Goal: Information Seeking & Learning: Check status

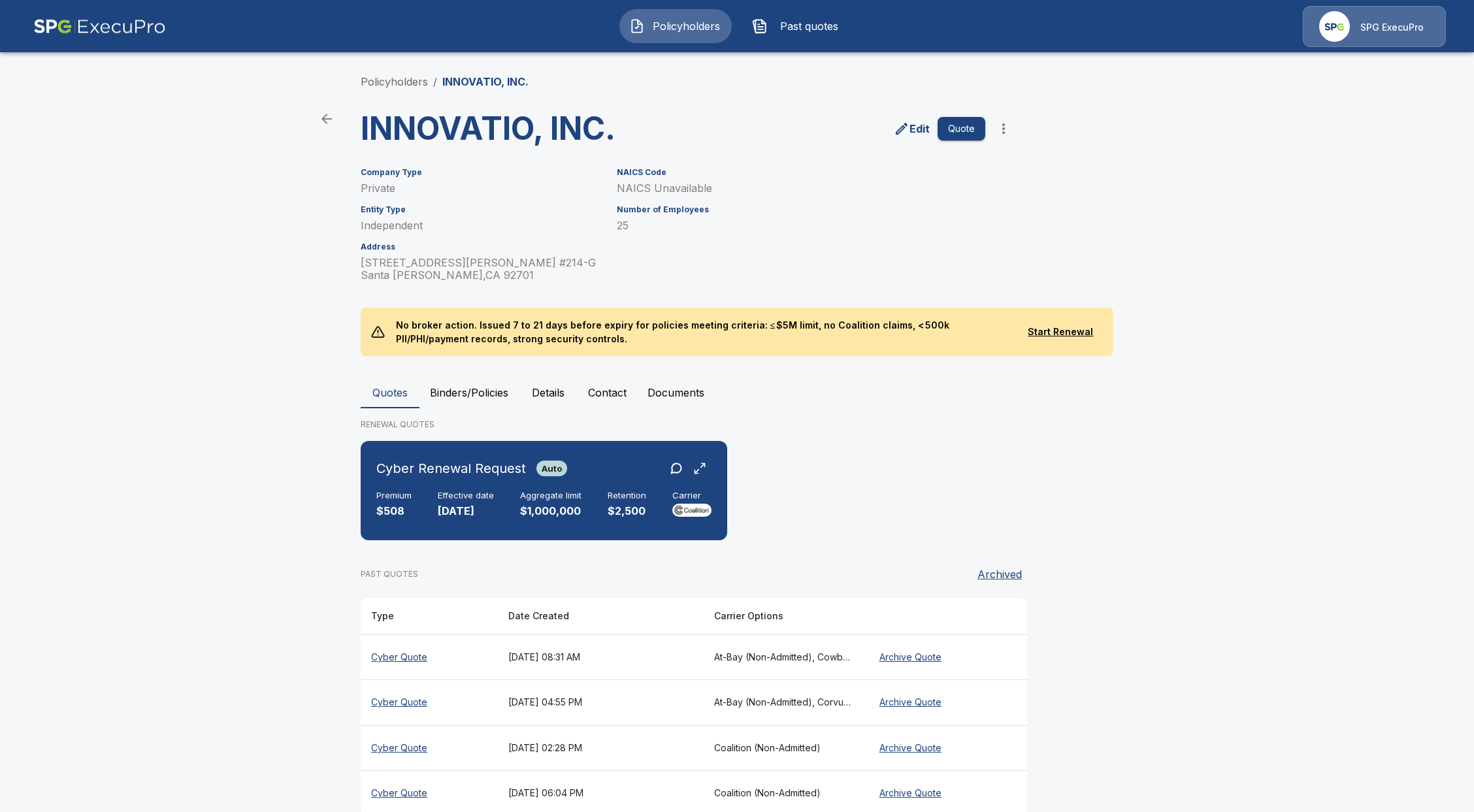
click at [687, 23] on span "Policyholders" at bounding box center [686, 26] width 72 height 16
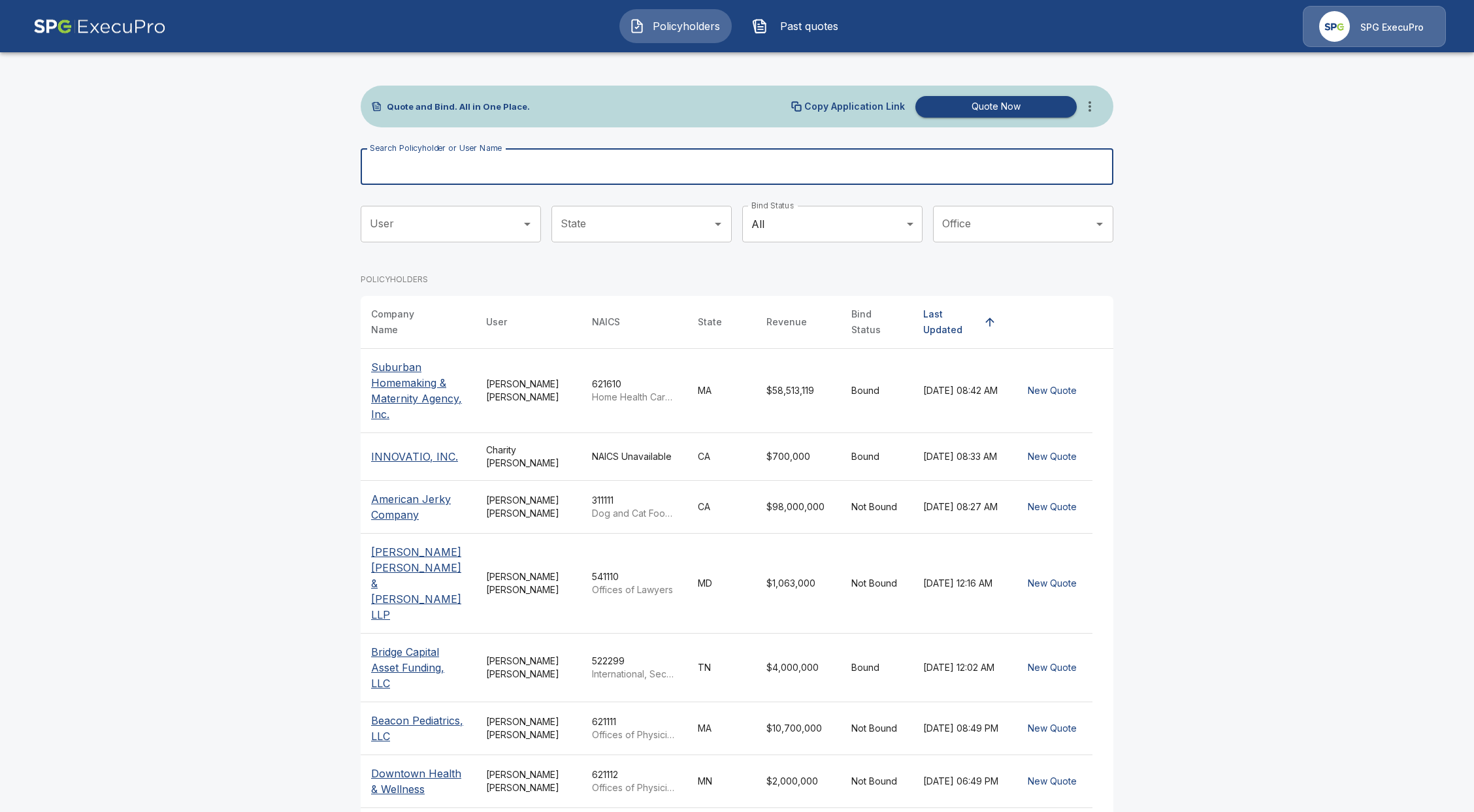
click at [512, 156] on input "Search Policyholder or User Name" at bounding box center [730, 167] width 739 height 37
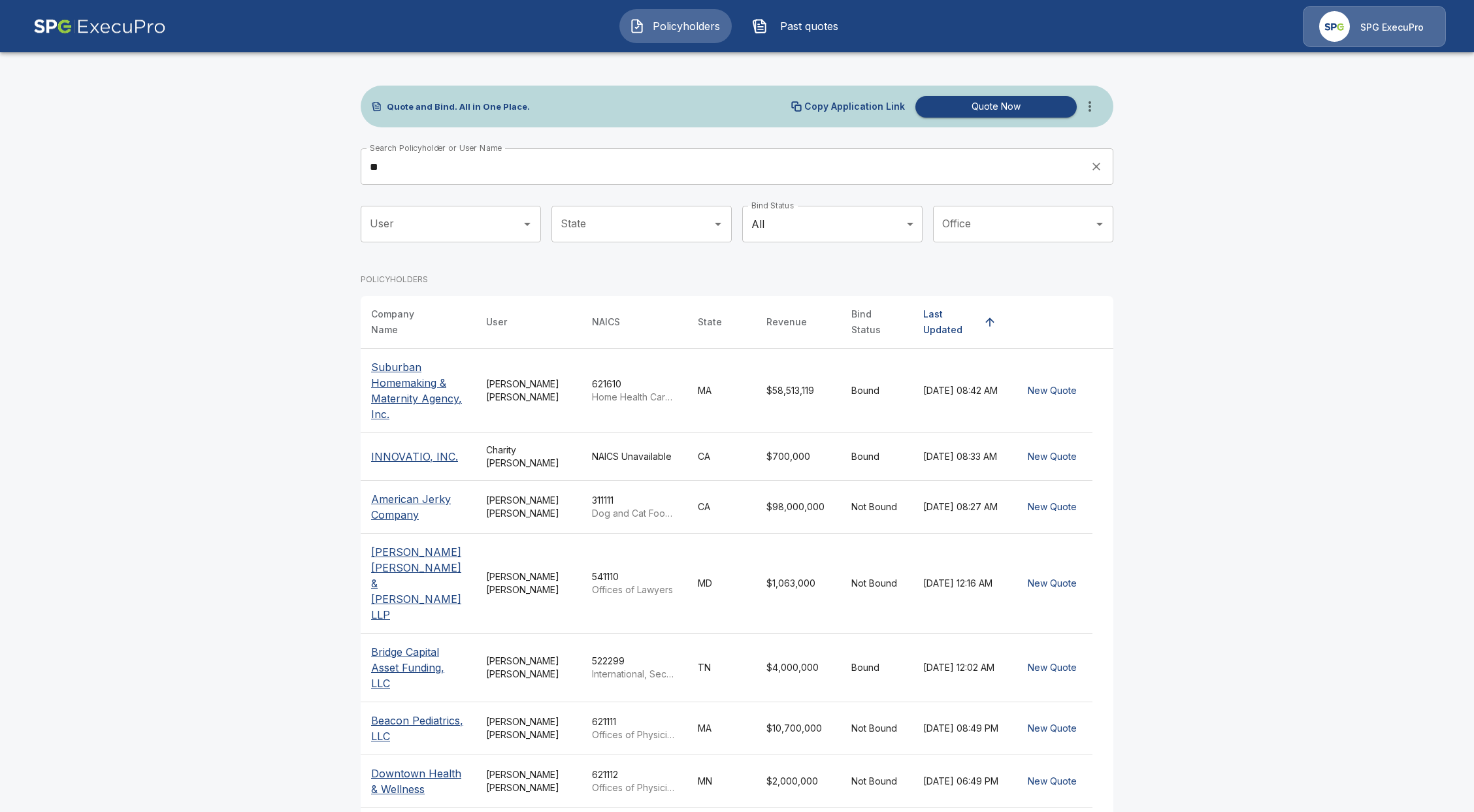
click at [609, 168] on input "**" at bounding box center [721, 167] width 720 height 37
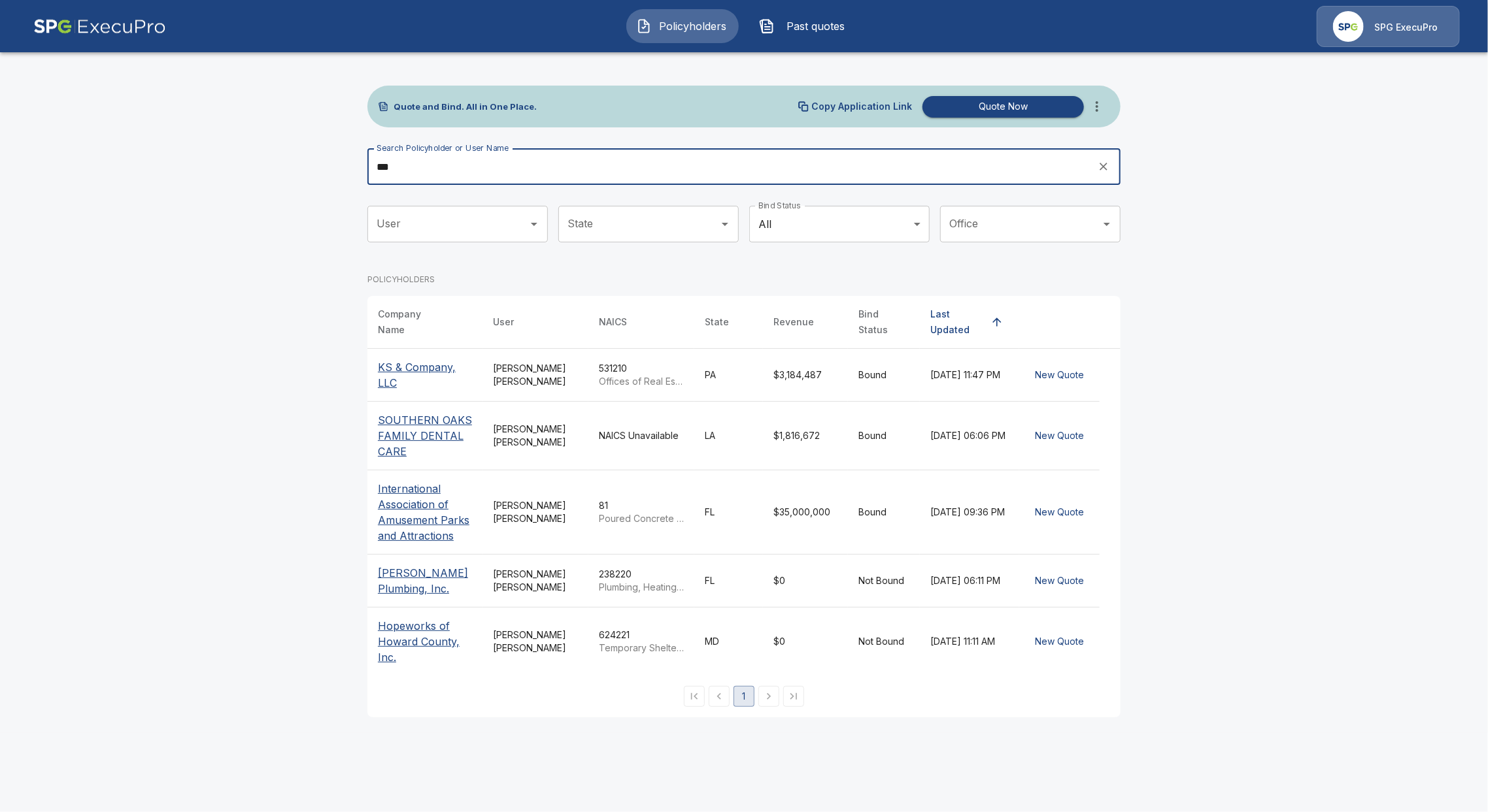
type input "**"
click at [410, 368] on p "KS & Company, LLC" at bounding box center [425, 375] width 94 height 32
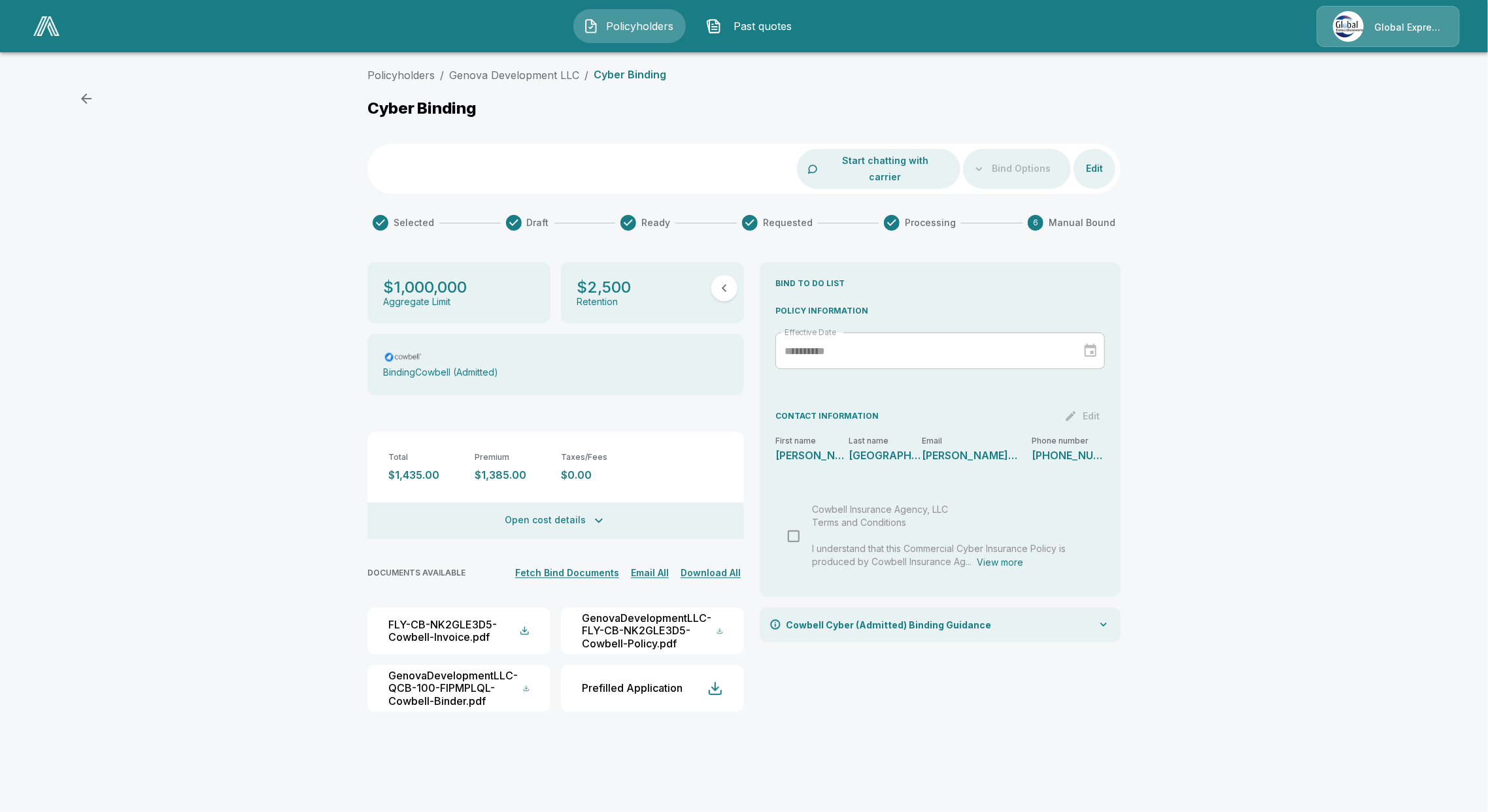
click at [639, 35] on button "Policyholders" at bounding box center [629, 26] width 113 height 34
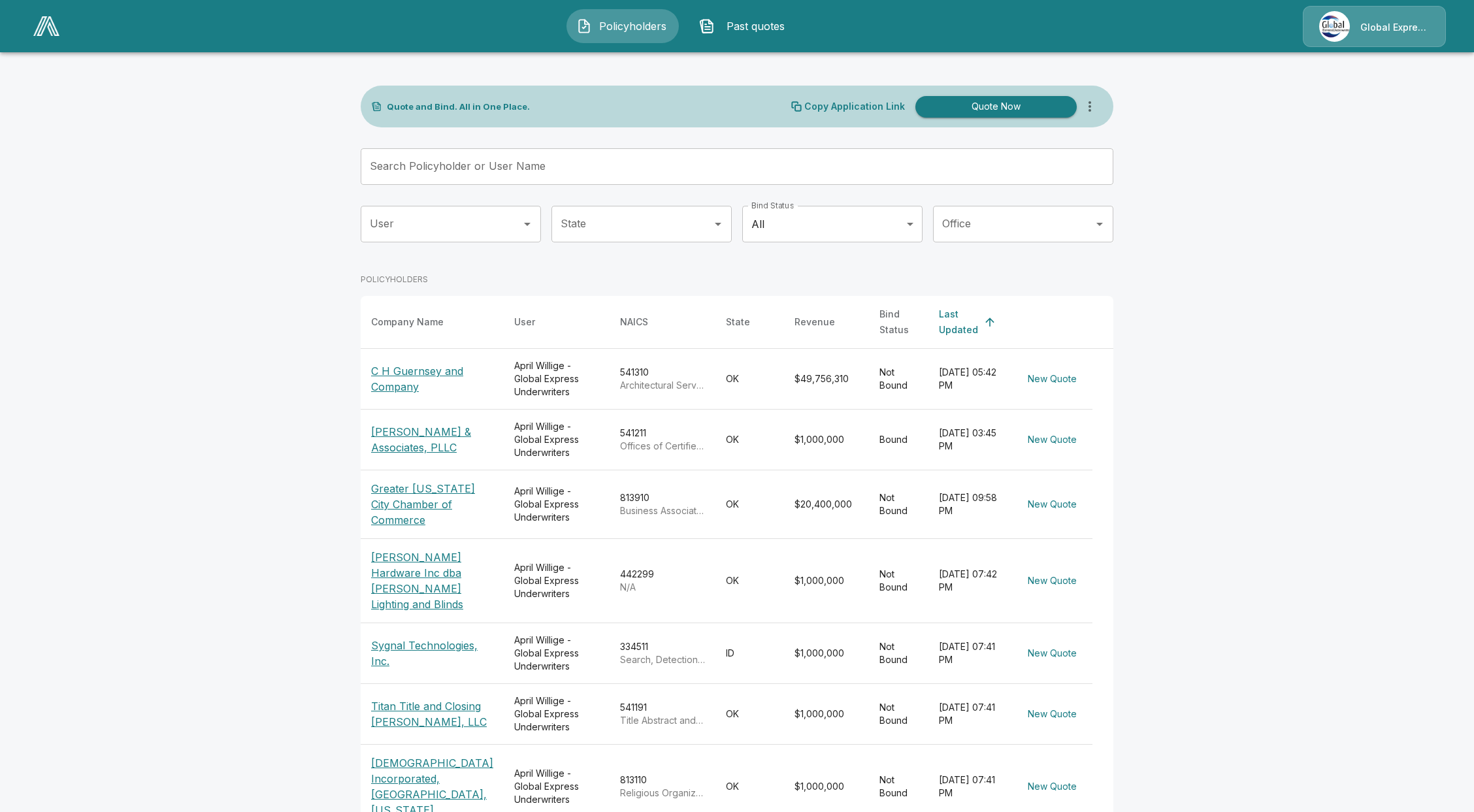
click at [649, 154] on input "Search Policyholder or User Name" at bounding box center [730, 167] width 739 height 37
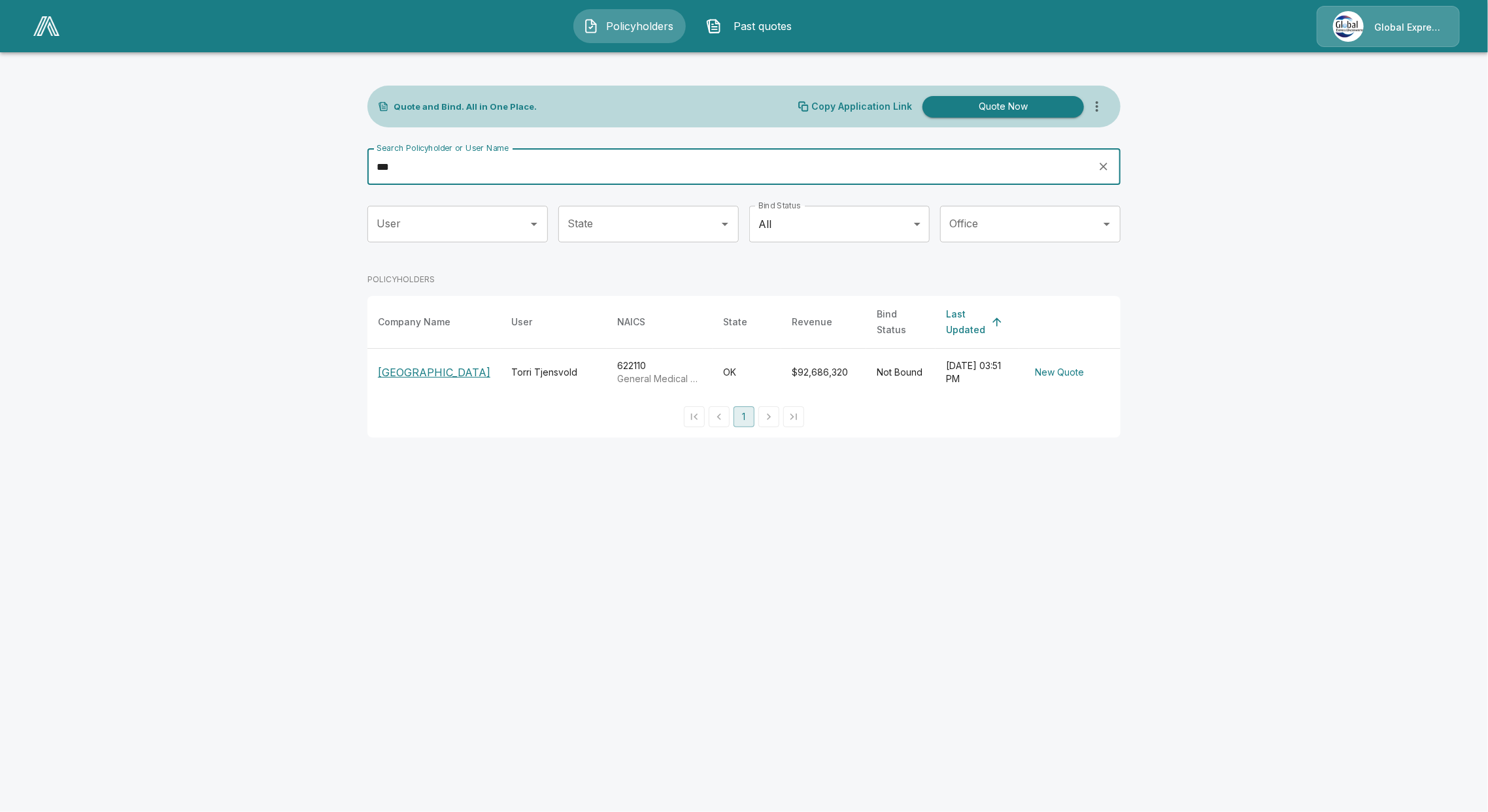
type input "***"
click at [408, 378] on p "[GEOGRAPHIC_DATA]" at bounding box center [434, 372] width 113 height 16
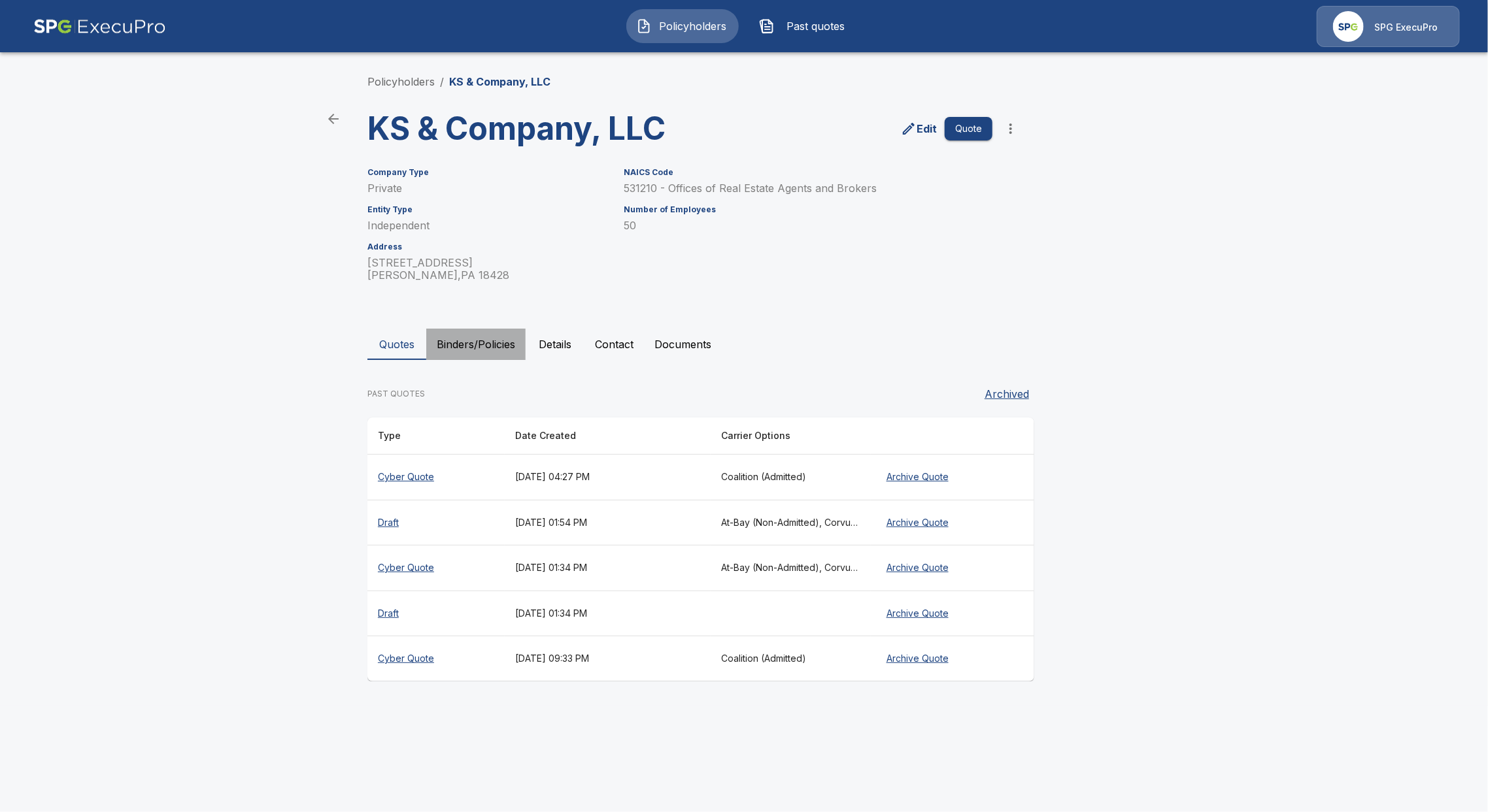
click at [462, 333] on button "Binders/Policies" at bounding box center [475, 344] width 99 height 32
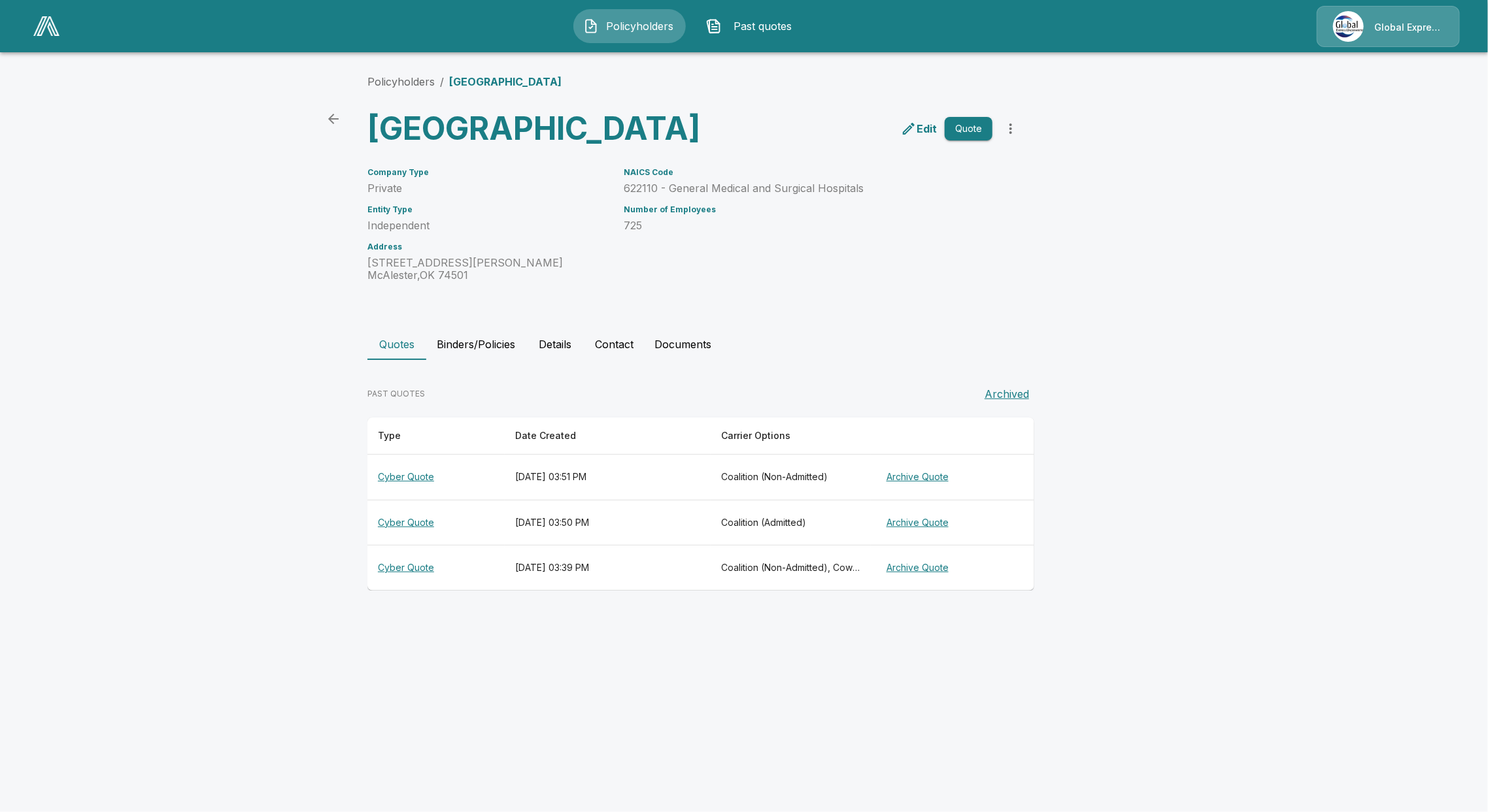
click at [393, 590] on th "Cyber Quote" at bounding box center [435, 568] width 138 height 45
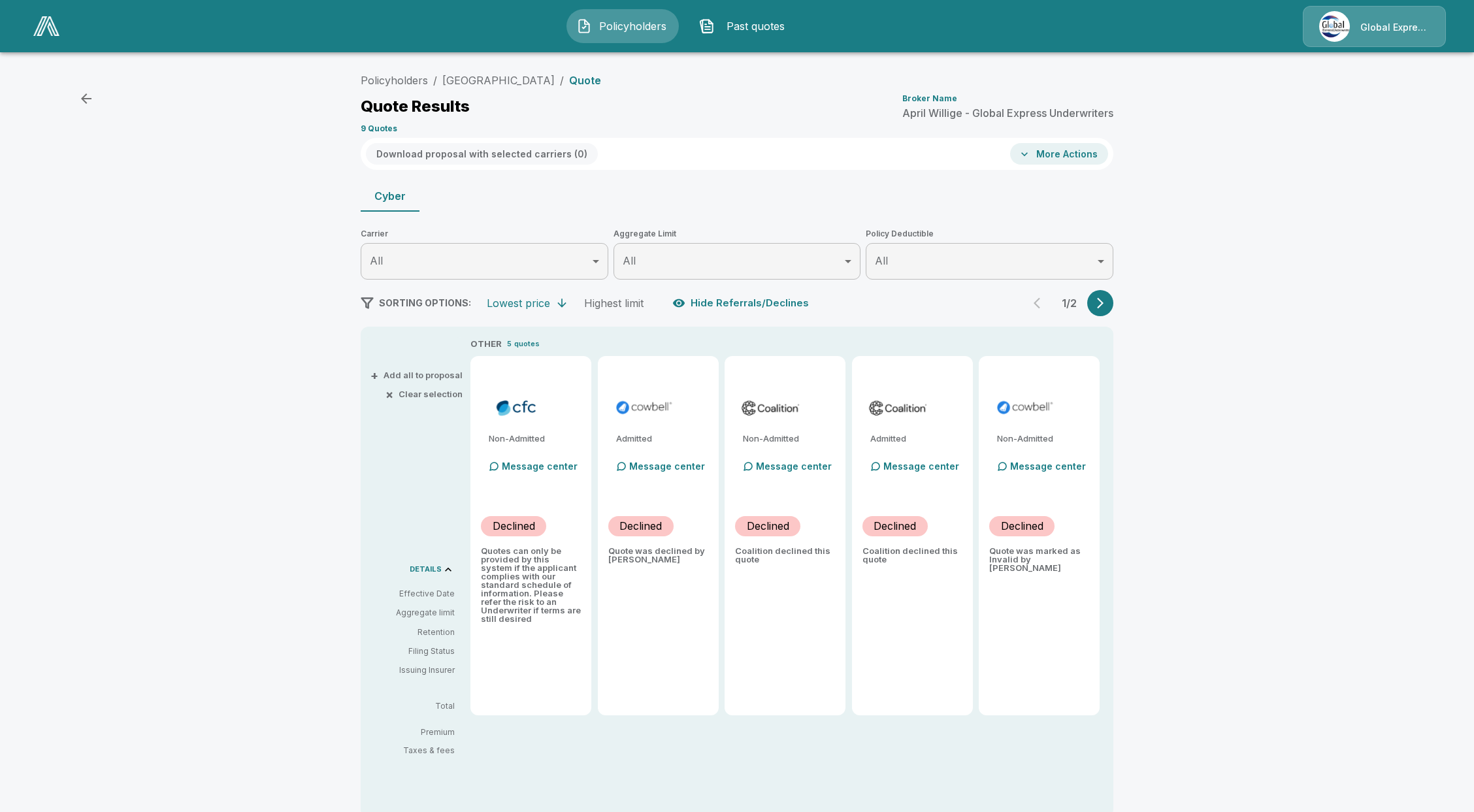
drag, startPoint x: 617, startPoint y: 78, endPoint x: 445, endPoint y: 76, distance: 172.0
click at [445, 76] on ol "Policyholders / McAlester Regional Health Center / Quote" at bounding box center [481, 80] width 240 height 16
copy link "McAlester Regional Health Center"
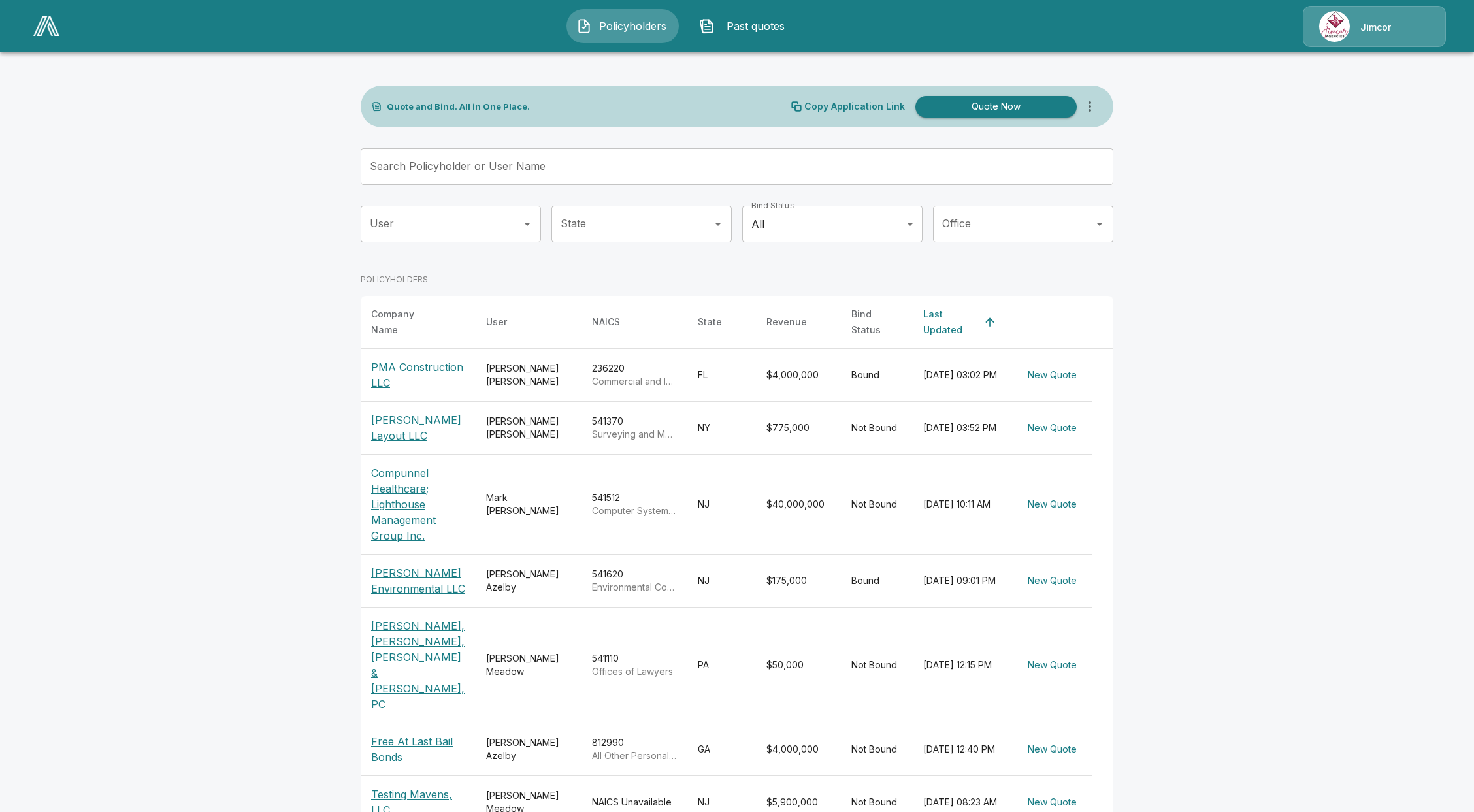
click at [47, 29] on img at bounding box center [46, 27] width 26 height 20
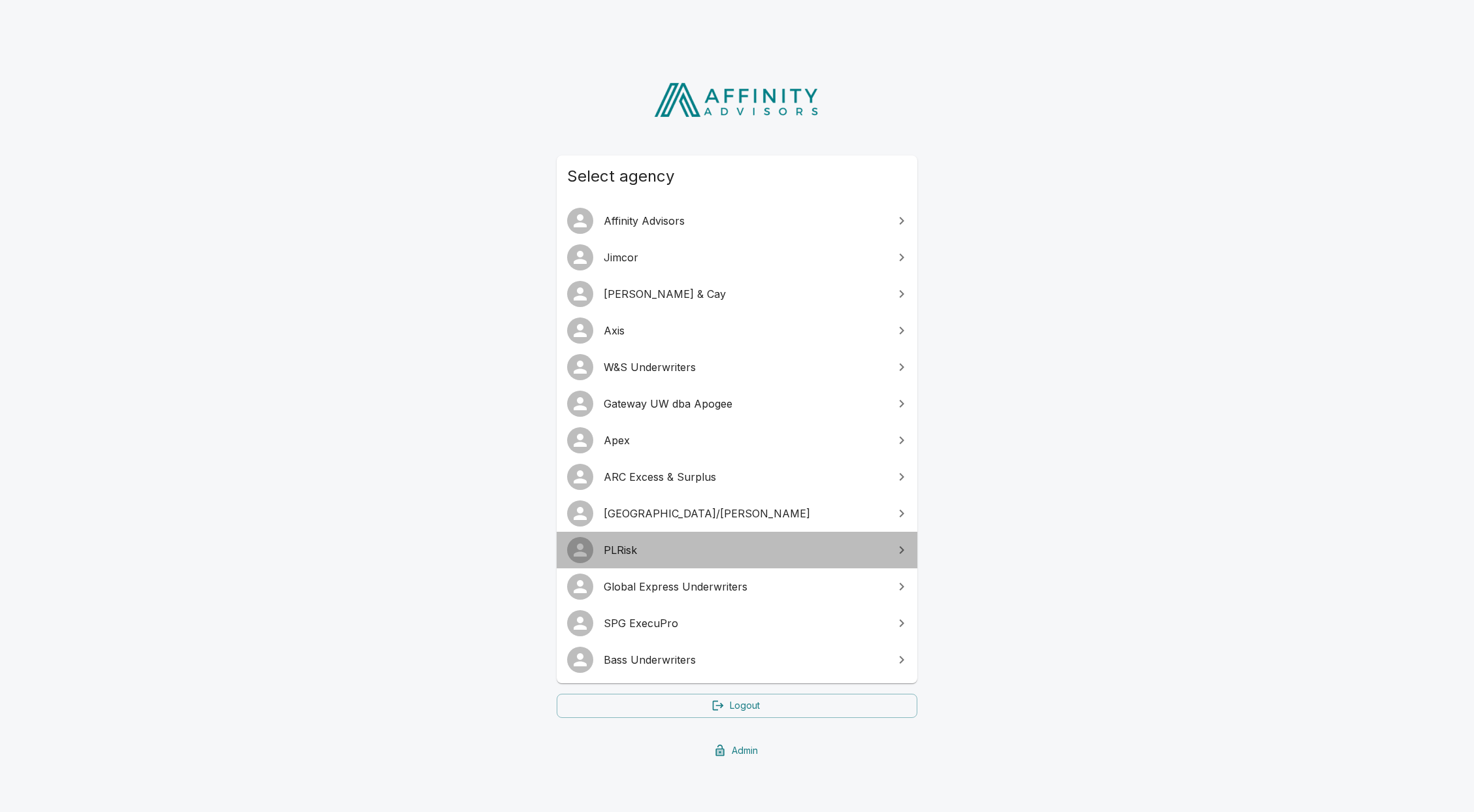
click at [642, 543] on span "PLRisk" at bounding box center [745, 549] width 283 height 16
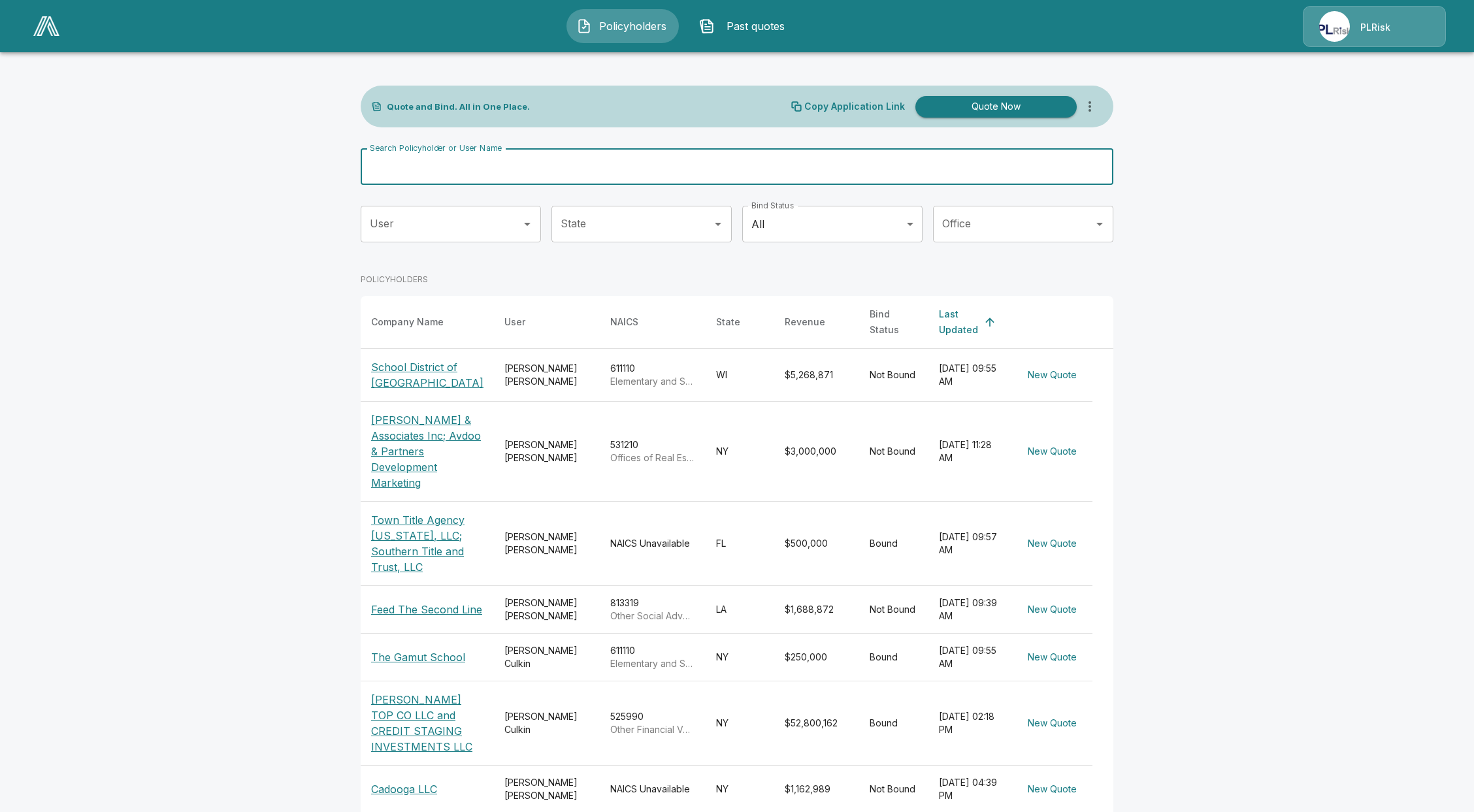
click at [557, 173] on input "Search Policyholder or User Name" at bounding box center [730, 167] width 739 height 37
click at [560, 164] on input "Search Policyholder or User Name" at bounding box center [730, 167] width 739 height 37
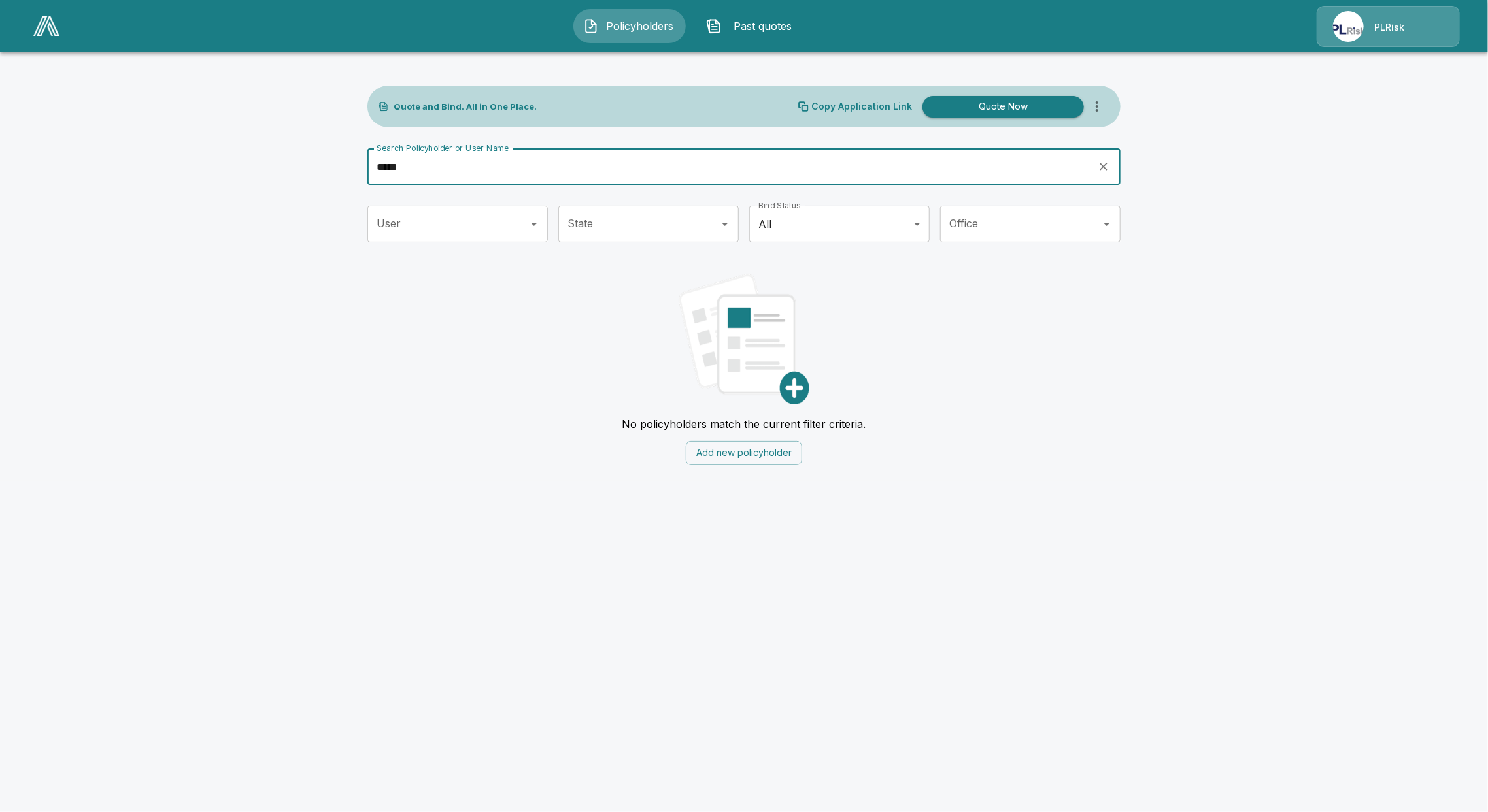
type input "*****"
click at [56, 27] on img at bounding box center [46, 27] width 26 height 20
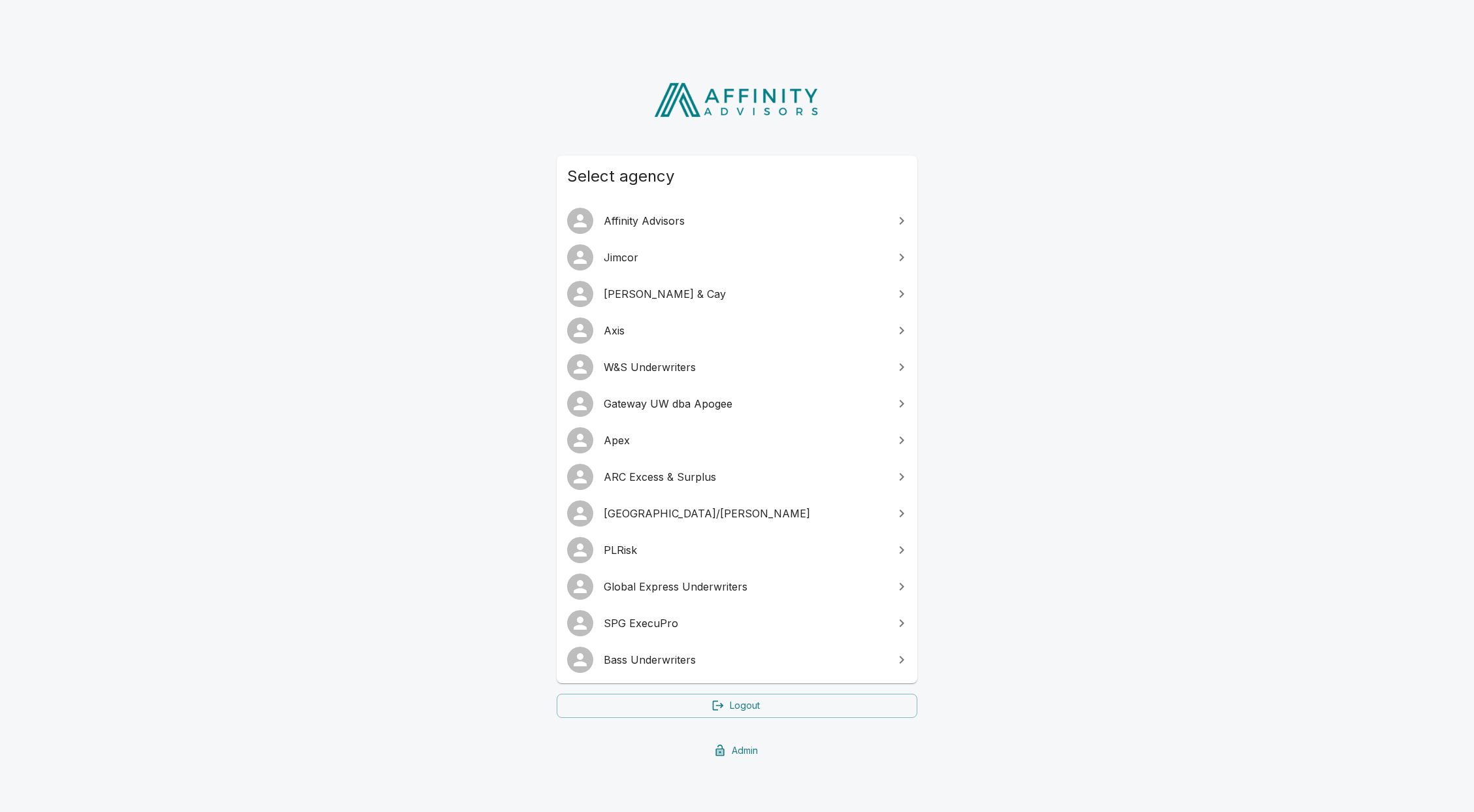
click at [662, 328] on span "Axis" at bounding box center [745, 330] width 283 height 16
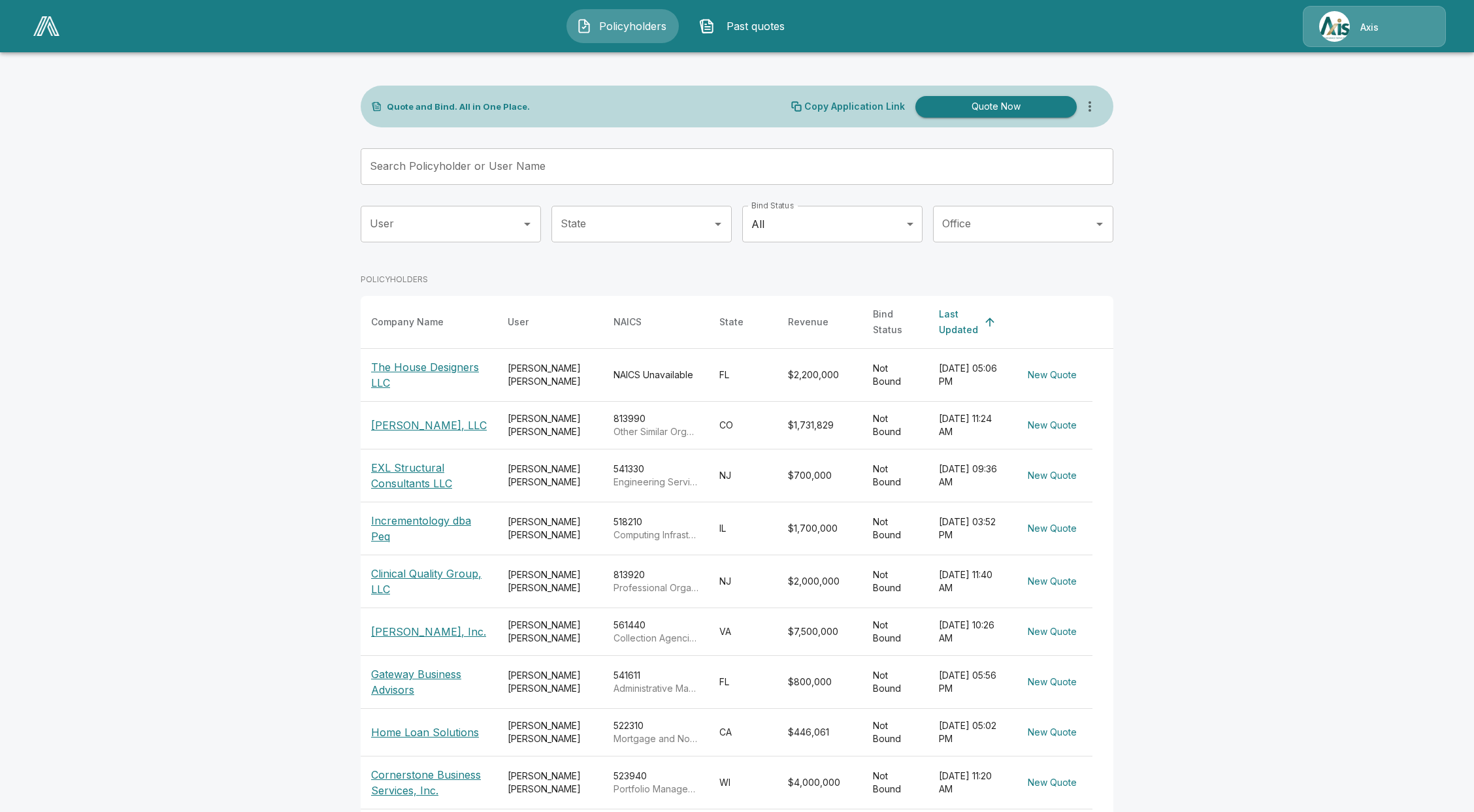
click at [588, 161] on input "Search Policyholder or User Name" at bounding box center [730, 167] width 739 height 37
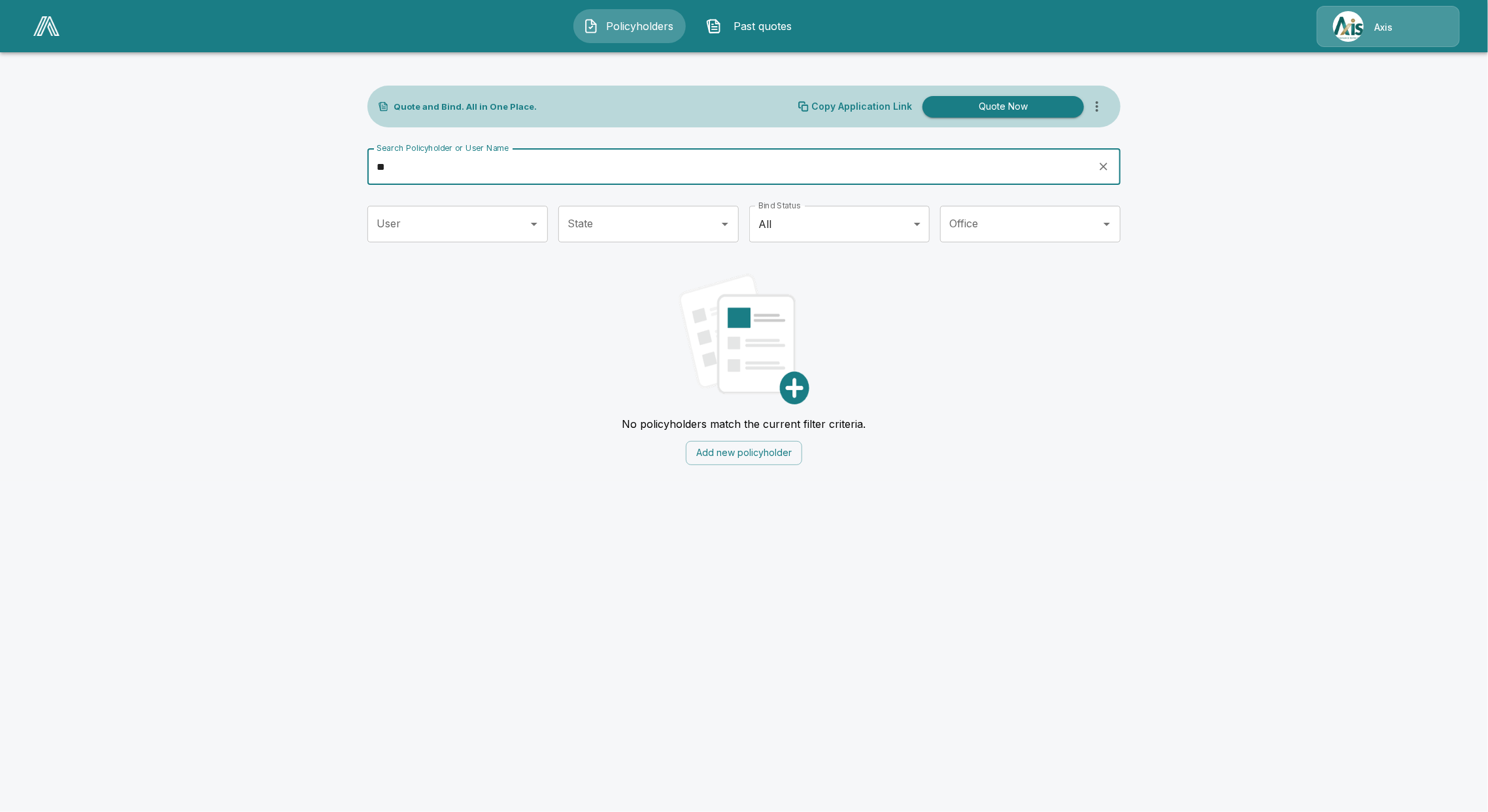
type input "*"
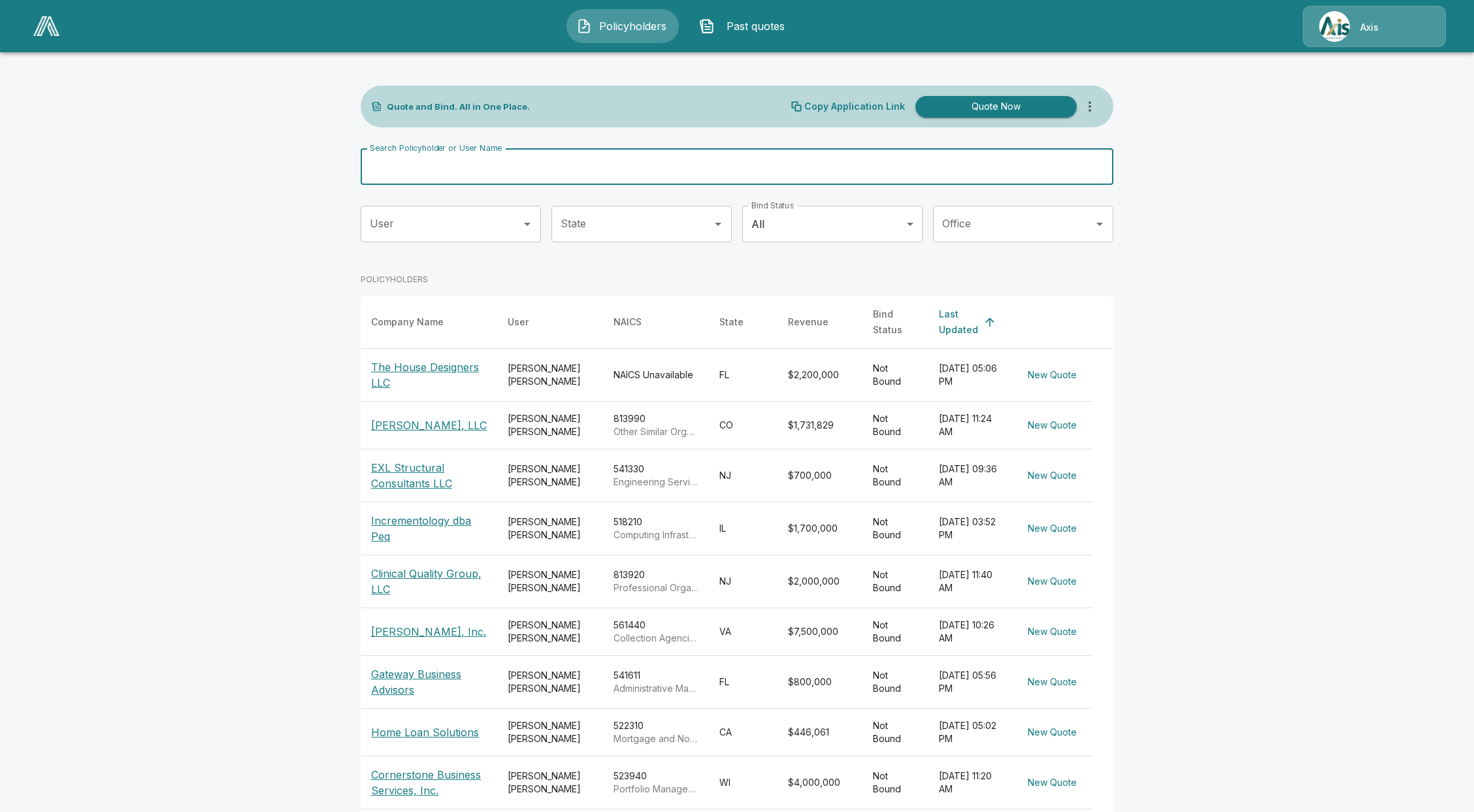
click at [693, 164] on input "Search Policyholder or User Name" at bounding box center [730, 167] width 739 height 37
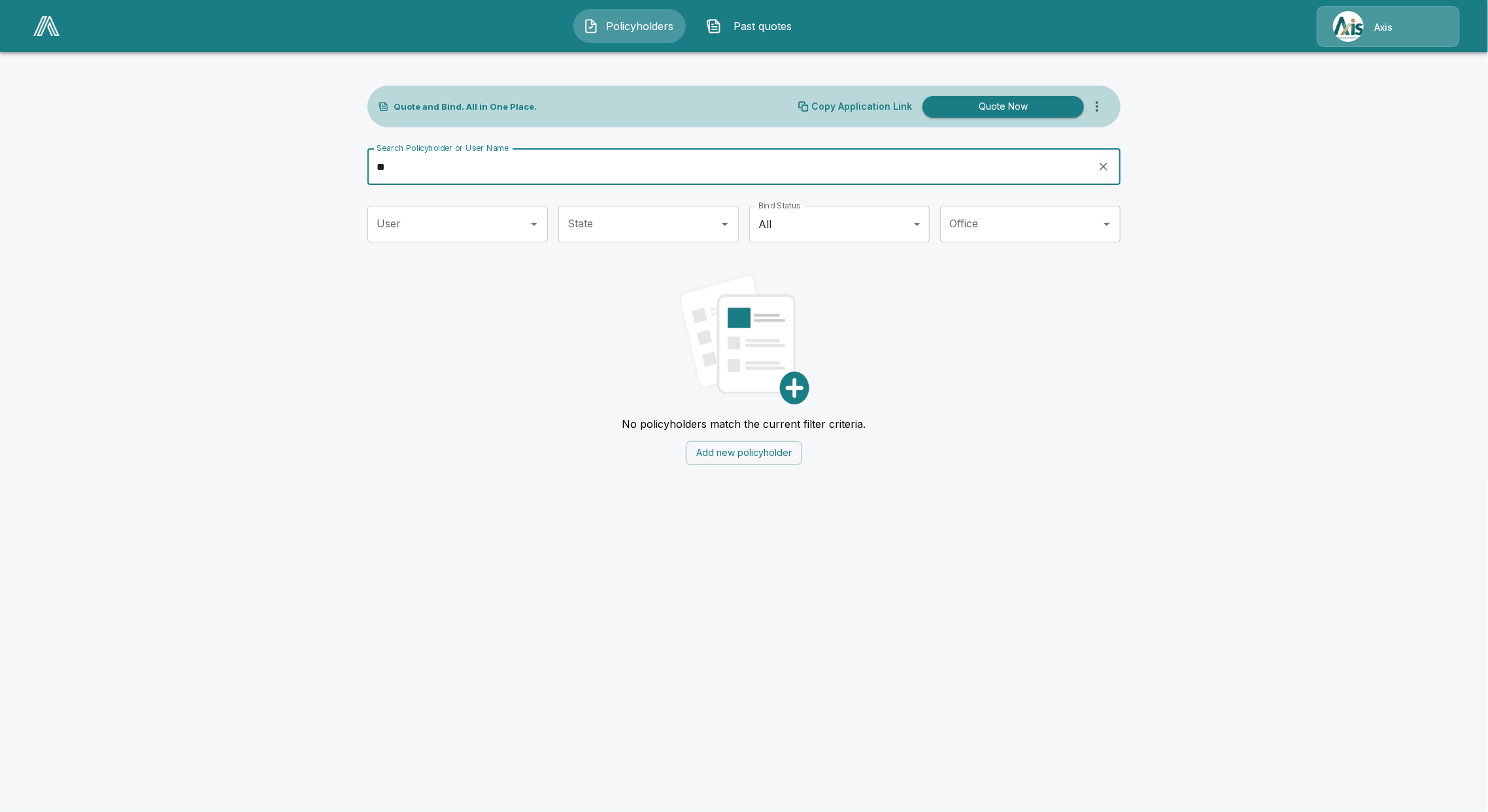
type input "*"
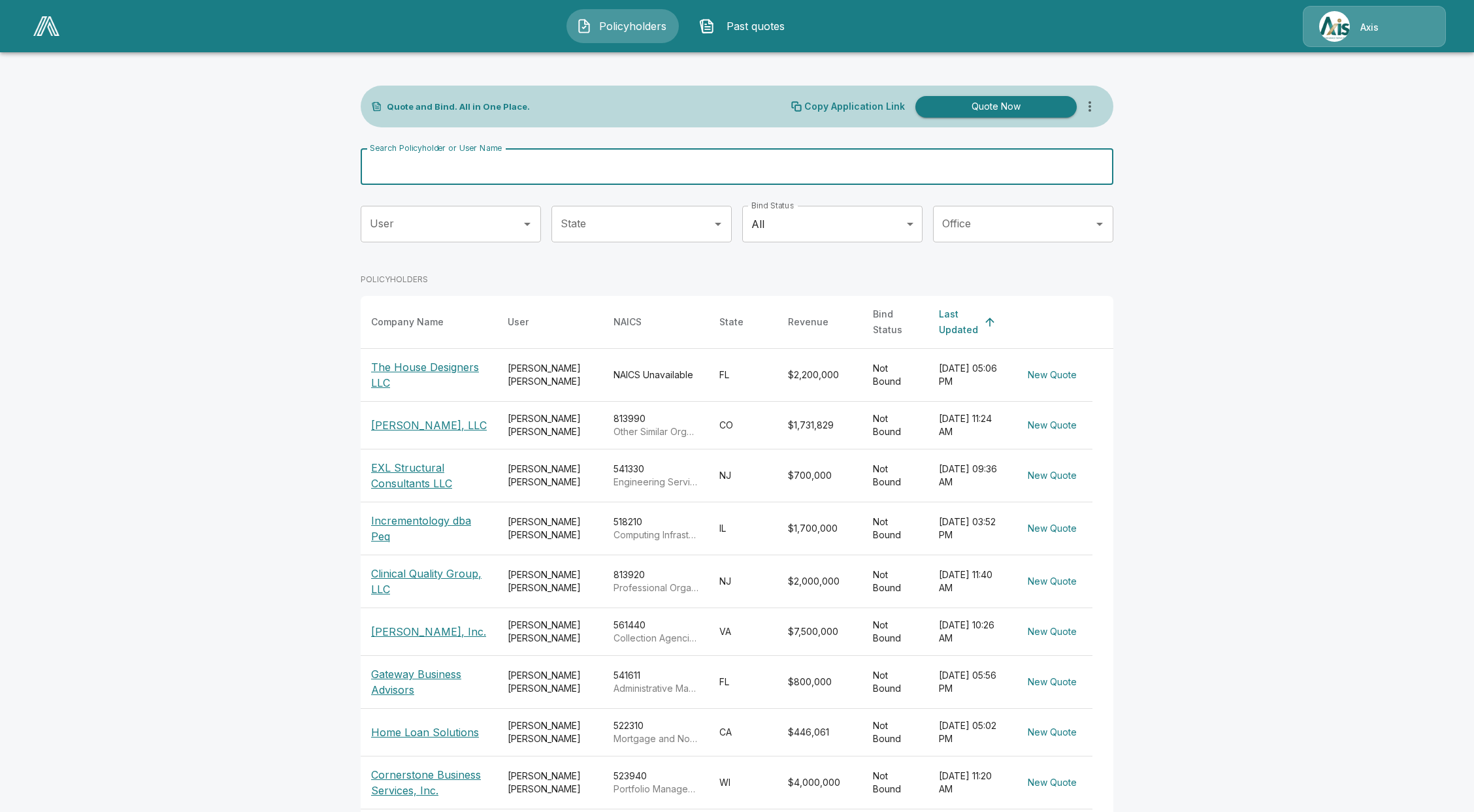
click at [46, 30] on img at bounding box center [46, 27] width 26 height 20
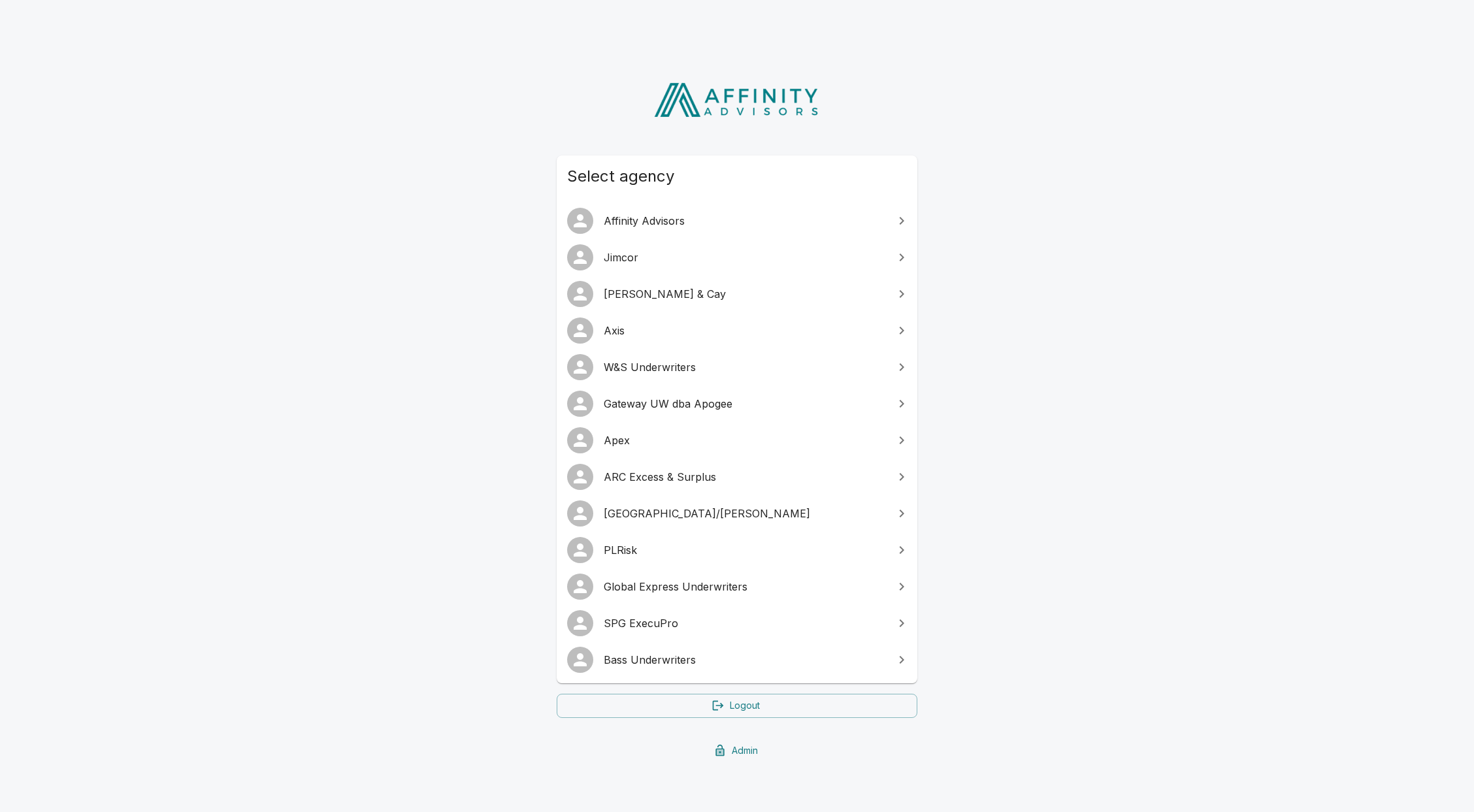
click at [657, 557] on span "PLRisk" at bounding box center [745, 549] width 283 height 16
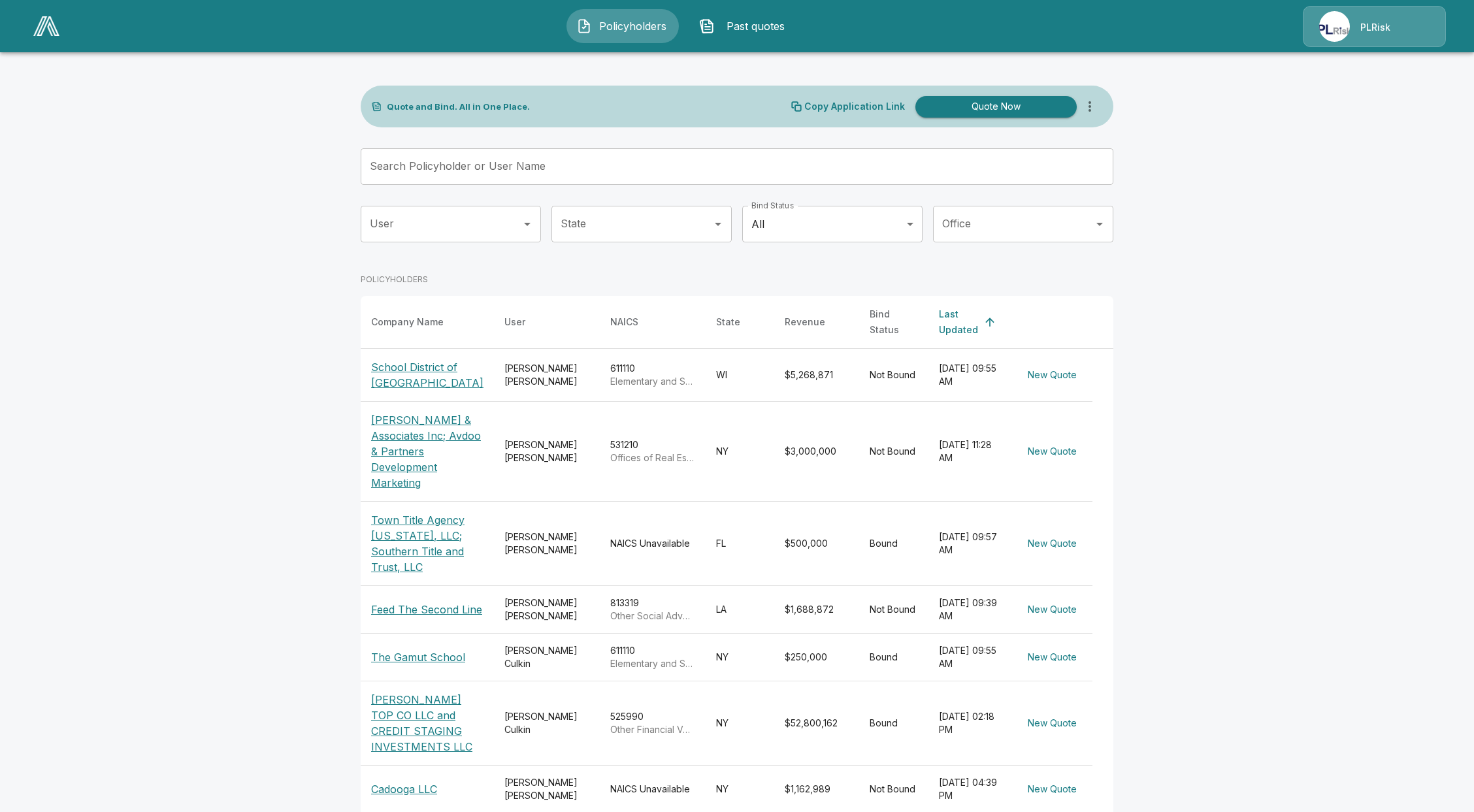
click at [509, 189] on div "Search Policyholder or User Name Search Policyholder or User Name" at bounding box center [737, 172] width 753 height 47
click at [512, 173] on input "Search Policyholder or User Name" at bounding box center [730, 167] width 739 height 37
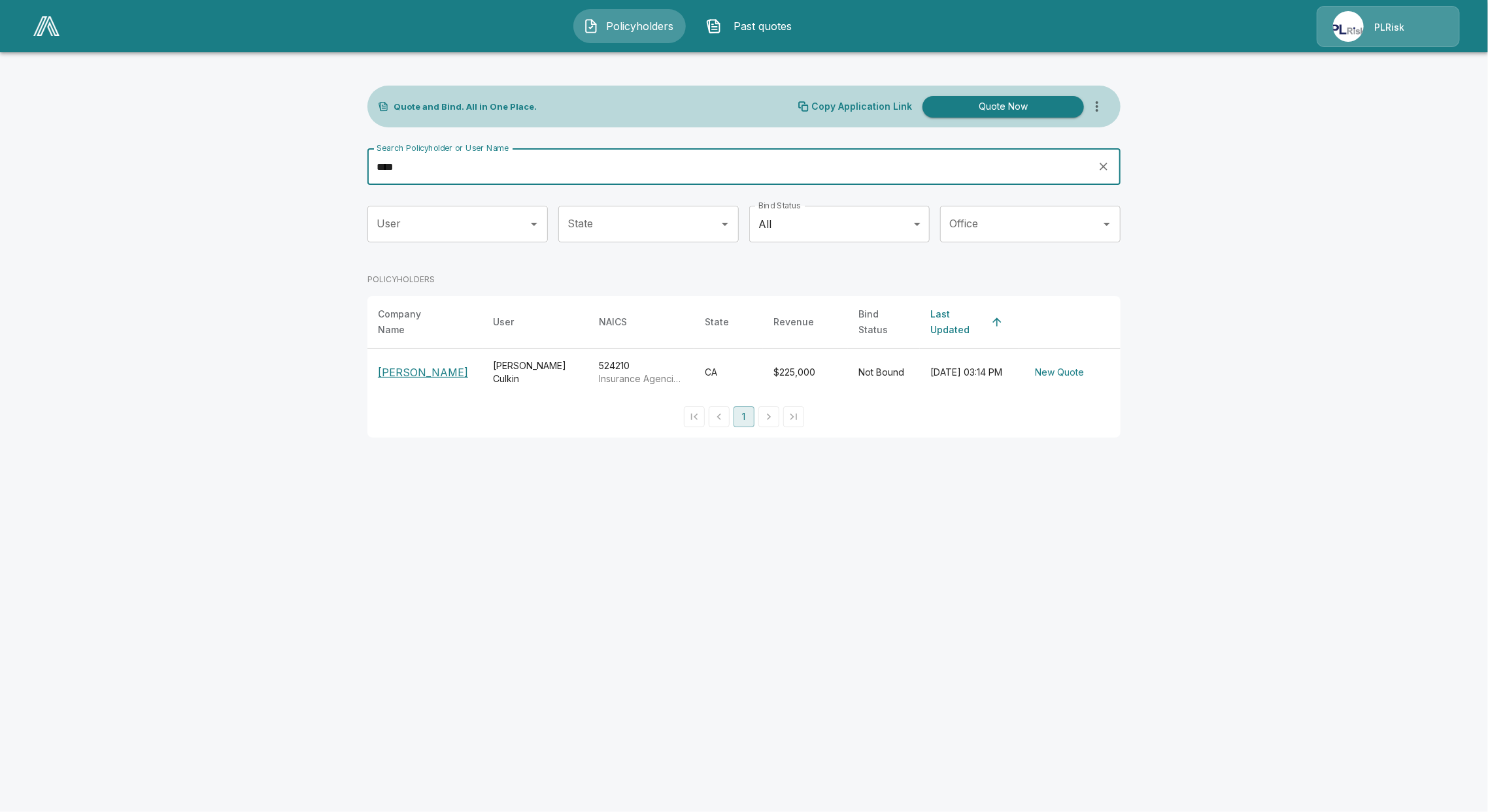
drag, startPoint x: 536, startPoint y: 153, endPoint x: 274, endPoint y: 173, distance: 262.8
click at [274, 173] on main "Quote and Bind. All in One Place. Copy Application Link Quote Now Search Policy…" at bounding box center [744, 227] width 1488 height 454
type input "***"
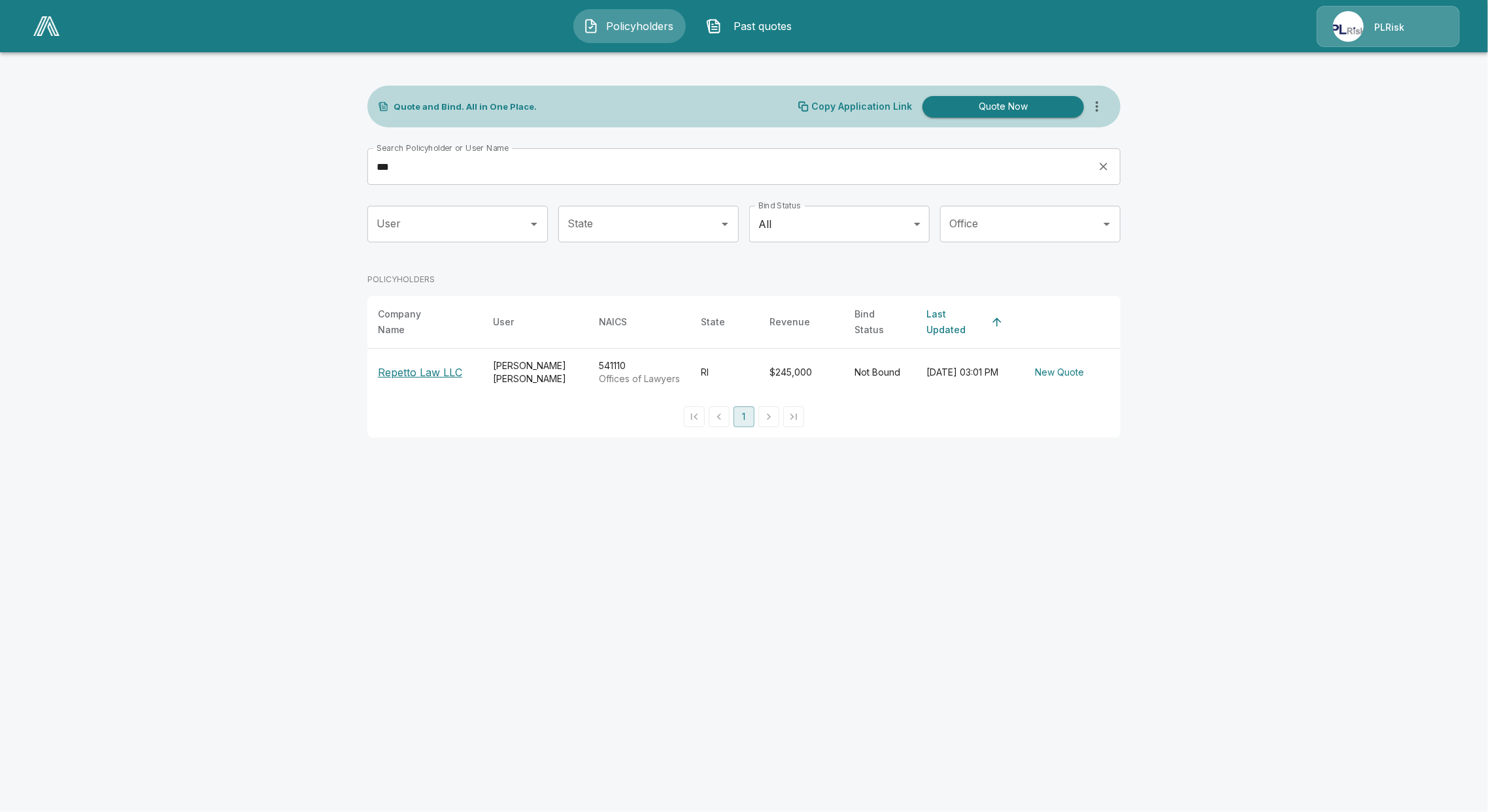
click at [177, 303] on main "Quote and Bind. All in One Place. Copy Application Link Quote Now Search Policy…" at bounding box center [744, 227] width 1488 height 454
click at [47, 33] on img at bounding box center [46, 27] width 26 height 20
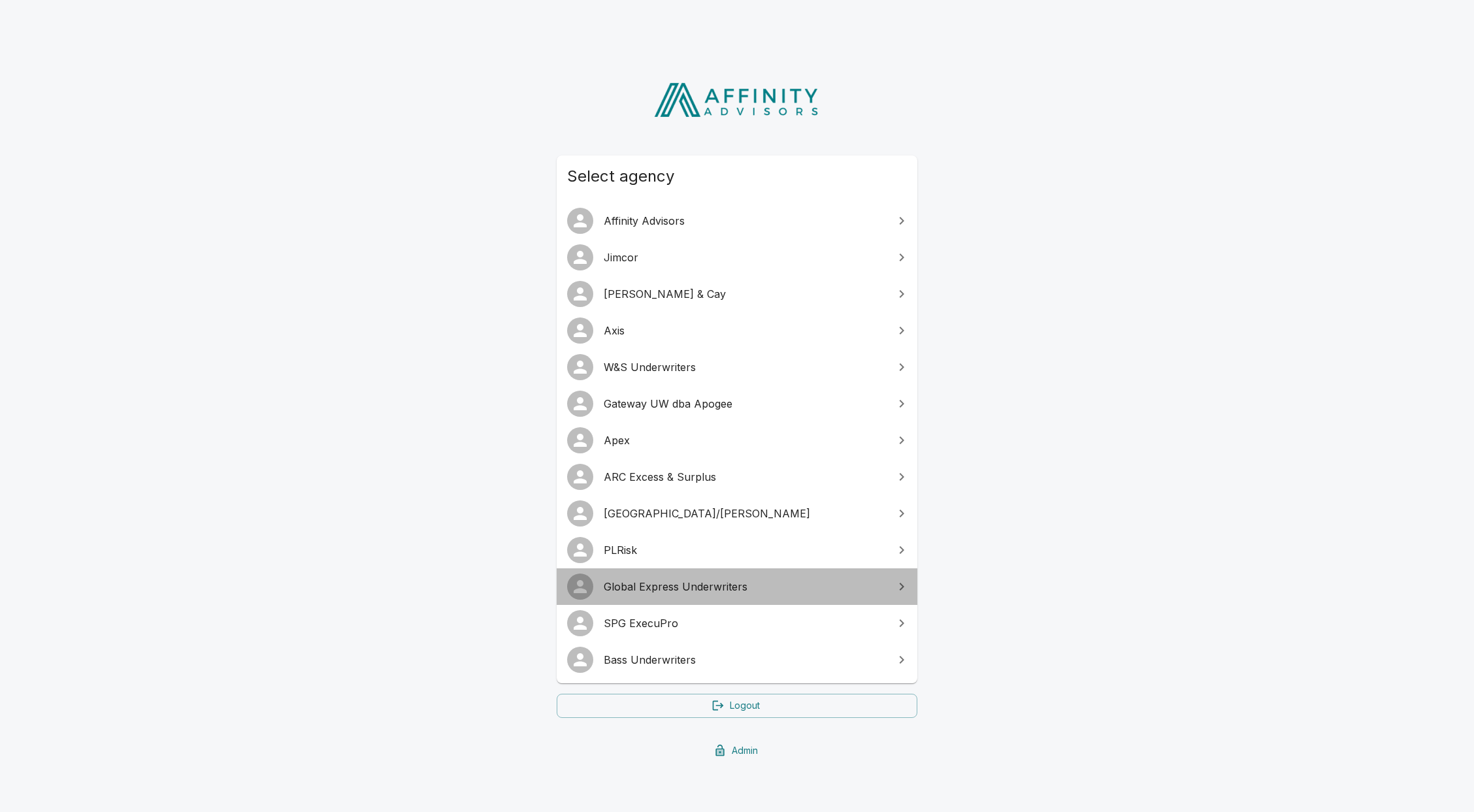
click at [693, 574] on link "Global Express Underwriters" at bounding box center [737, 587] width 361 height 37
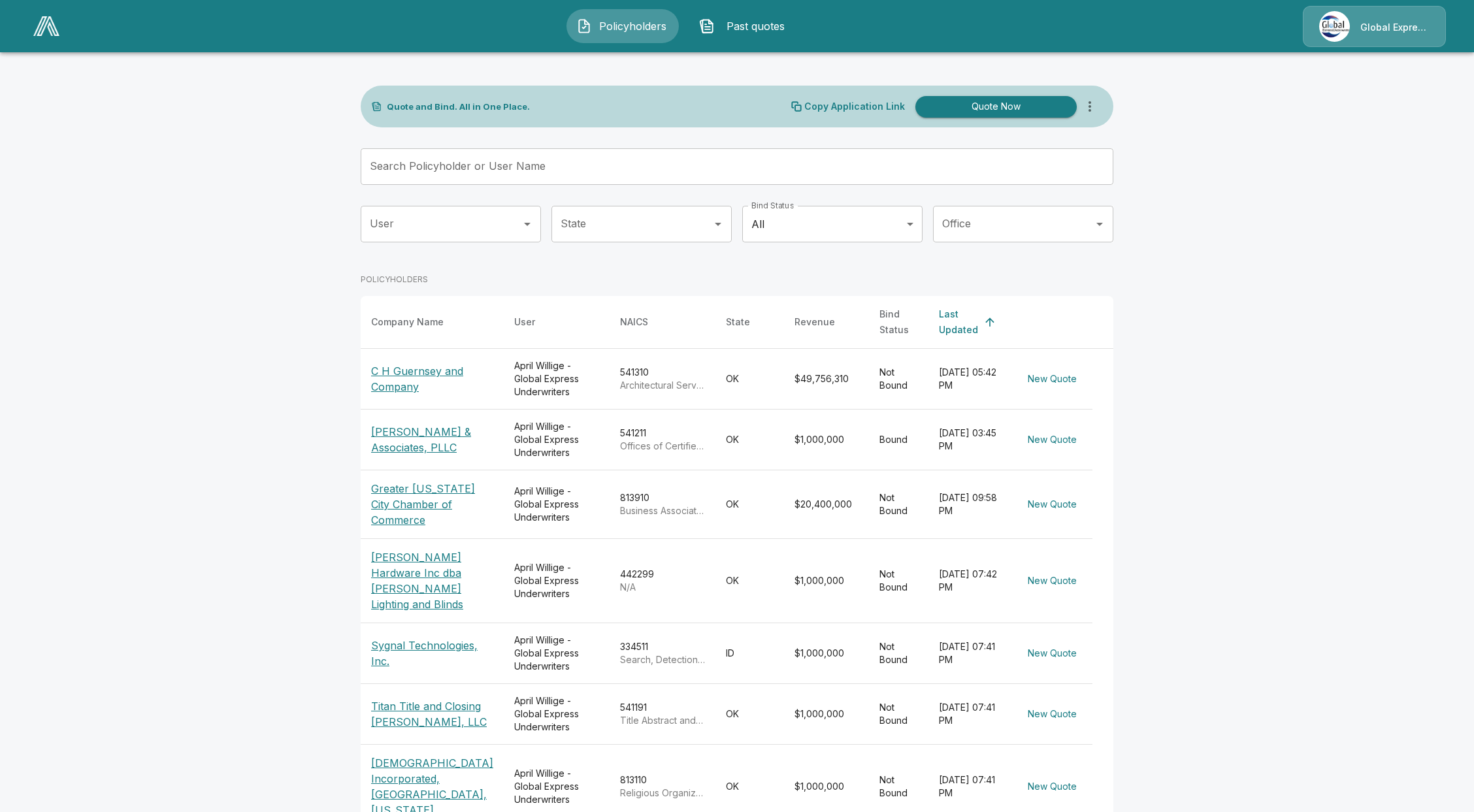
click at [761, 39] on button "Past quotes" at bounding box center [745, 26] width 113 height 34
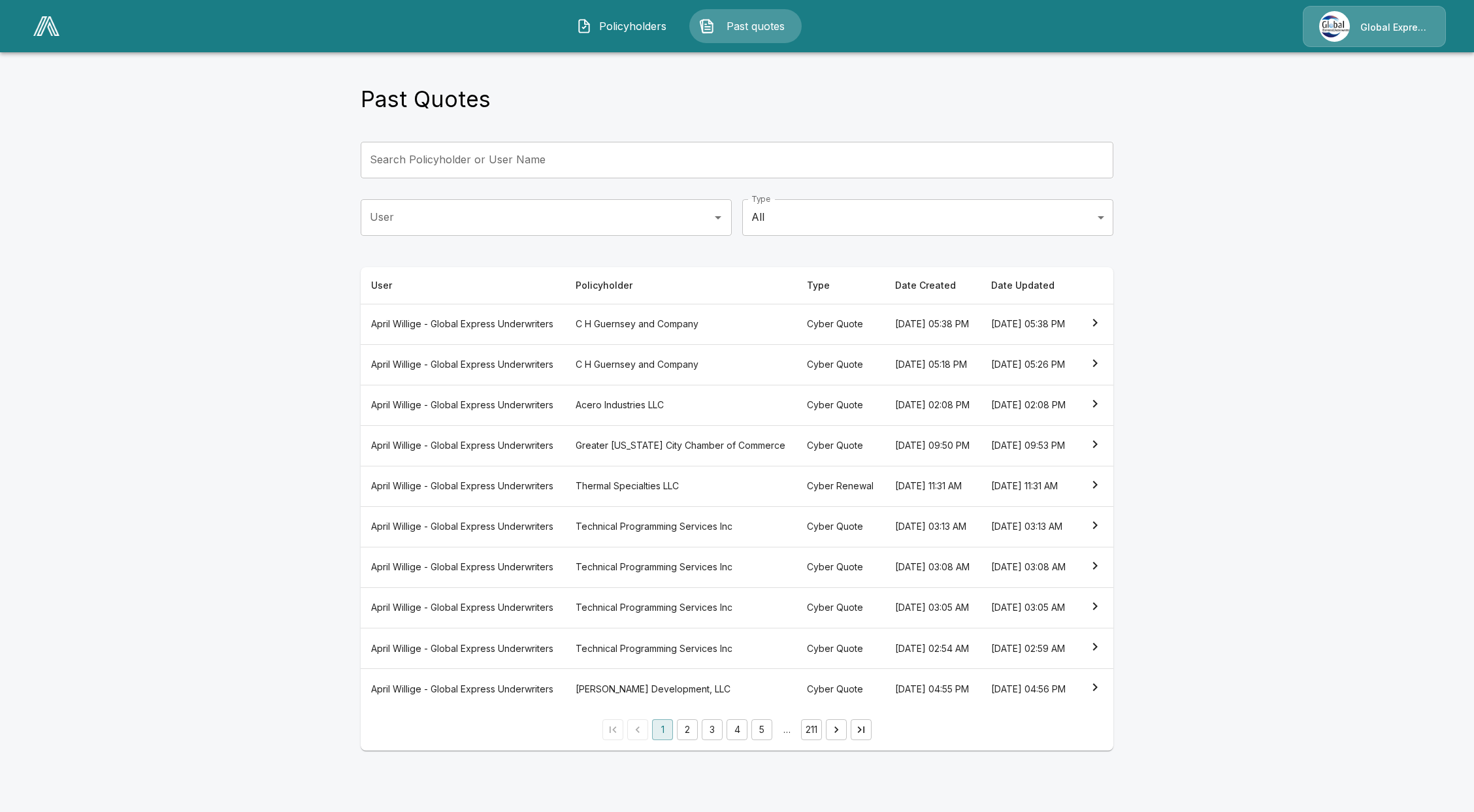
scroll to position [26, 0]
click at [695, 740] on button "2" at bounding box center [687, 729] width 21 height 21
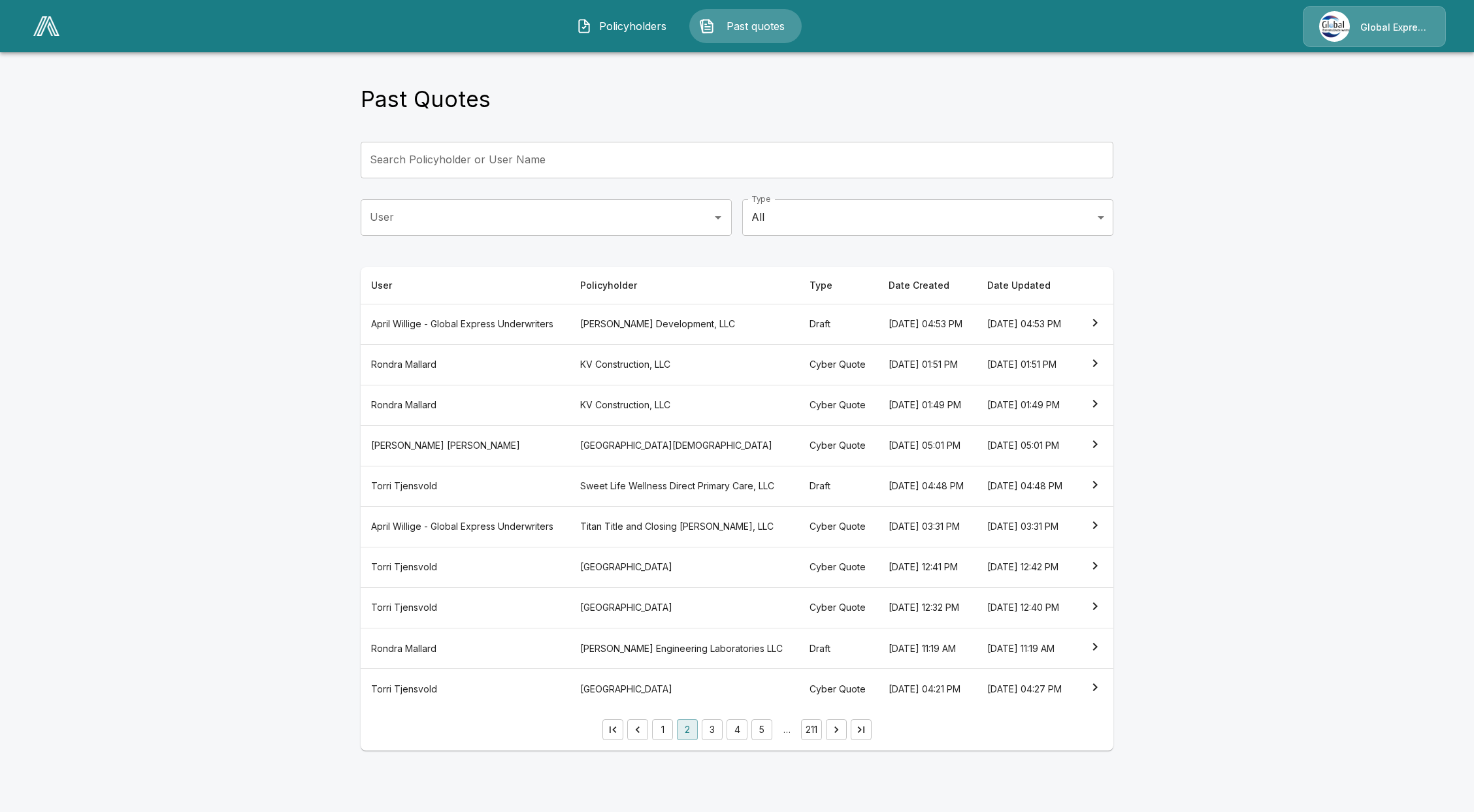
click at [679, 669] on th "Rodriguez Engineering Laboratories LLC" at bounding box center [684, 649] width 229 height 41
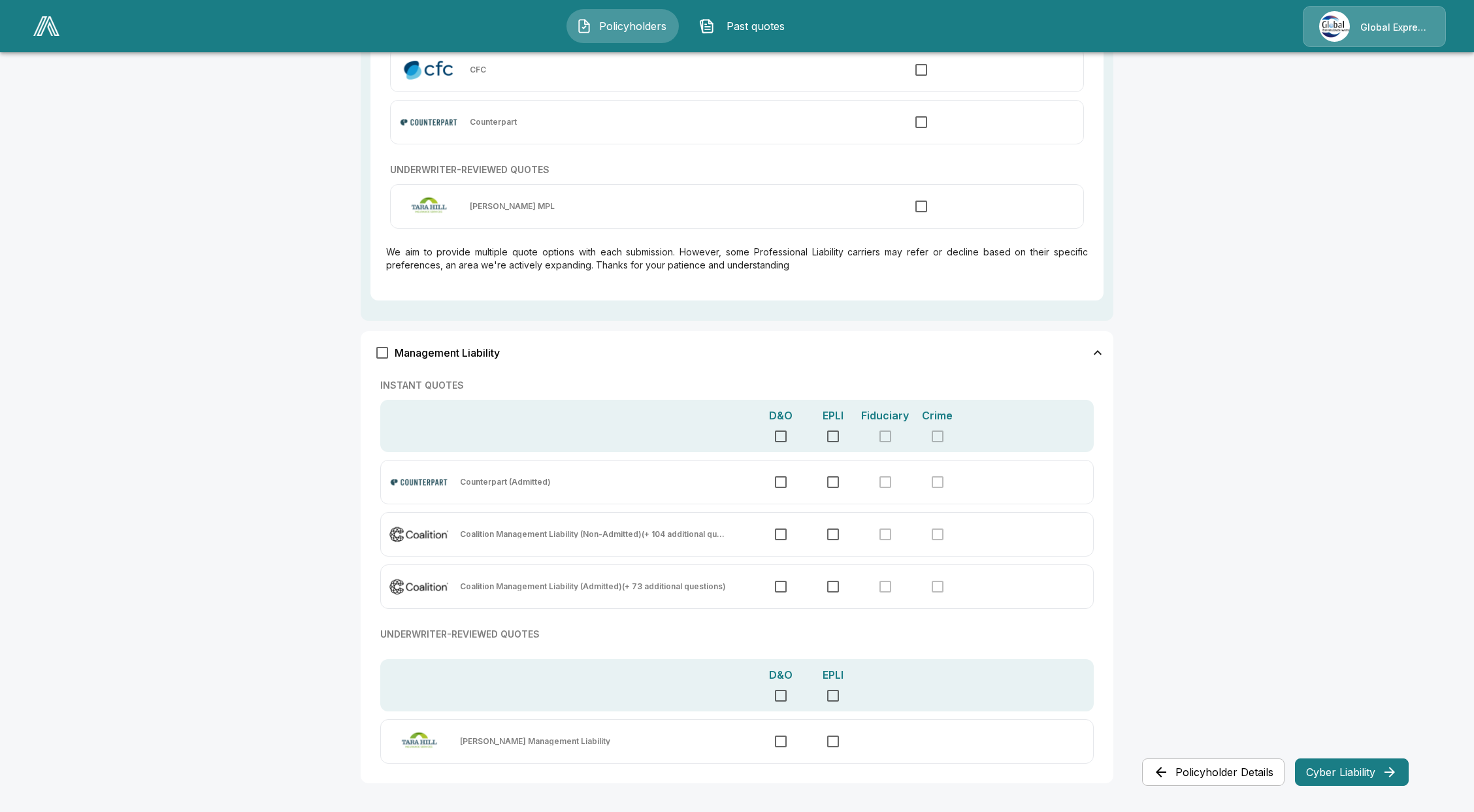
scroll to position [795, 0]
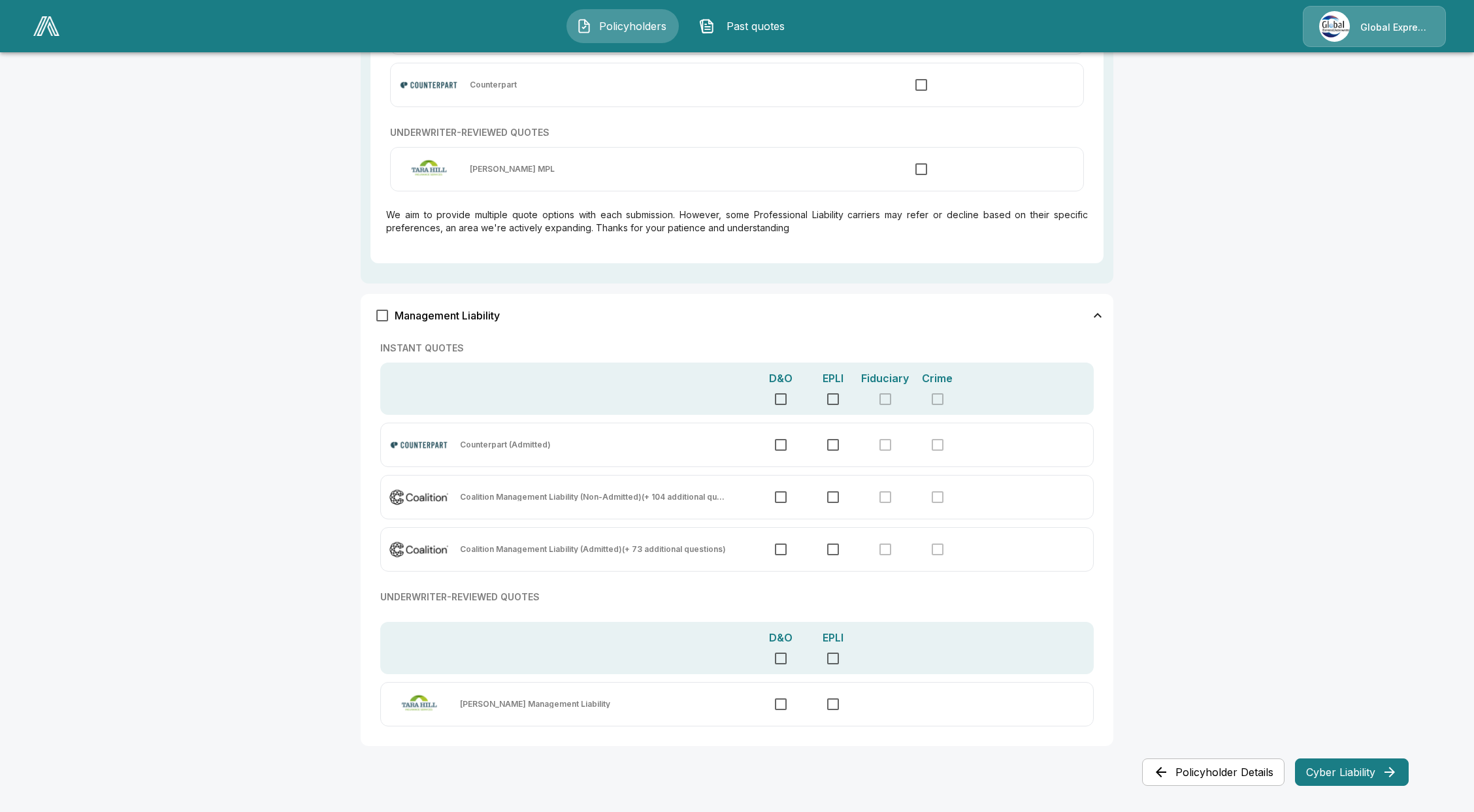
click at [47, 30] on img at bounding box center [46, 27] width 26 height 20
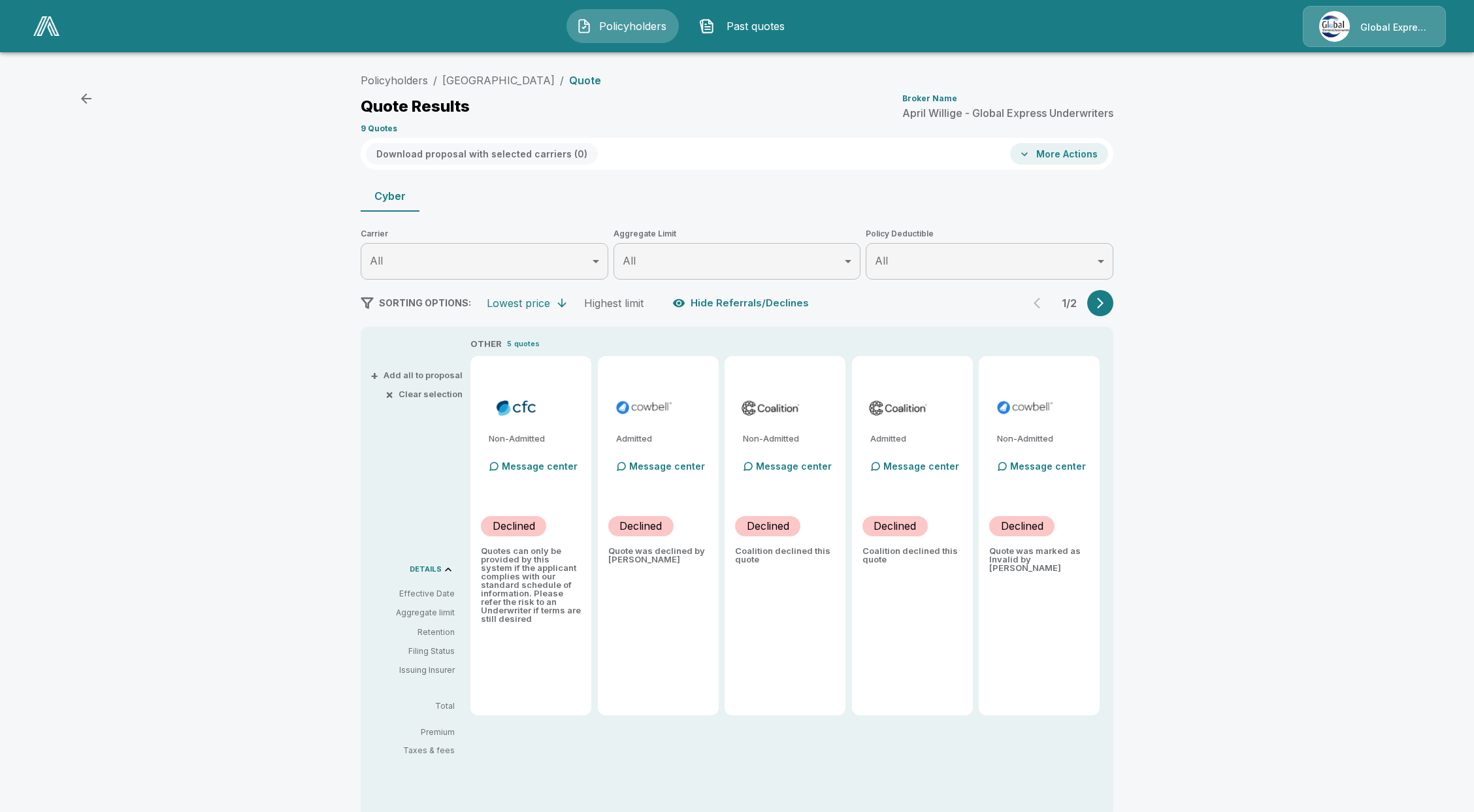
click at [47, 34] on img at bounding box center [46, 27] width 26 height 20
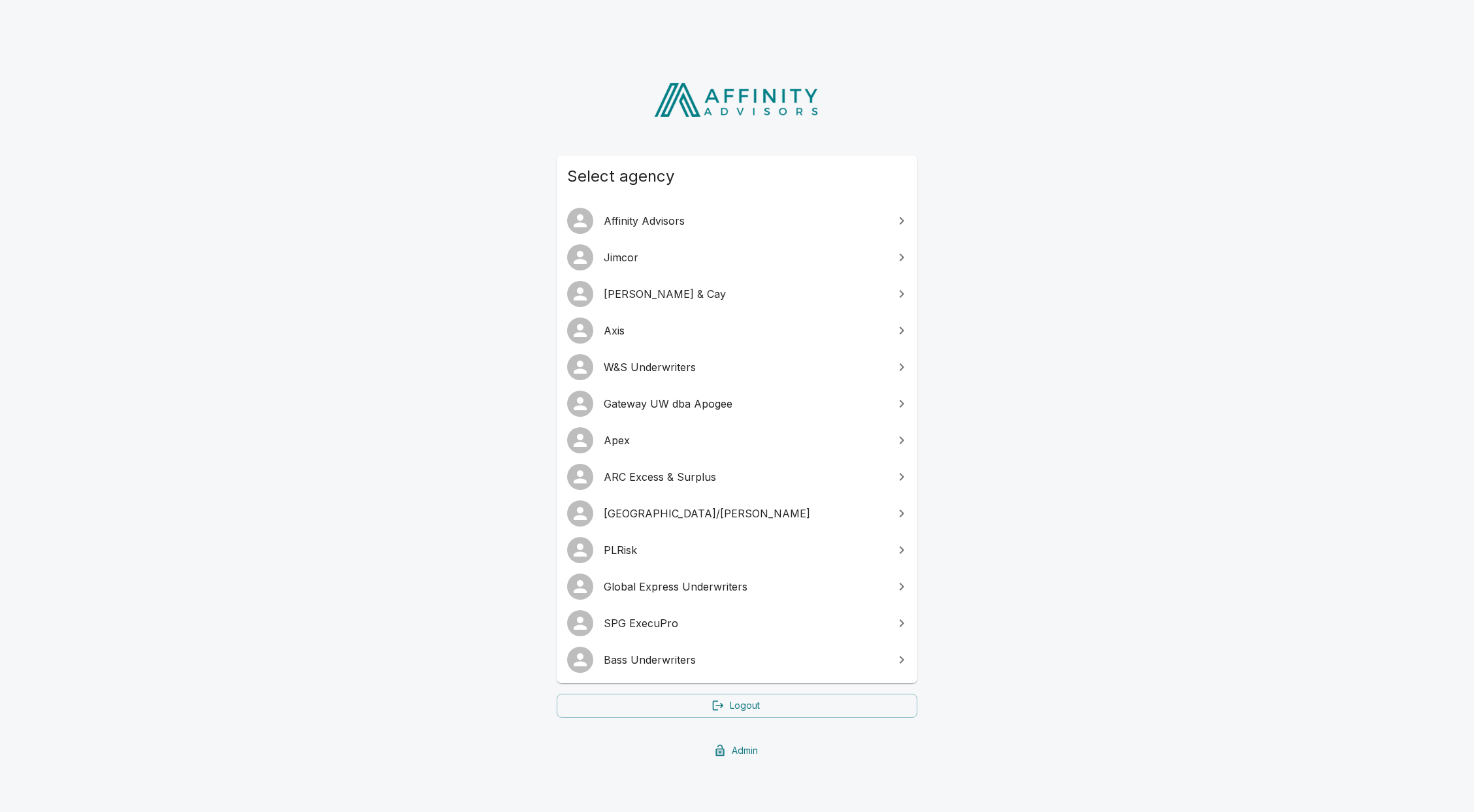
click at [642, 368] on span "W&S Underwriters" at bounding box center [745, 367] width 283 height 16
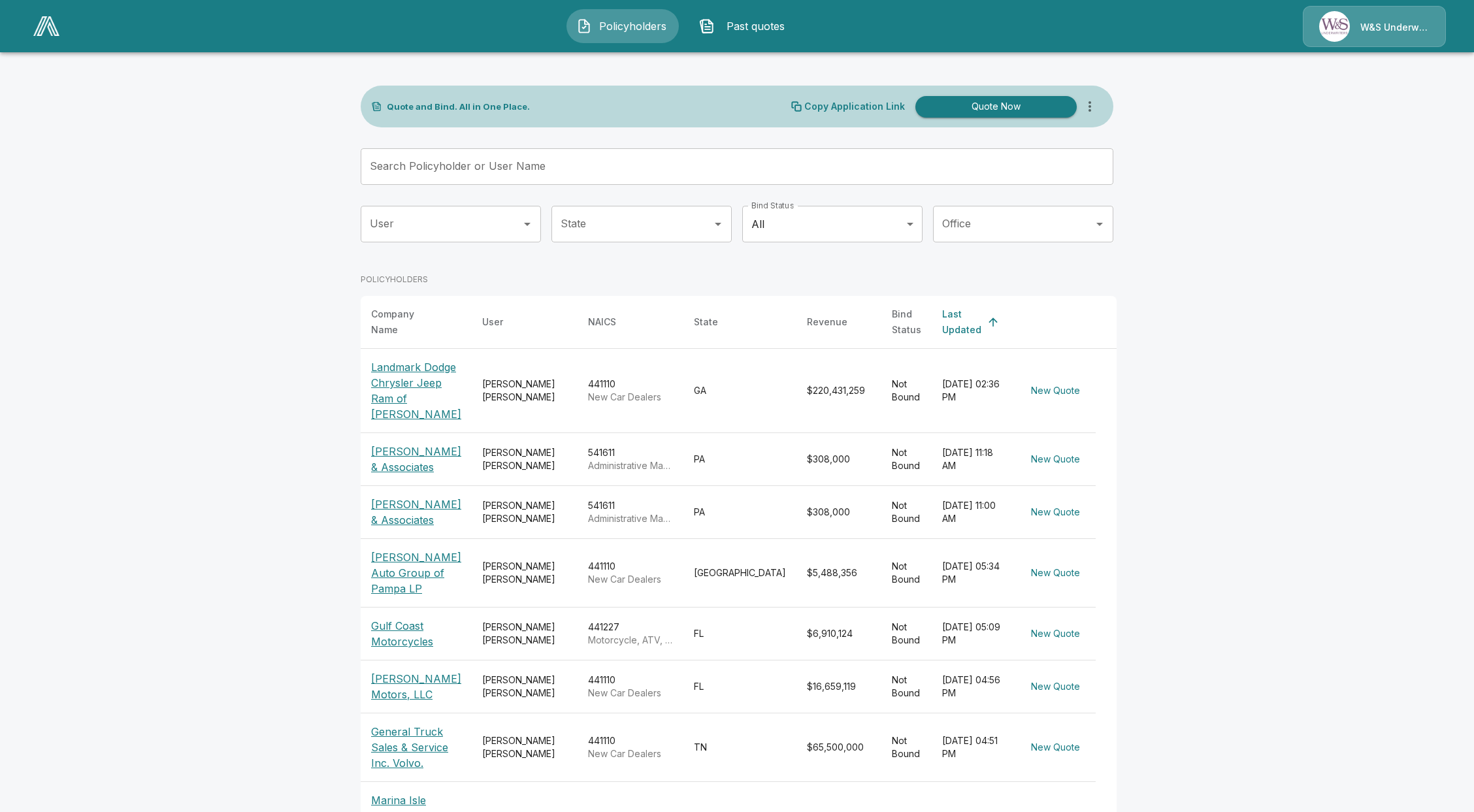
click at [412, 549] on p "McGavock Auto Group of Pampa LP" at bounding box center [416, 573] width 90 height 47
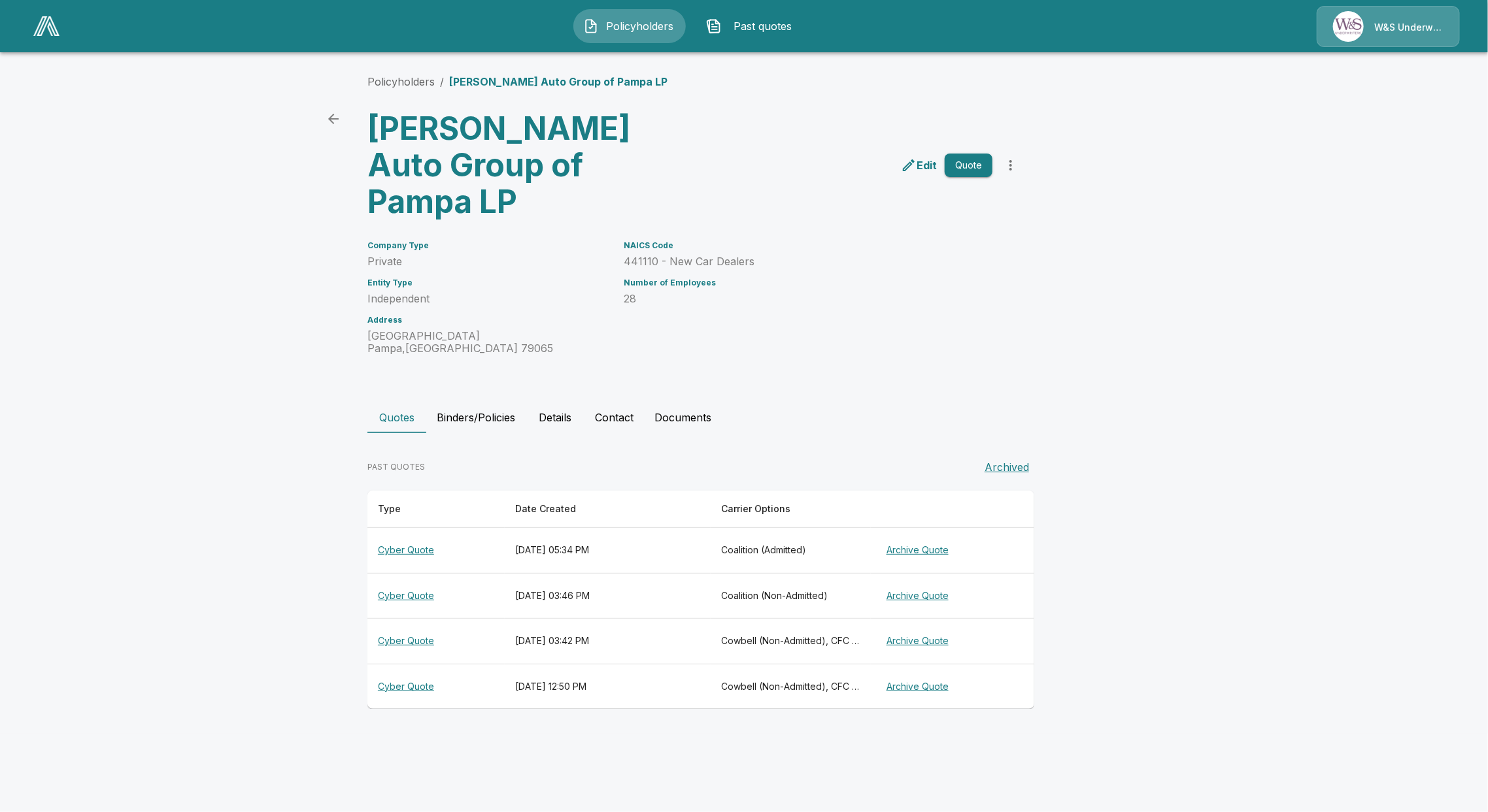
click at [414, 528] on th "Cyber Quote" at bounding box center [435, 550] width 138 height 46
click at [395, 664] on th "Cyber Quote" at bounding box center [435, 686] width 138 height 45
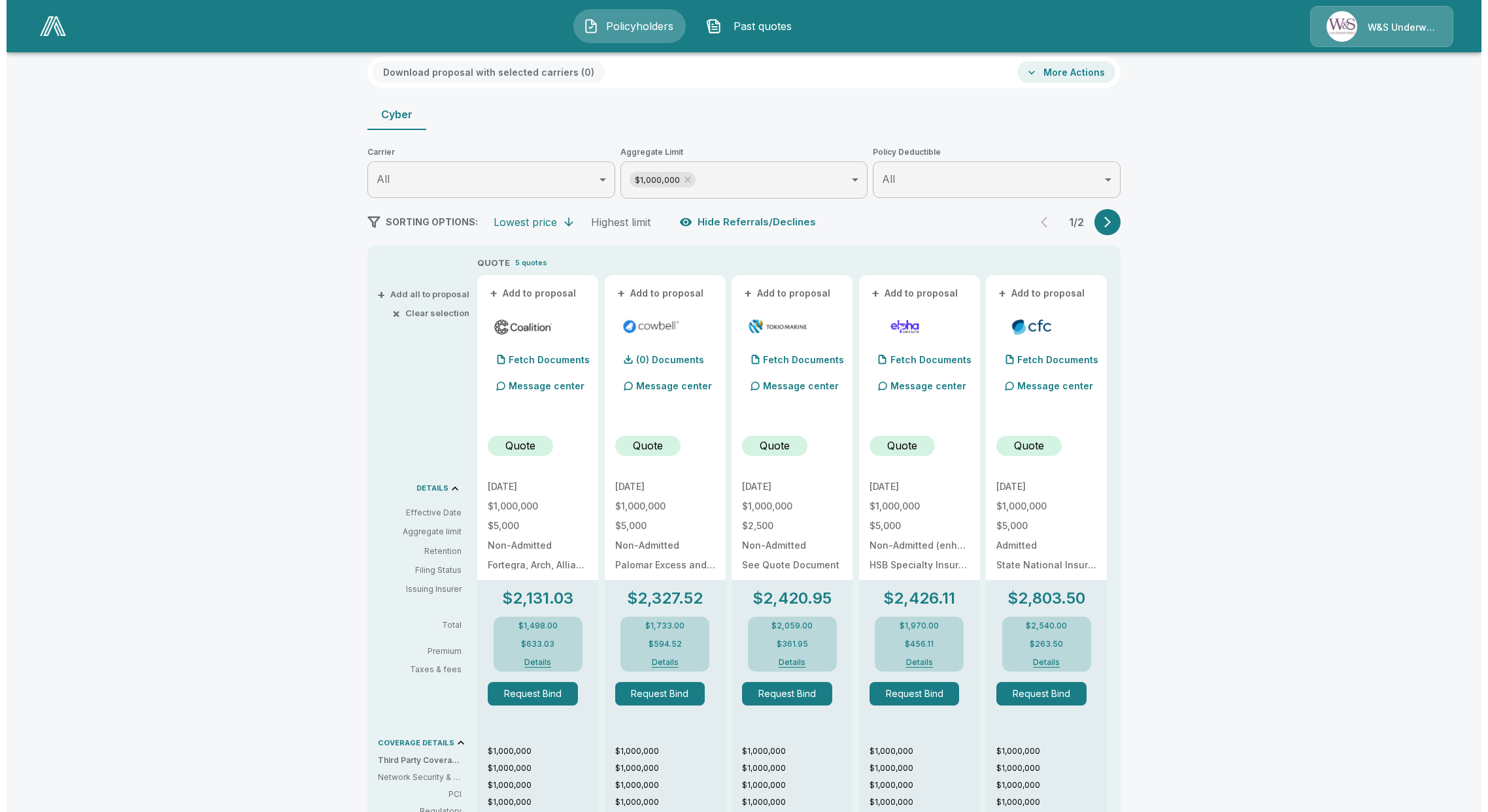
scroll to position [87, 0]
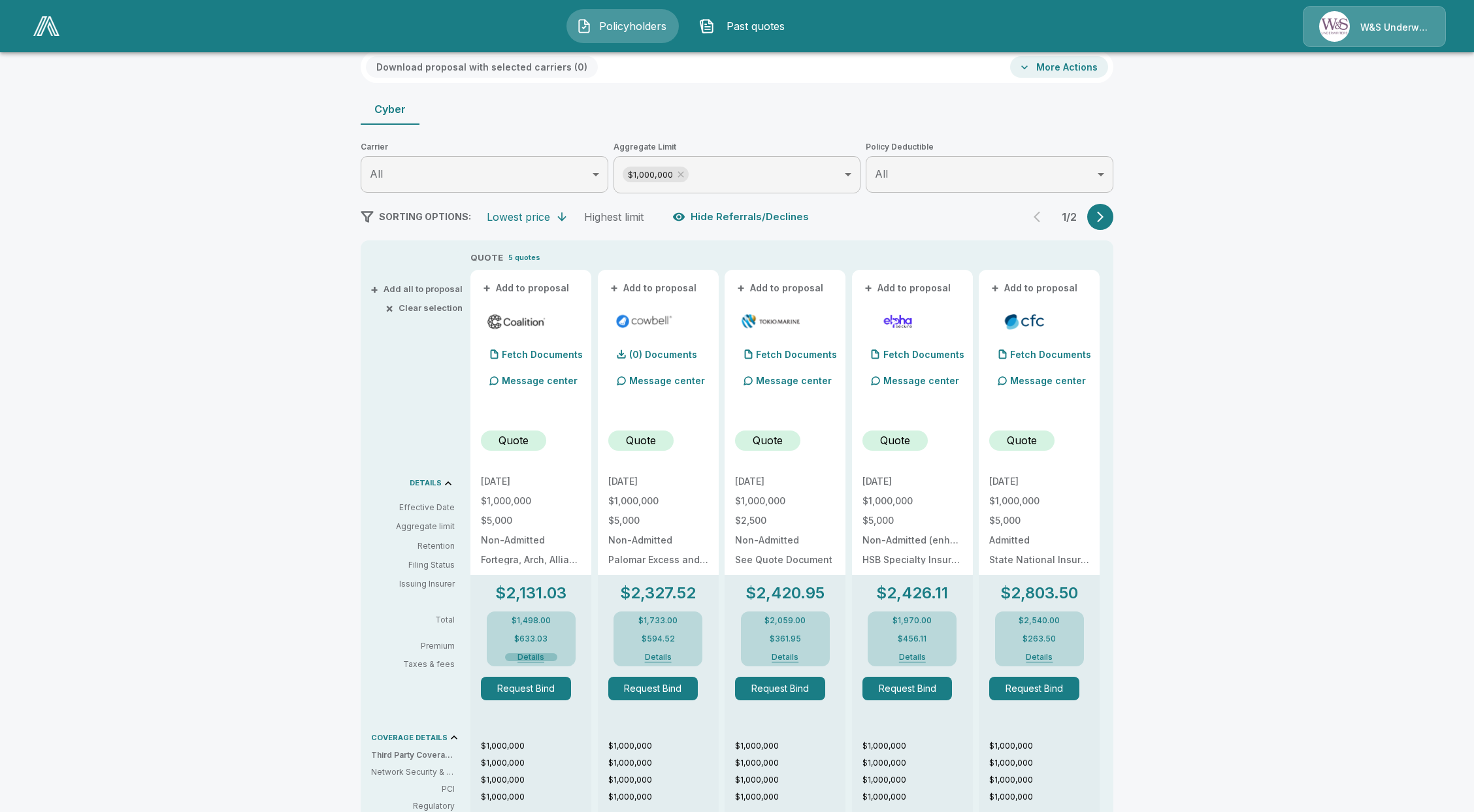
click at [539, 658] on button "Details" at bounding box center [531, 657] width 53 height 8
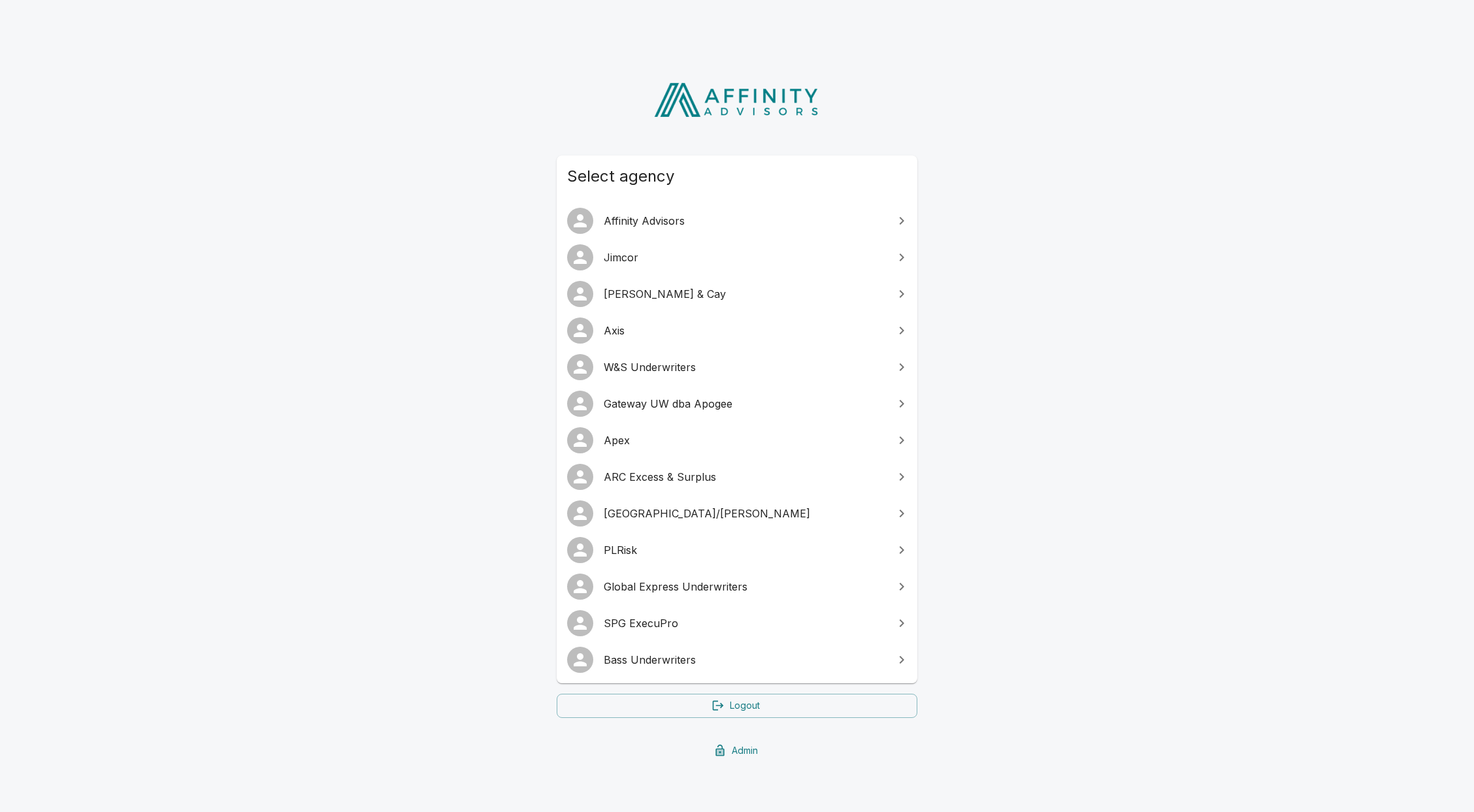
click at [660, 548] on span "PLRisk" at bounding box center [745, 549] width 283 height 16
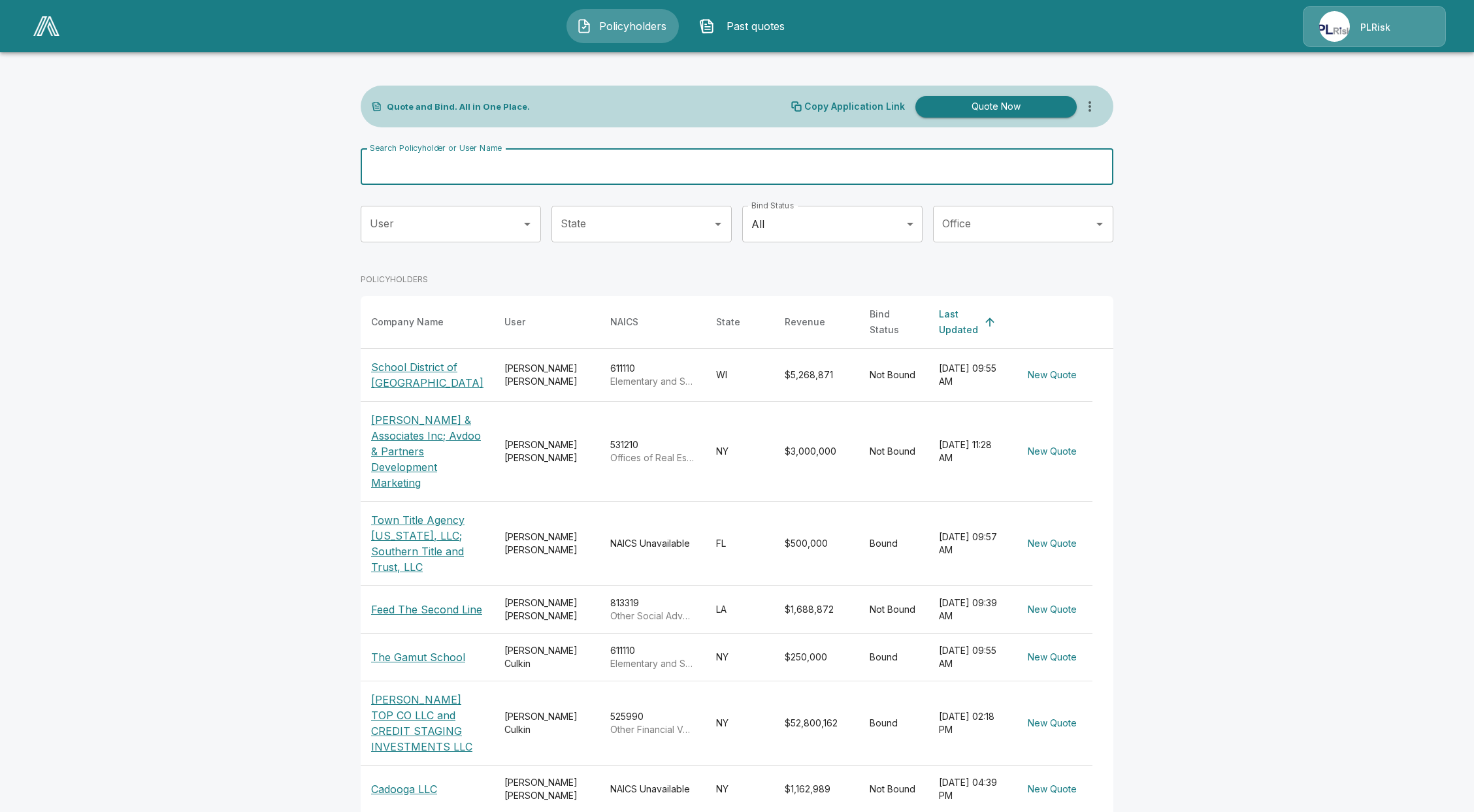
click at [551, 178] on input "Search Policyholder or User Name" at bounding box center [730, 167] width 739 height 37
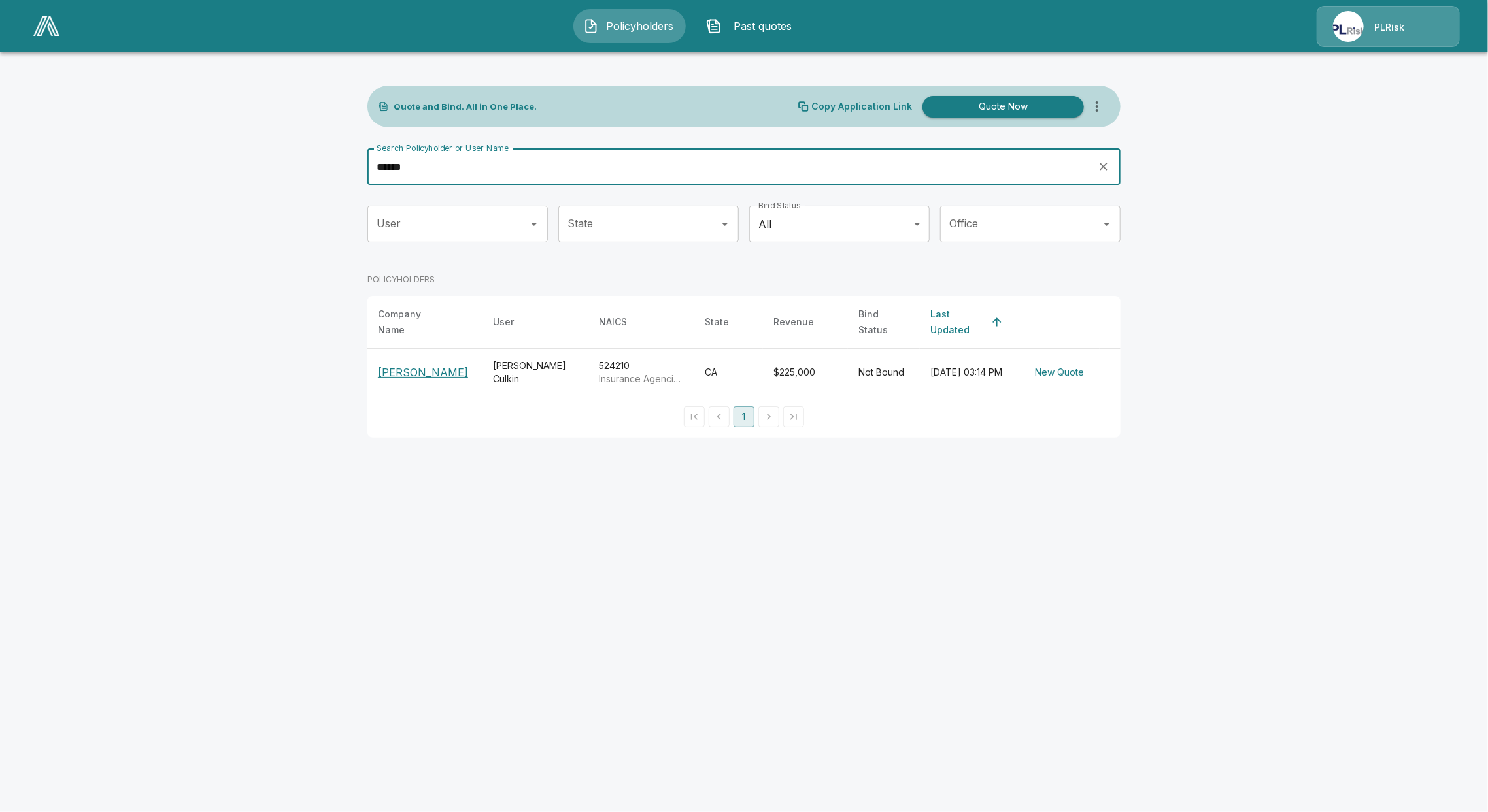
type input "*****"
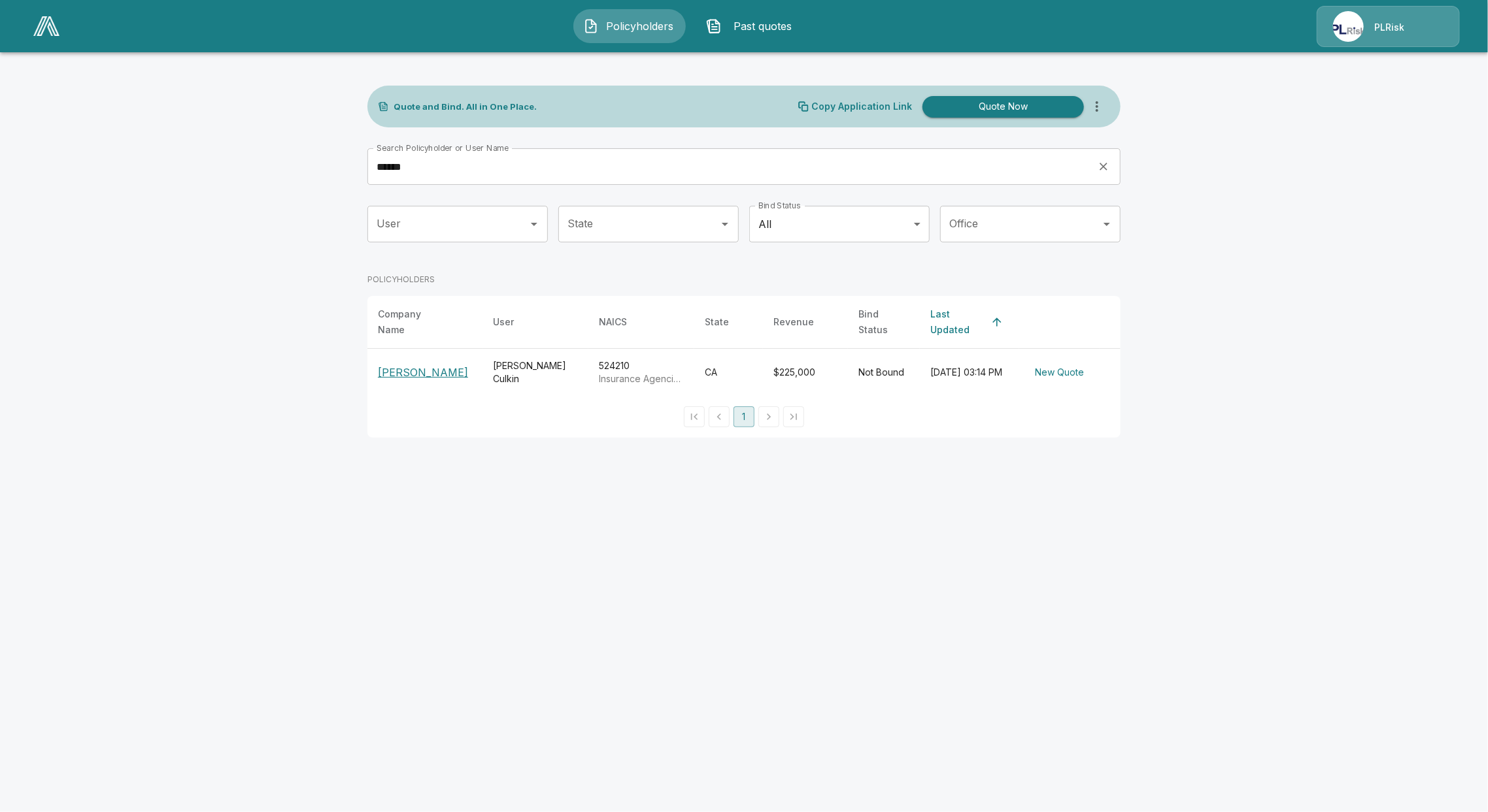
click at [419, 364] on p "[PERSON_NAME]" at bounding box center [425, 372] width 94 height 16
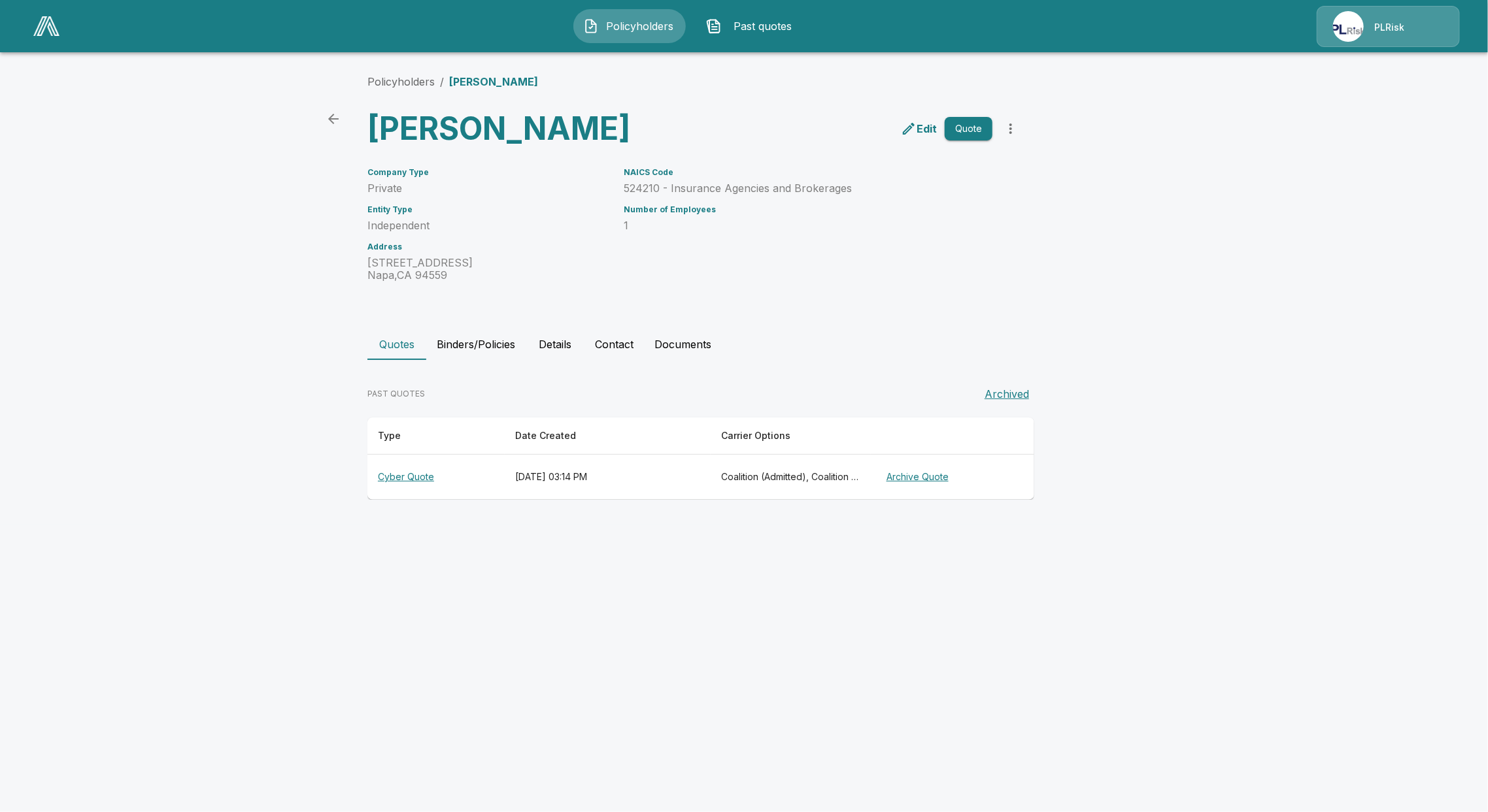
click at [384, 473] on th "Cyber Quote" at bounding box center [435, 477] width 138 height 45
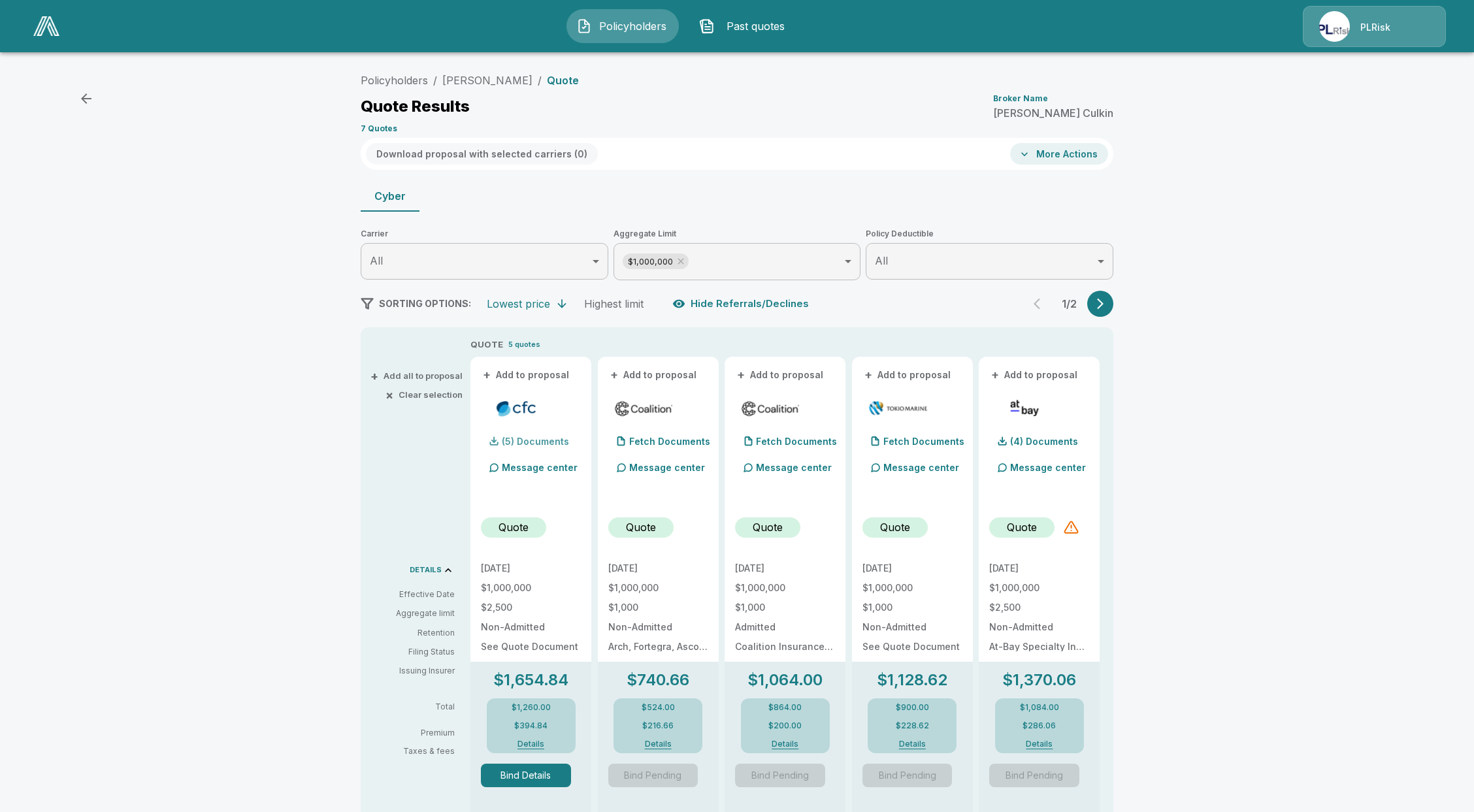
click at [557, 448] on div "(5) Documents" at bounding box center [525, 441] width 88 height 26
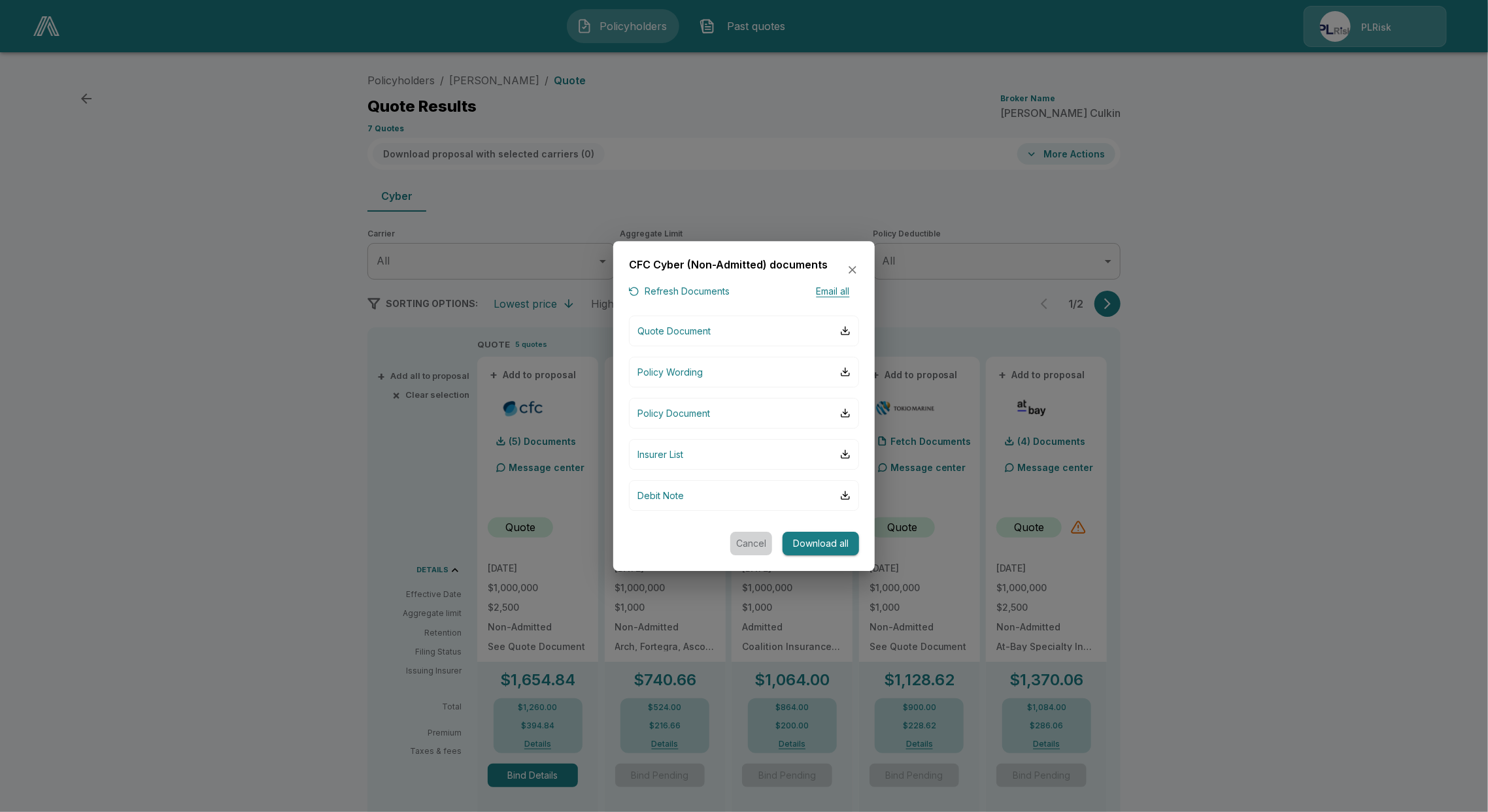
click at [741, 549] on button "Cancel" at bounding box center [751, 544] width 42 height 24
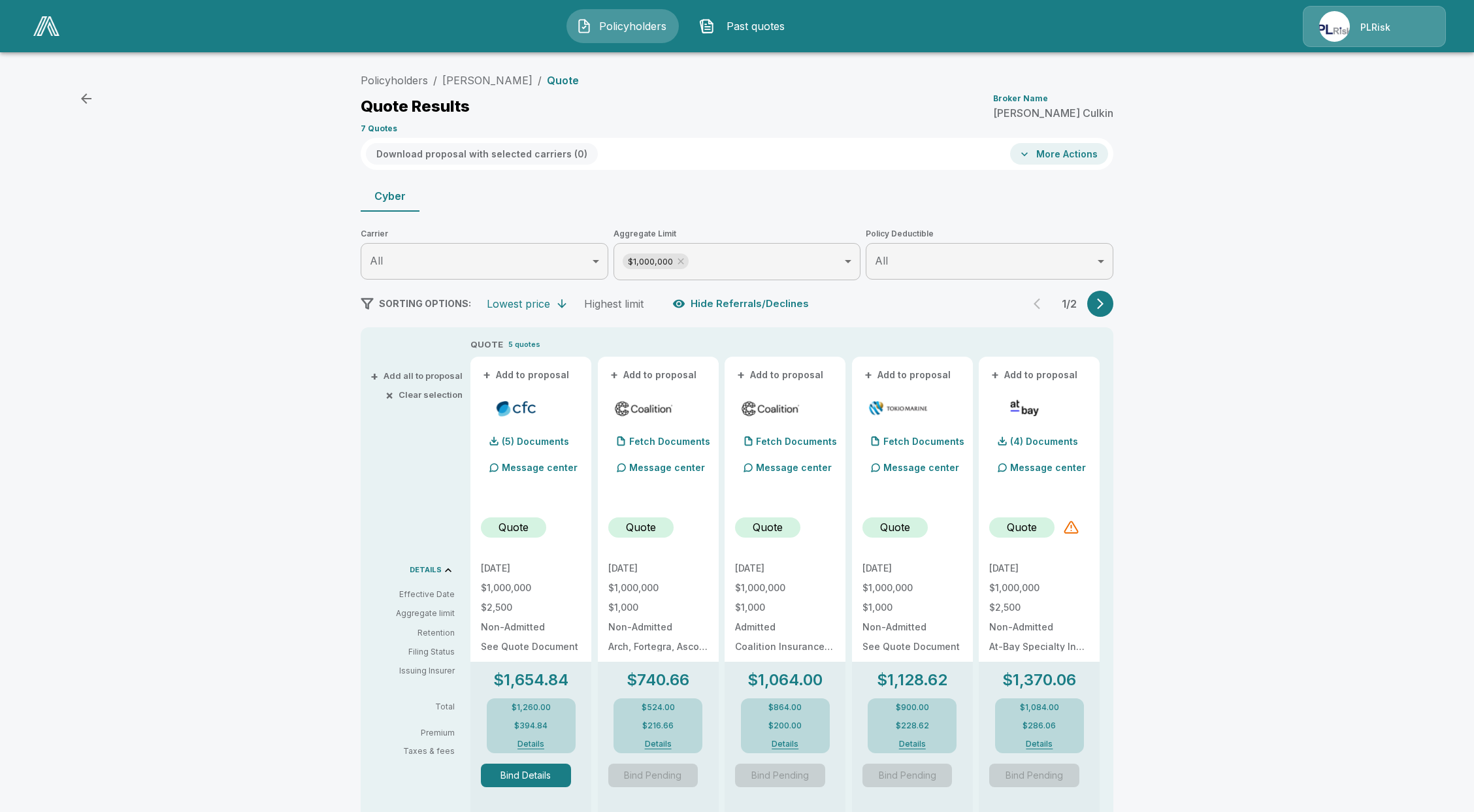
click at [537, 779] on button "Bind Details" at bounding box center [526, 775] width 90 height 23
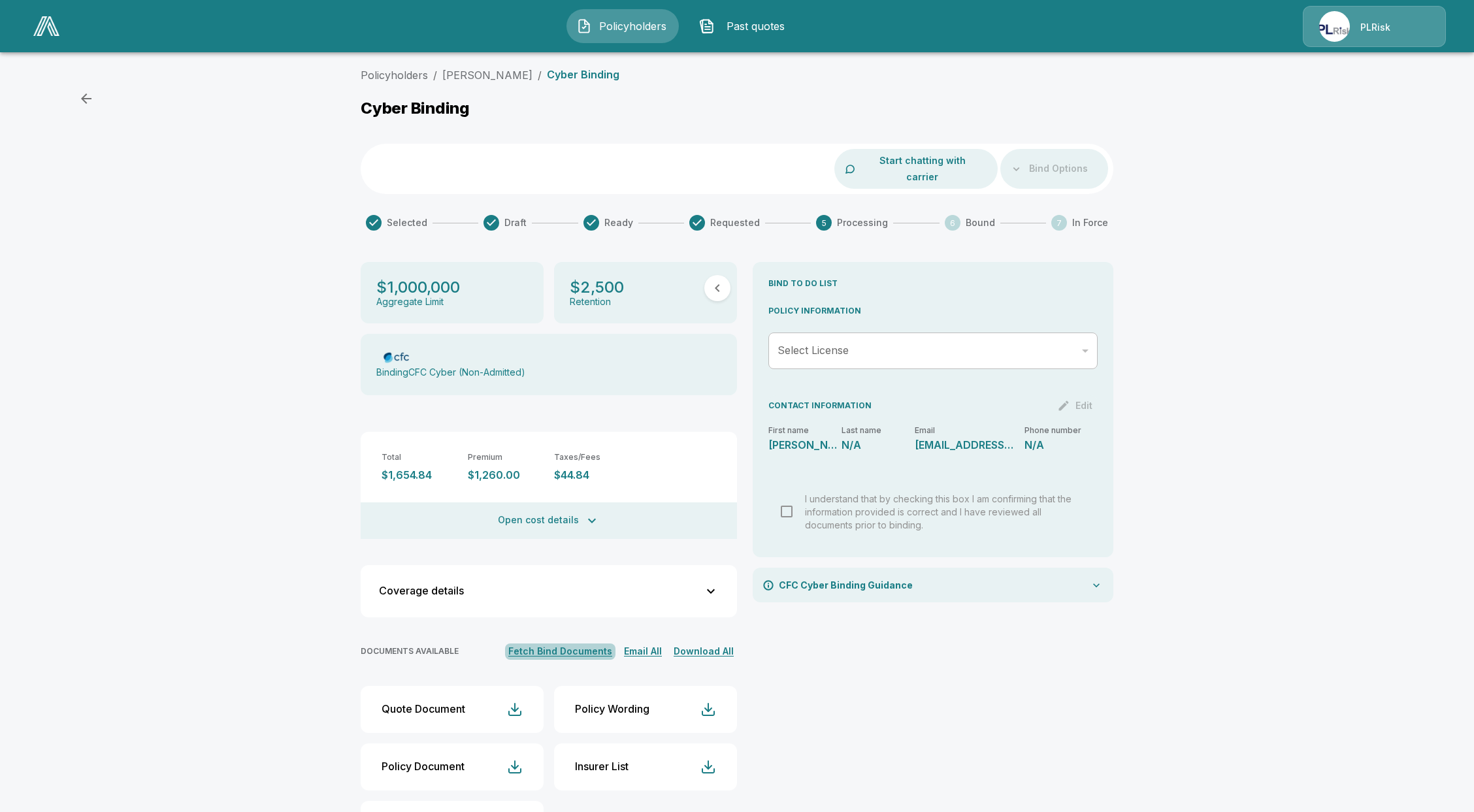
click at [590, 644] on button "Fetch Bind Documents" at bounding box center [560, 652] width 110 height 17
click at [838, 333] on div "​" at bounding box center [933, 351] width 329 height 37
click at [971, 335] on div "​" at bounding box center [933, 351] width 329 height 37
click at [1082, 337] on div "​" at bounding box center [933, 351] width 329 height 37
click at [1082, 333] on div "​" at bounding box center [933, 351] width 329 height 37
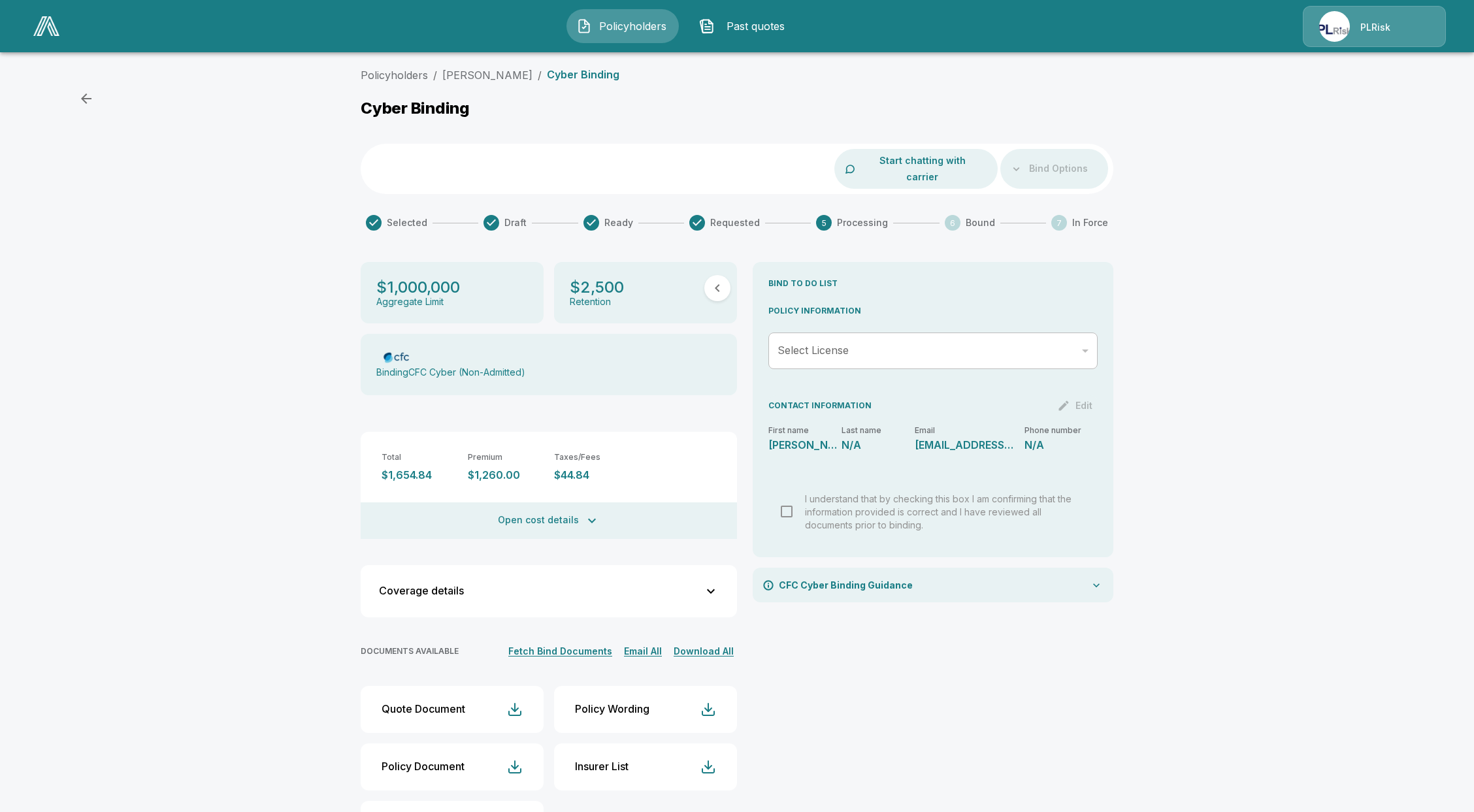
click at [1051, 333] on div "​" at bounding box center [933, 351] width 329 height 37
click at [725, 280] on icon "button" at bounding box center [717, 288] width 16 height 16
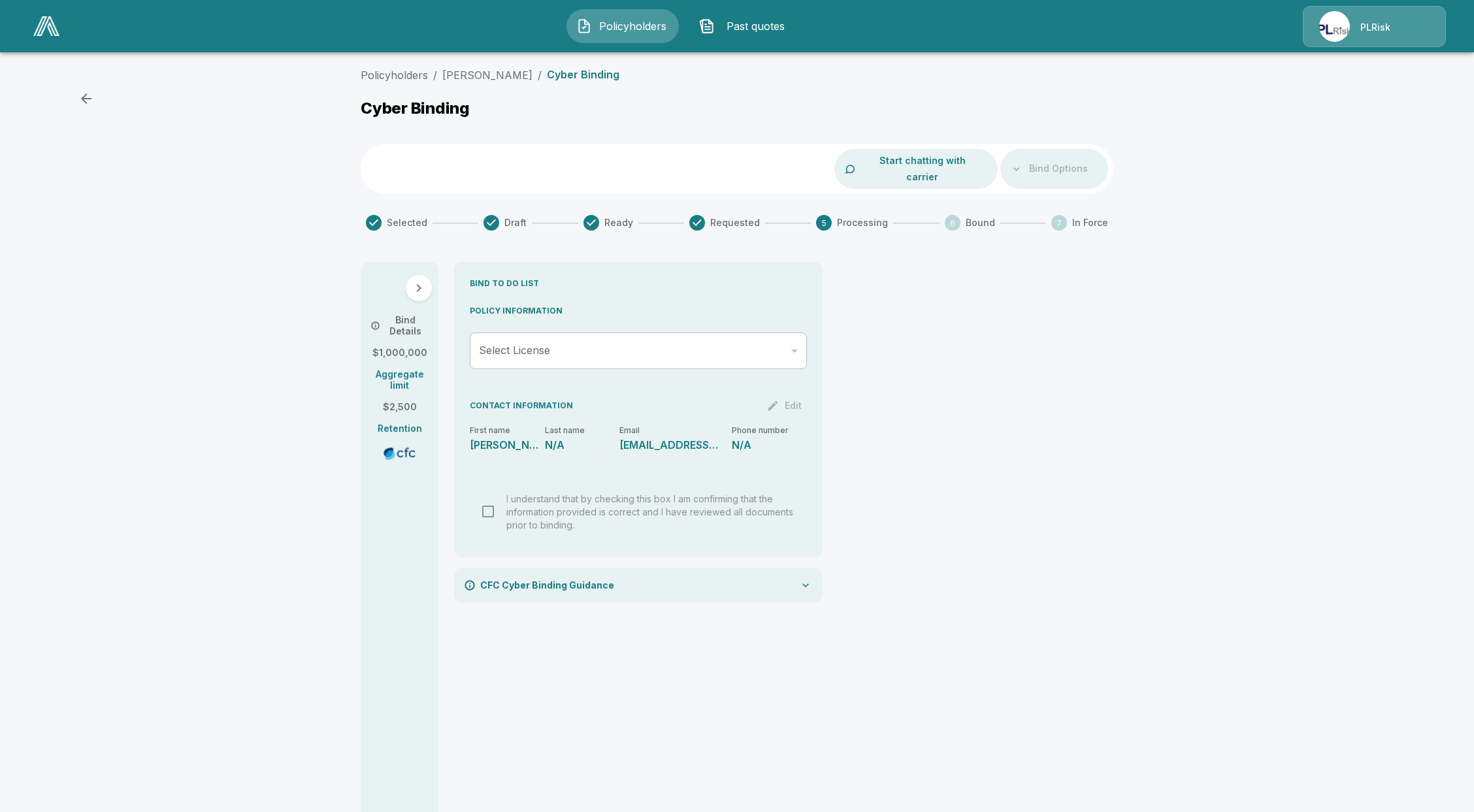
click at [424, 280] on icon "button" at bounding box center [419, 288] width 16 height 16
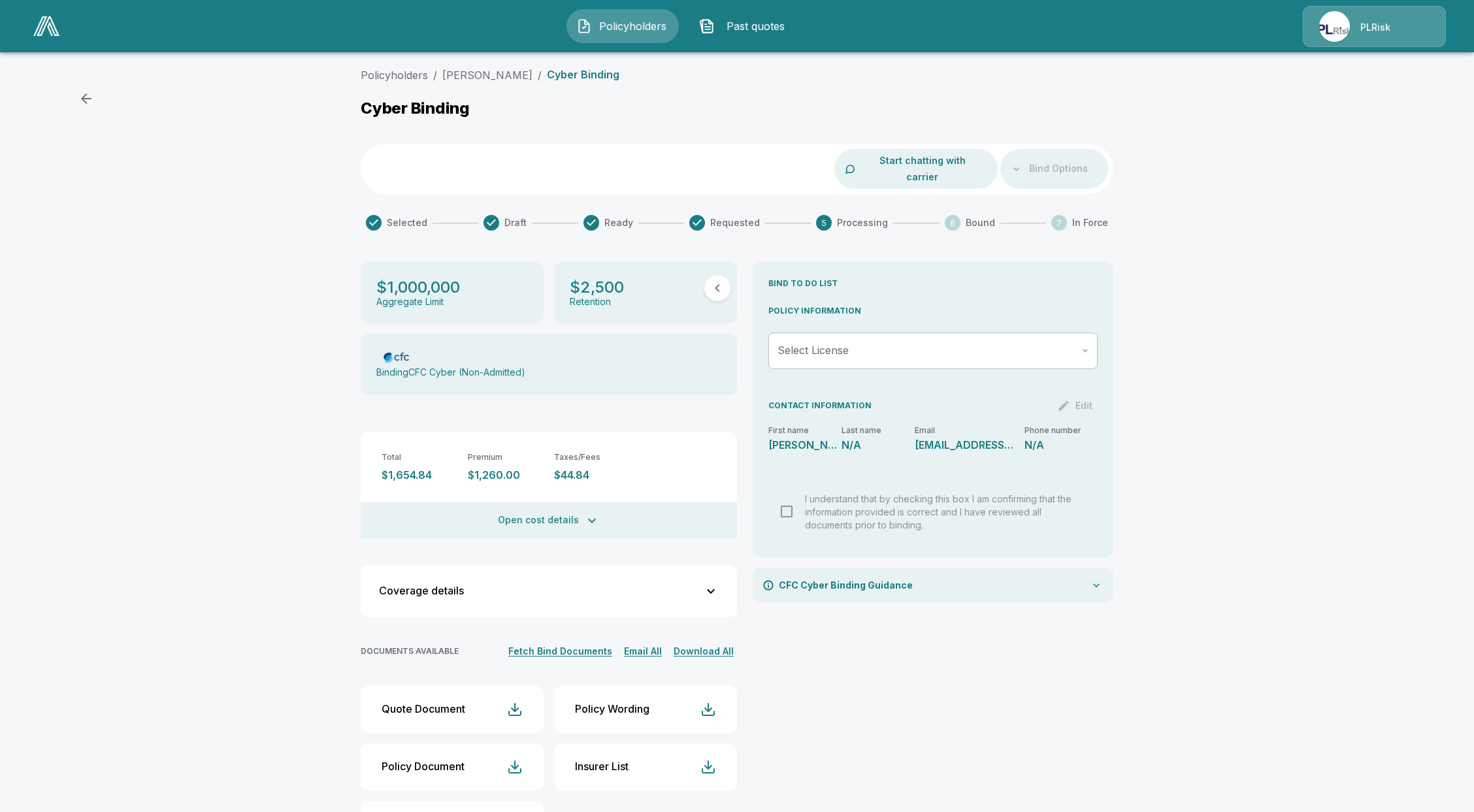
drag, startPoint x: 1030, startPoint y: 579, endPoint x: 1030, endPoint y: 572, distance: 7.0
click at [1031, 577] on div "CFC Cyber Binding Guidance" at bounding box center [933, 585] width 361 height 35
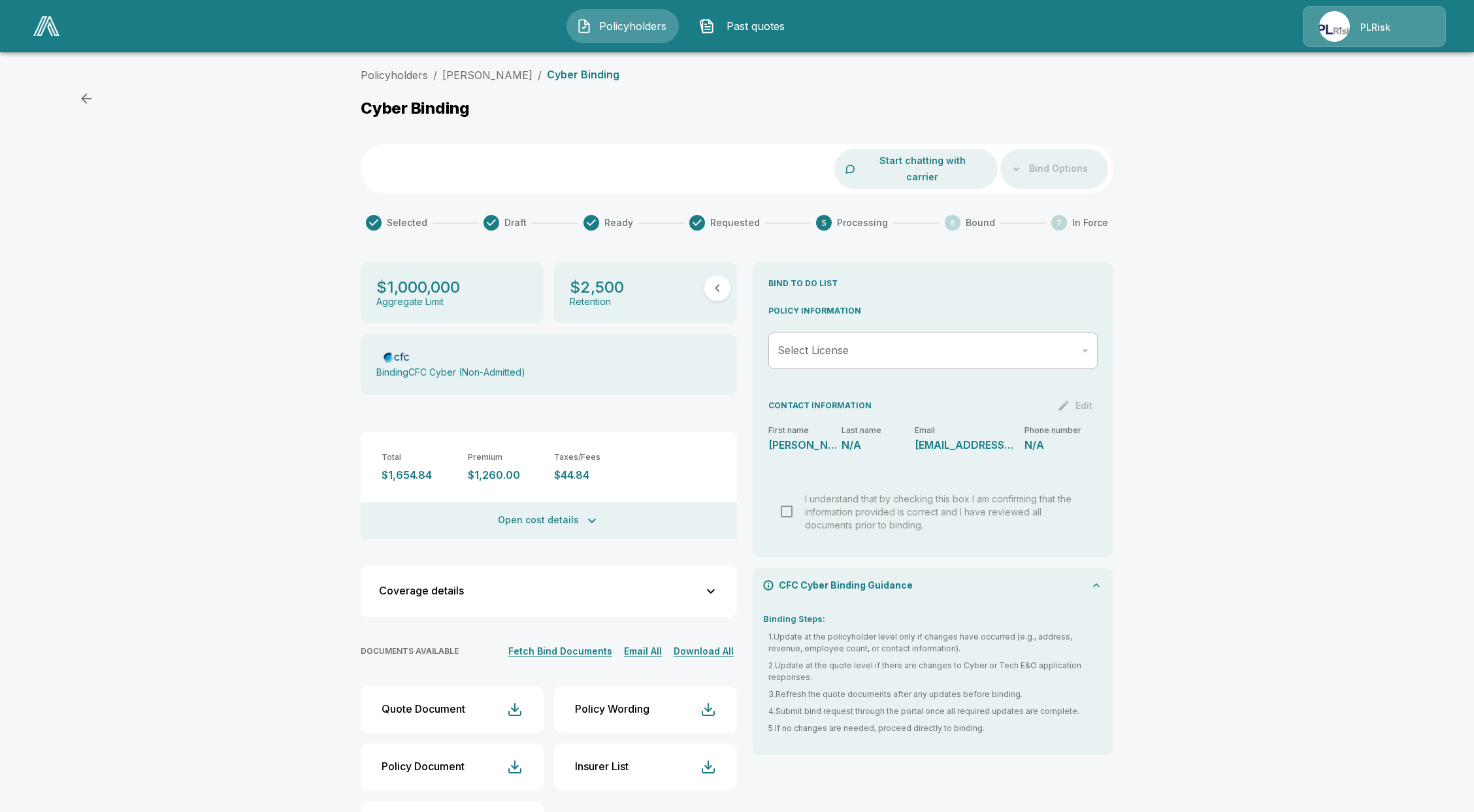
click at [1044, 568] on div "CFC Cyber Binding Guidance" at bounding box center [933, 585] width 361 height 35
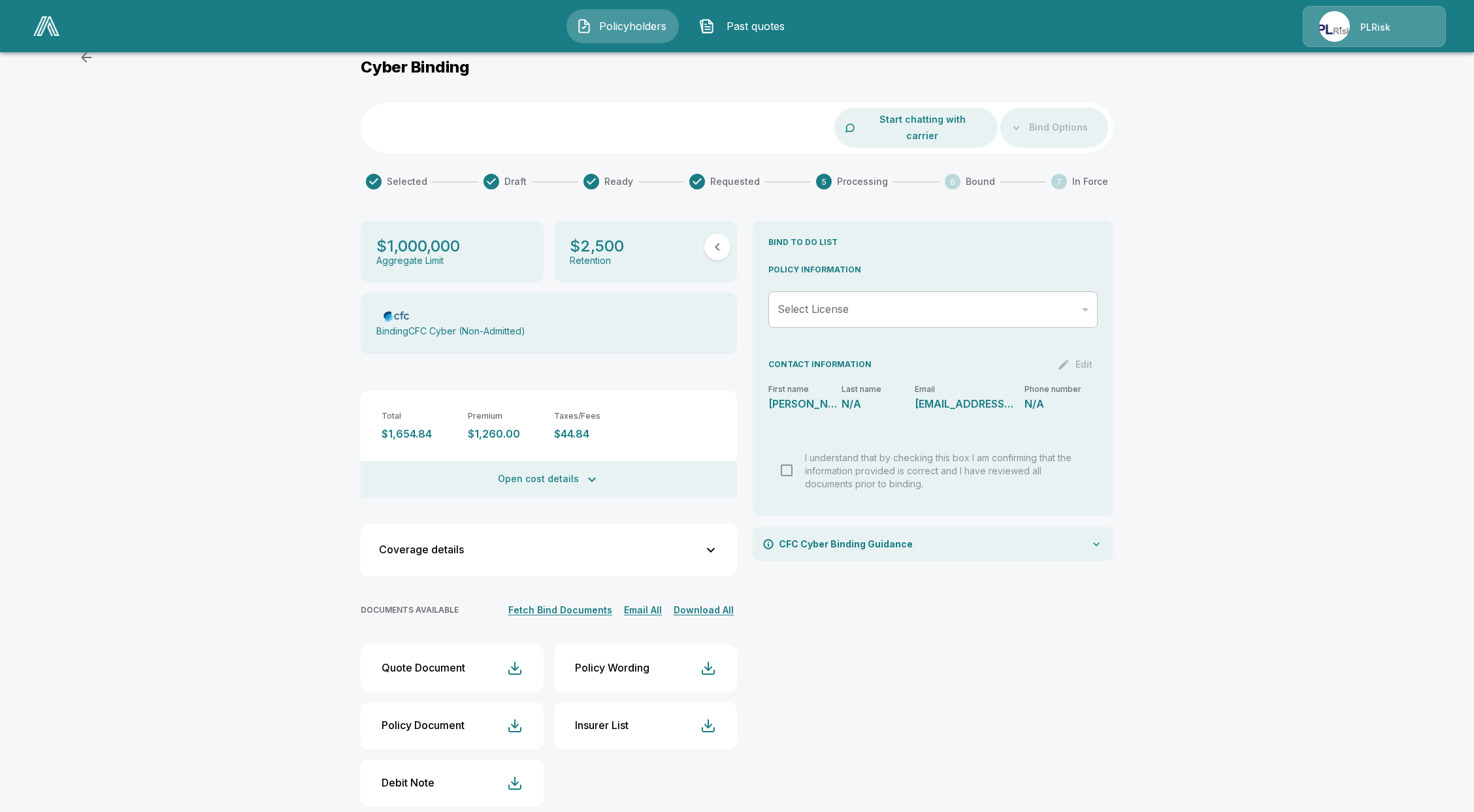
scroll to position [47, 0]
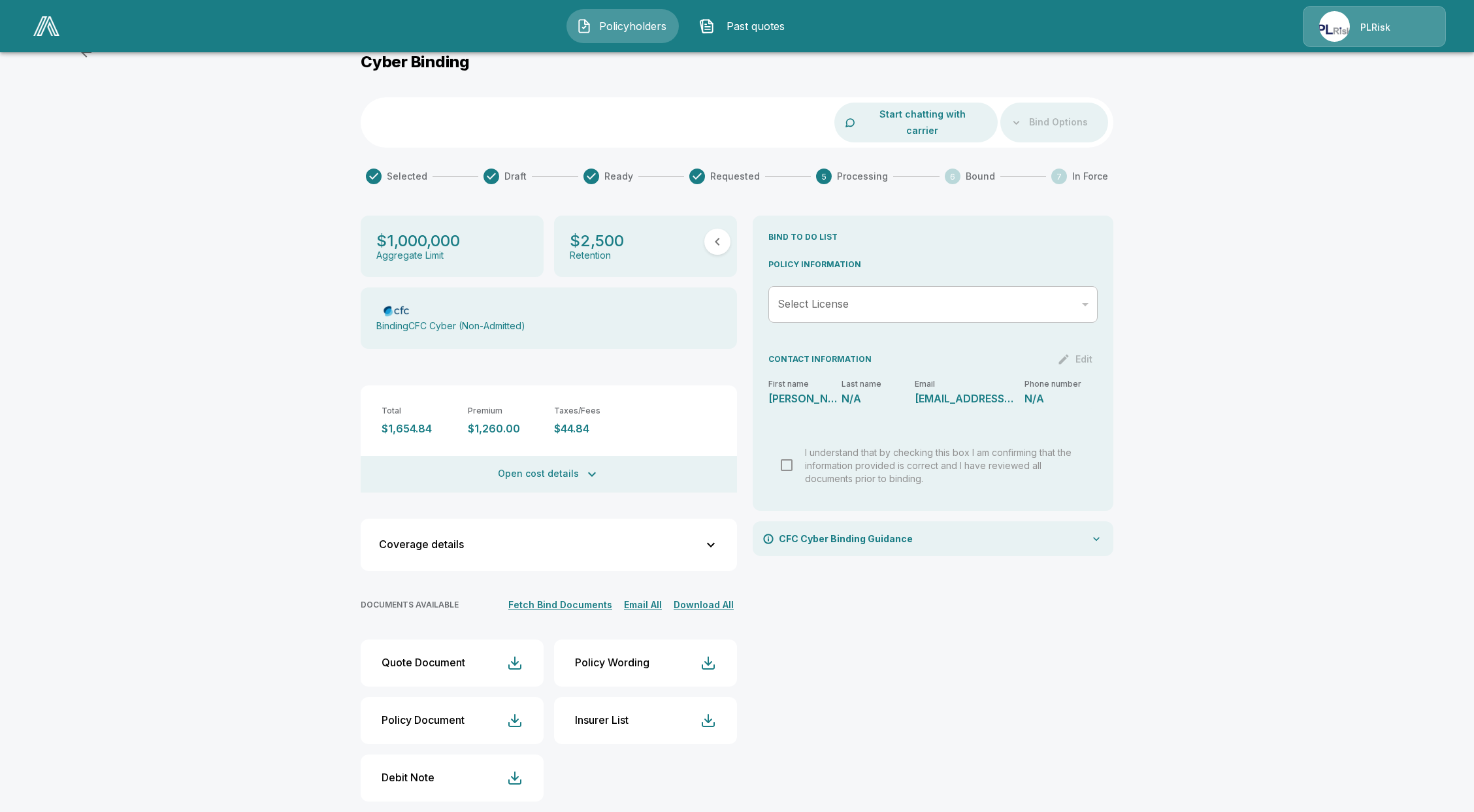
click at [467, 712] on button "Policy Document" at bounding box center [452, 720] width 183 height 47
click at [990, 524] on div "CFC Cyber Binding Guidance" at bounding box center [933, 539] width 361 height 35
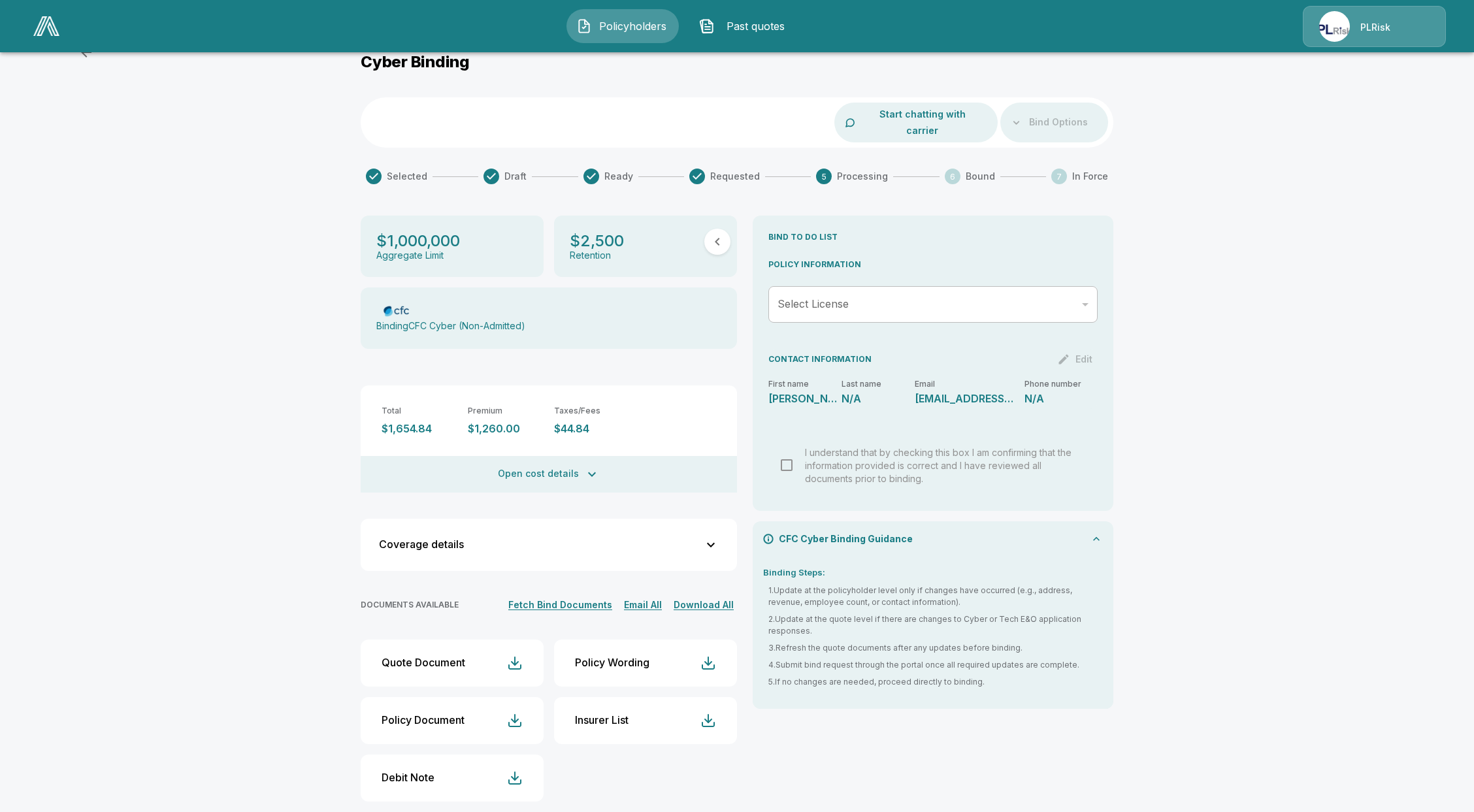
click at [793, 445] on div "I understand that by checking this box I am confirming that the information pro…" at bounding box center [933, 464] width 308 height 39
click at [500, 707] on button "Policy Document" at bounding box center [452, 720] width 183 height 47
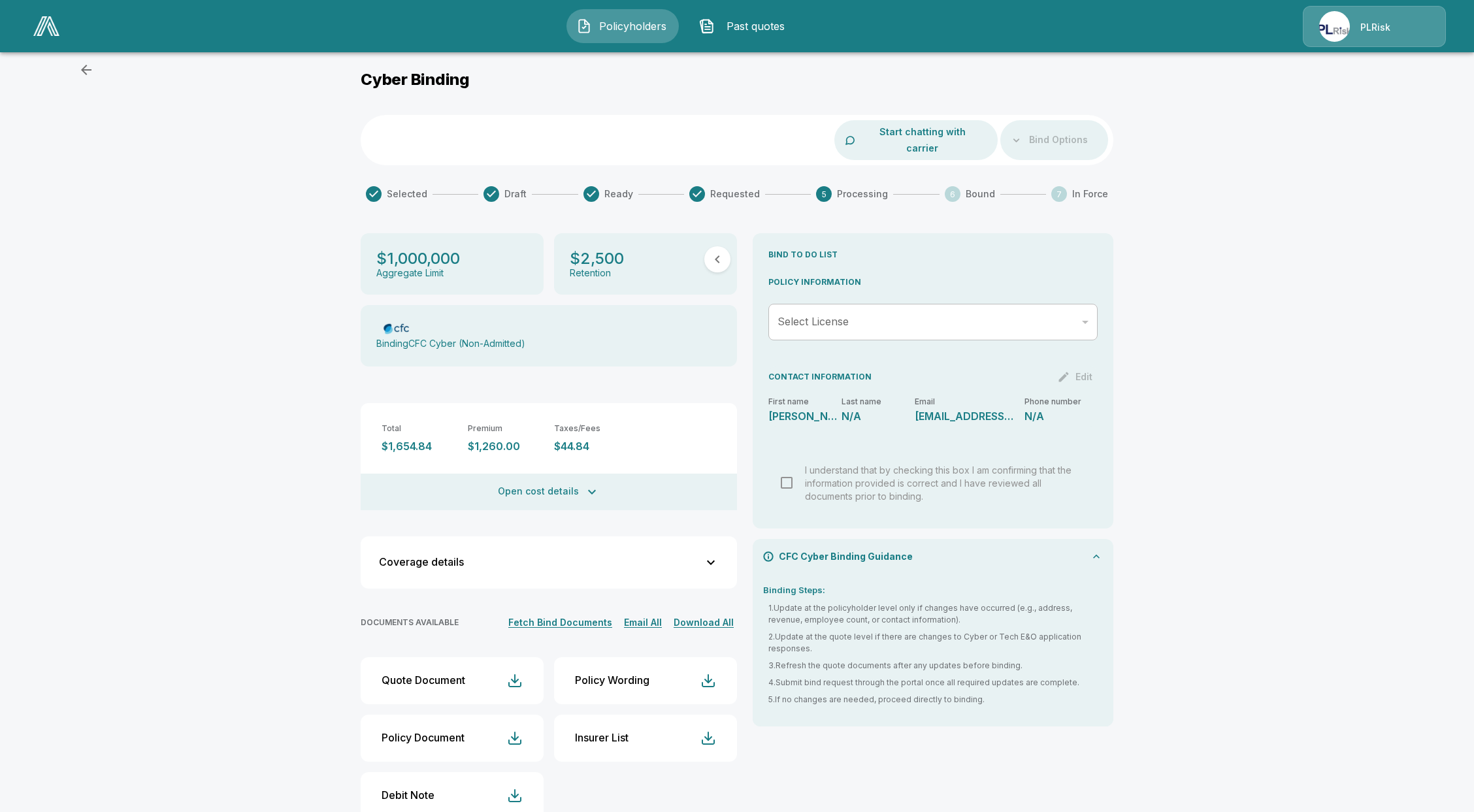
scroll to position [0, 0]
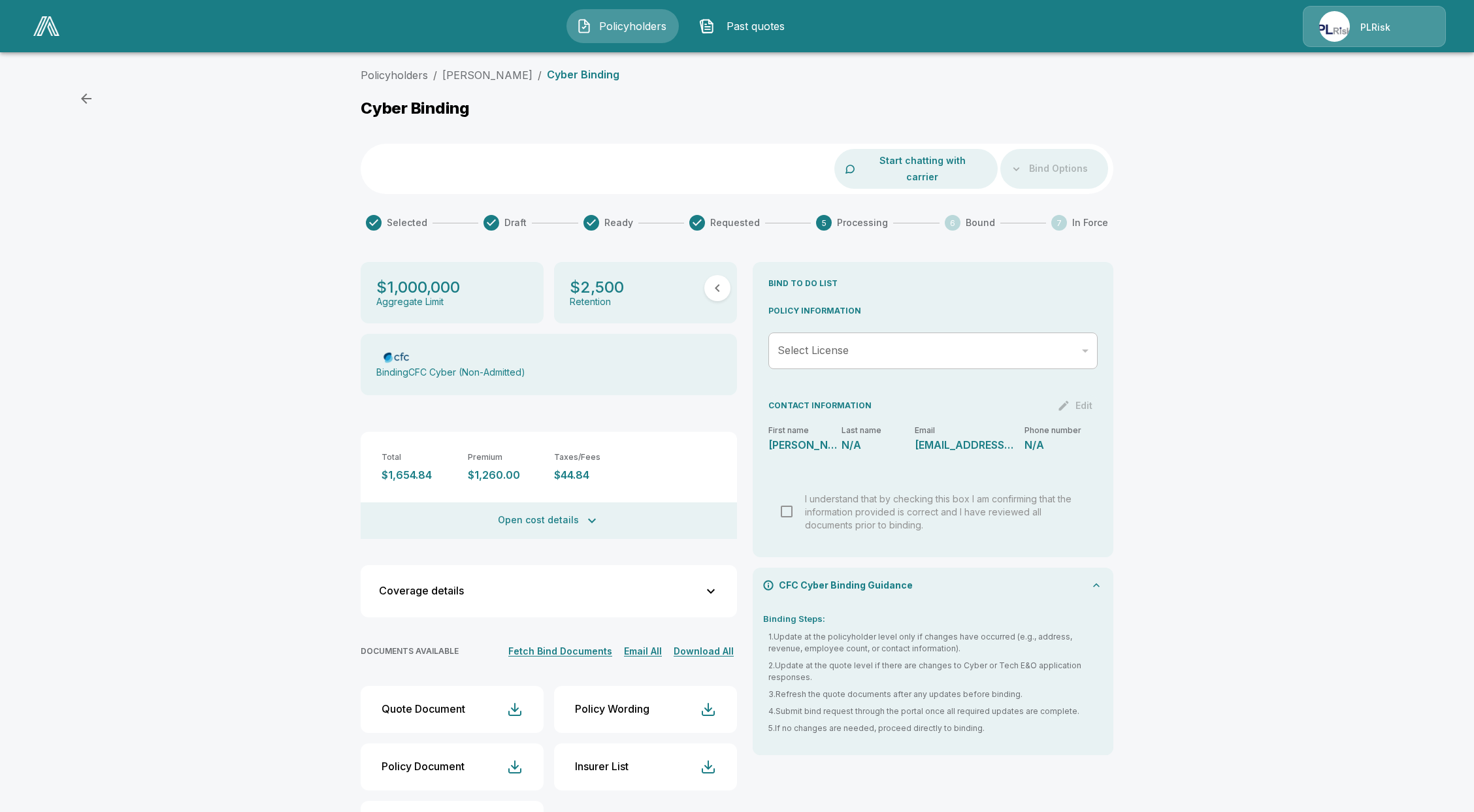
click at [486, 68] on li "Karen L Farrow" at bounding box center [488, 75] width 90 height 16
click at [487, 72] on link "Karen L Farrow" at bounding box center [488, 75] width 90 height 13
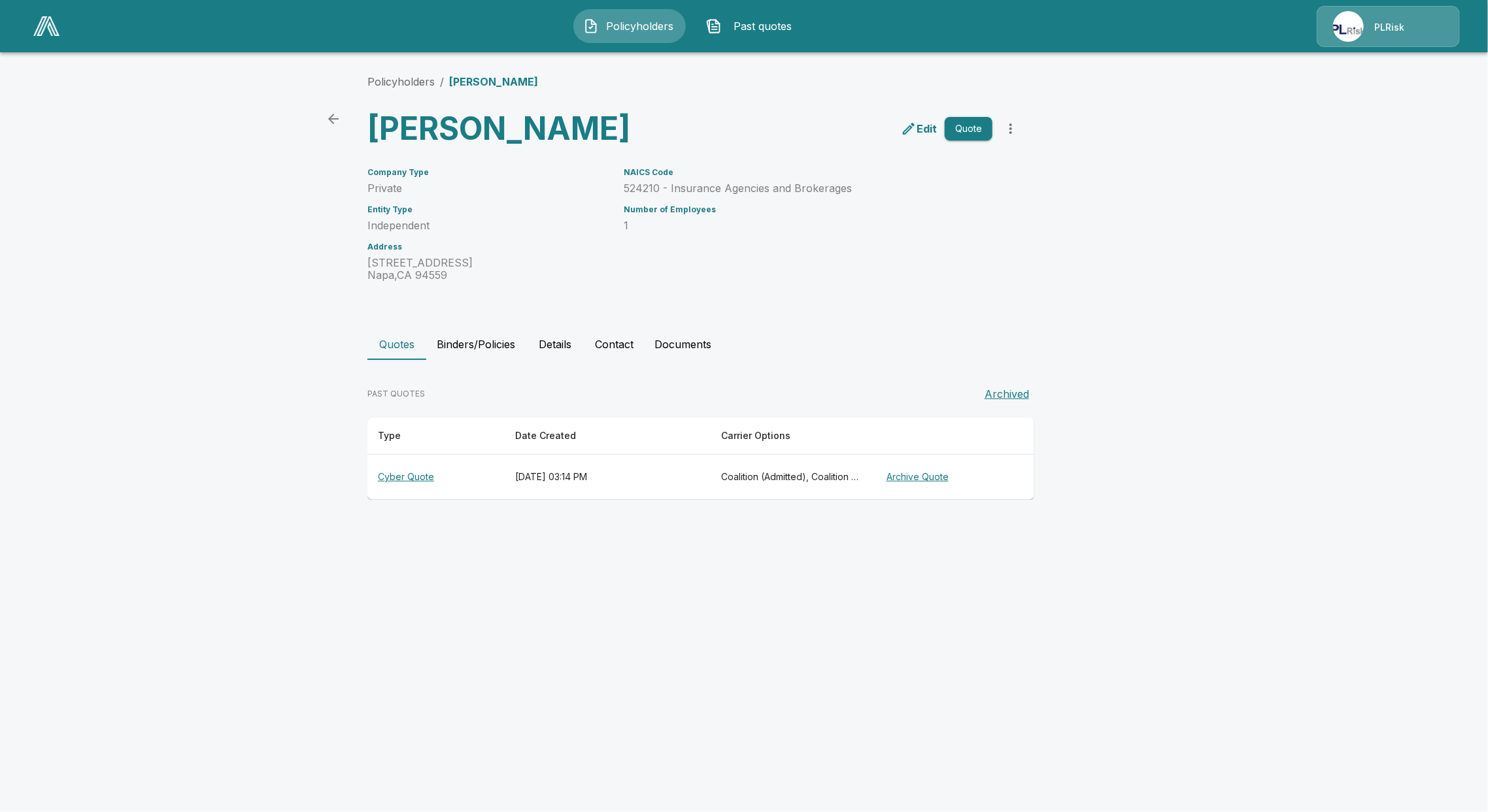
click at [470, 352] on button "Binders/Policies" at bounding box center [475, 344] width 99 height 32
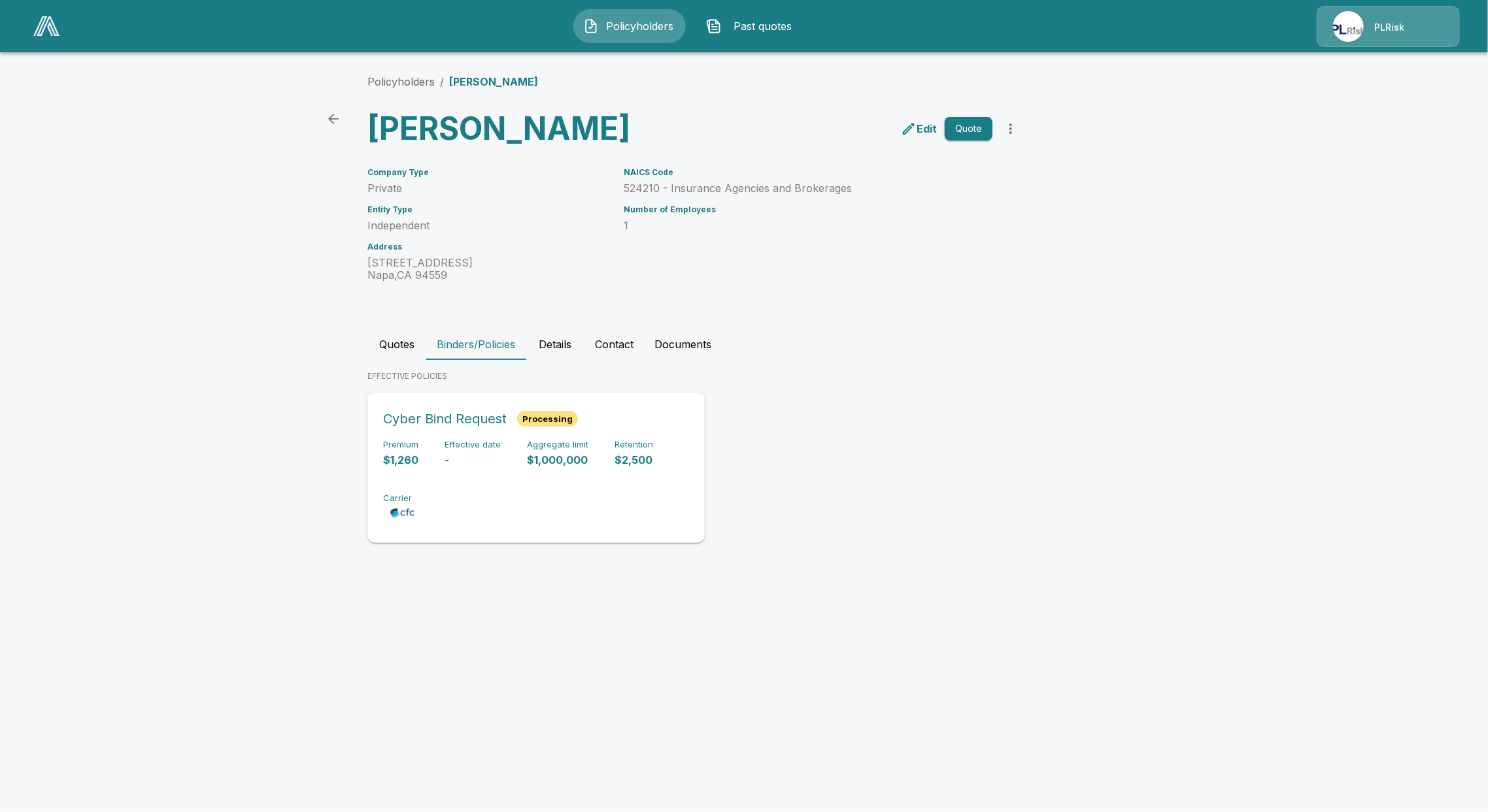
click at [455, 489] on div "Premium $1,260 Effective date - Aggregate limit $1,000,000 Retention $2,500 Car…" at bounding box center [535, 480] width 306 height 83
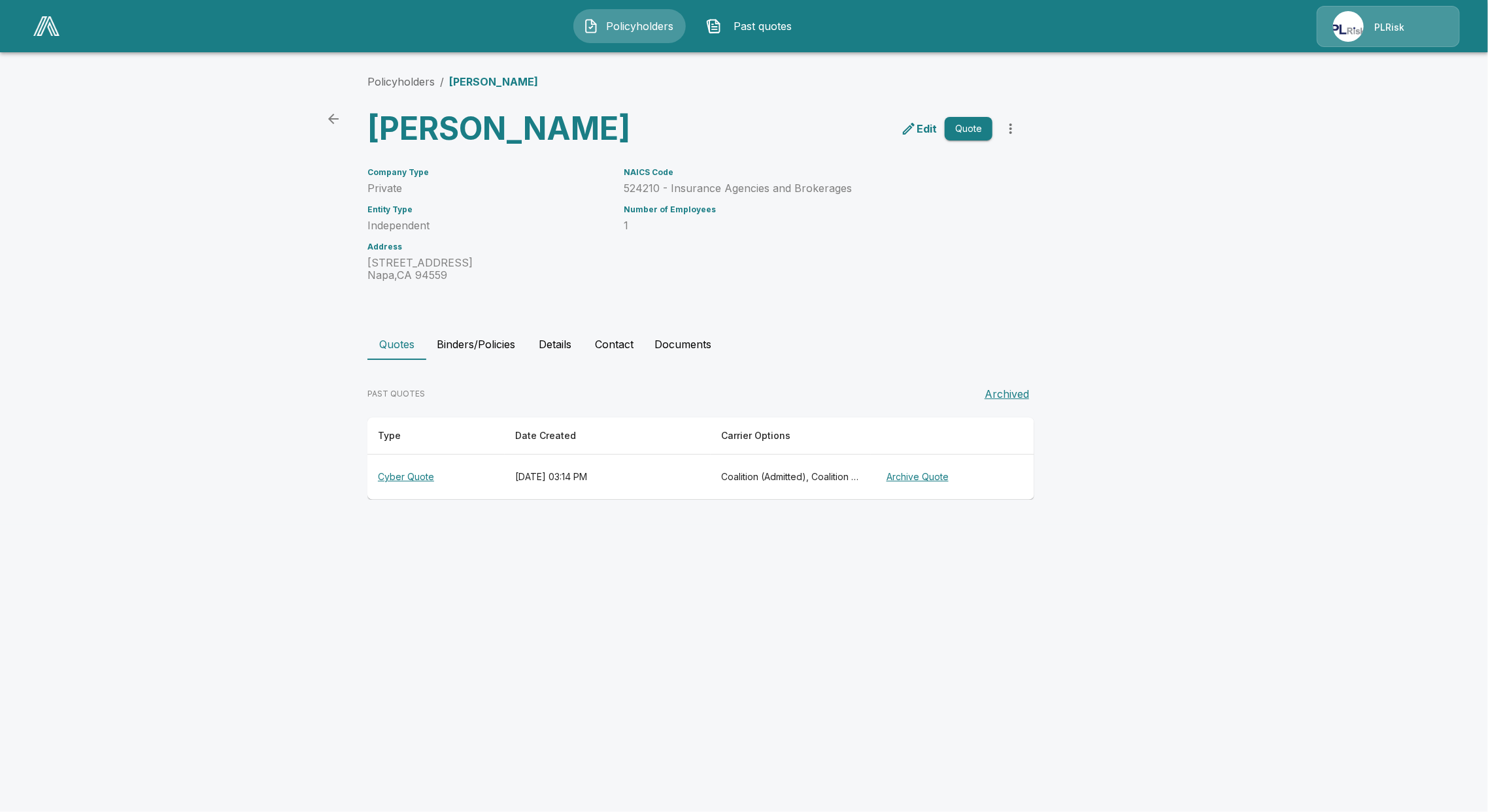
click at [410, 470] on th "Cyber Quote" at bounding box center [435, 477] width 138 height 45
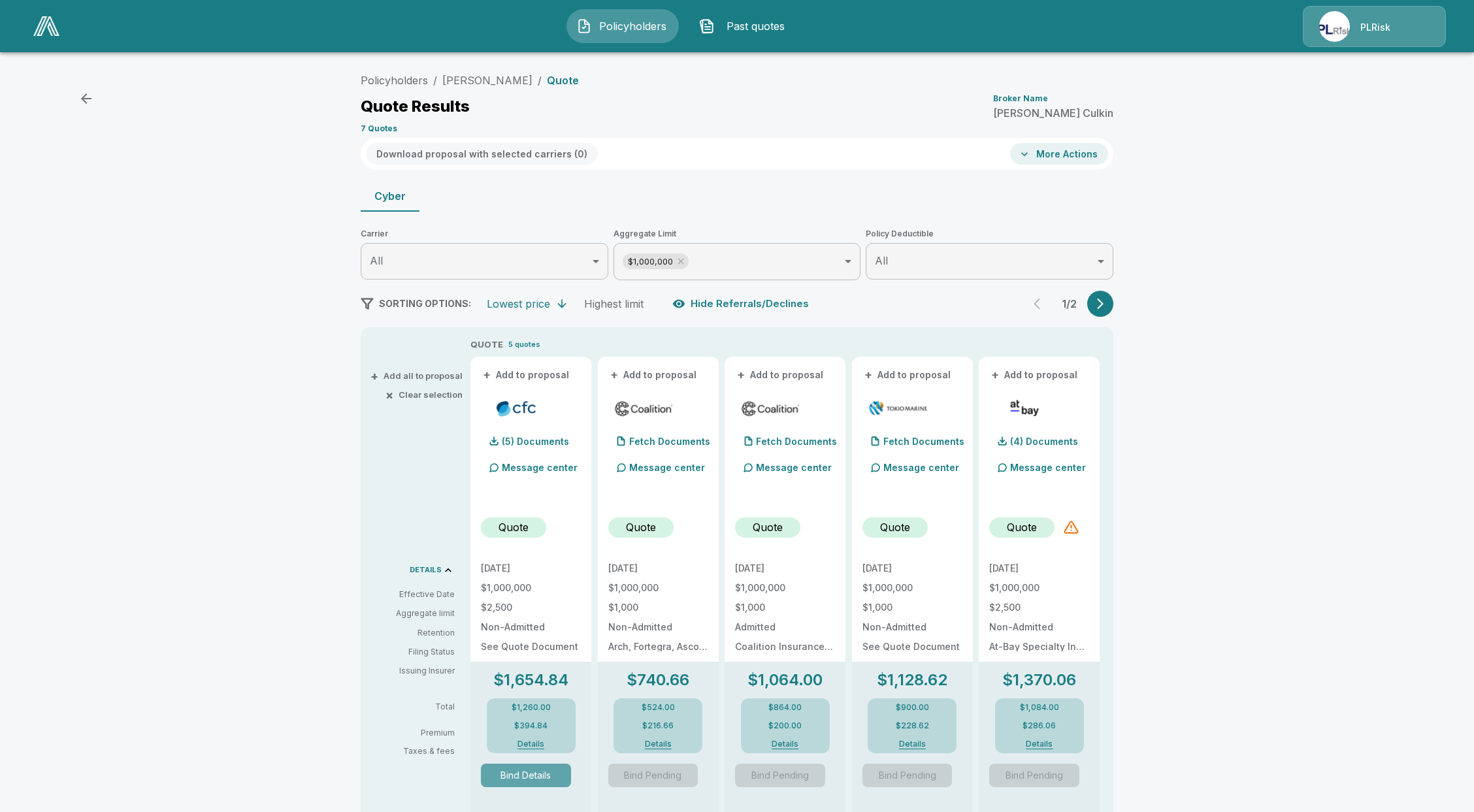
click at [523, 779] on button "Bind Details" at bounding box center [526, 775] width 90 height 23
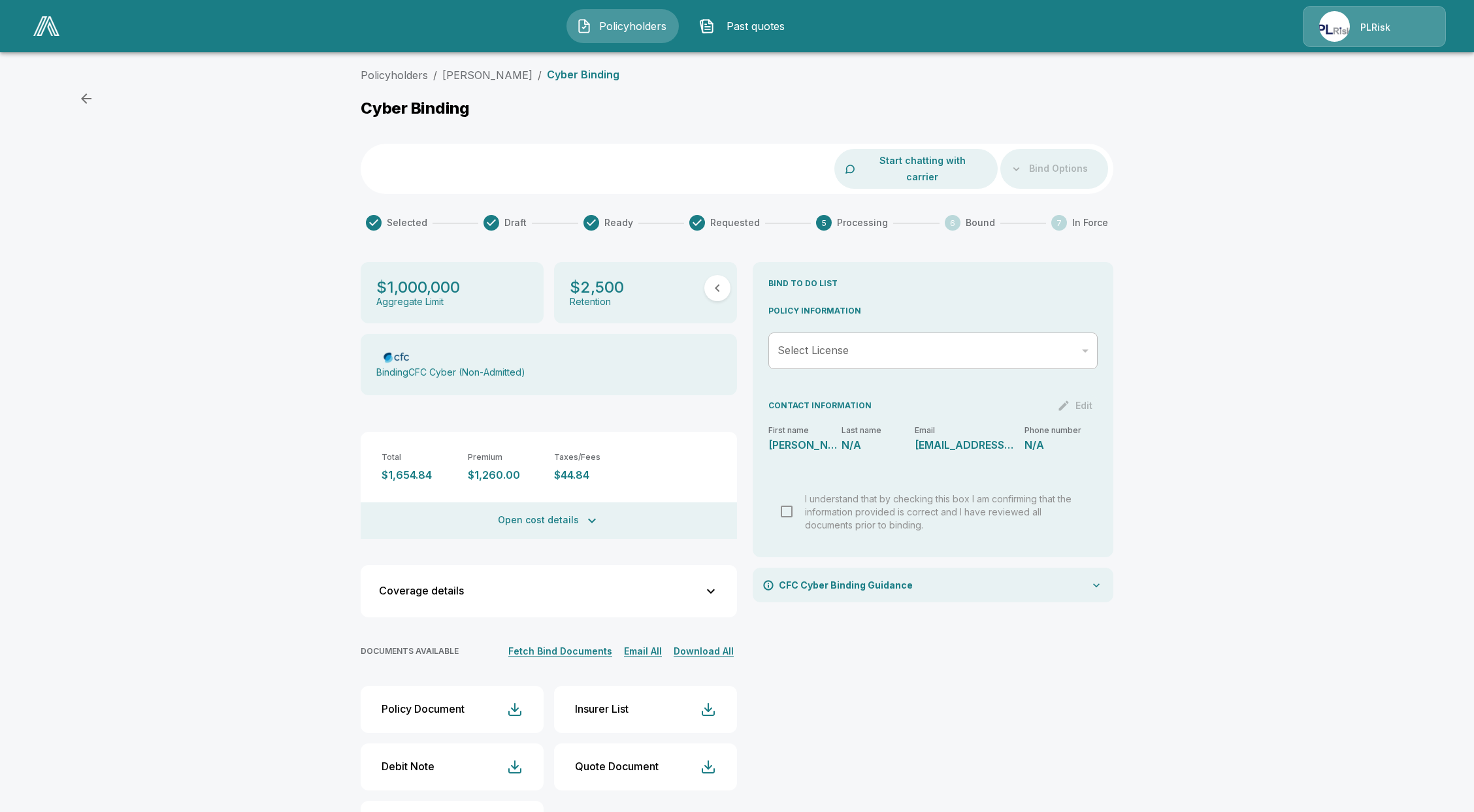
click at [1093, 155] on div "Bind Options" at bounding box center [1054, 169] width 108 height 40
click at [1086, 161] on div "Bind Options" at bounding box center [1054, 169] width 108 height 40
click at [798, 497] on div "I understand that by checking this box I am confirming that the information pro…" at bounding box center [933, 511] width 308 height 39
click at [863, 346] on div "​" at bounding box center [933, 351] width 329 height 37
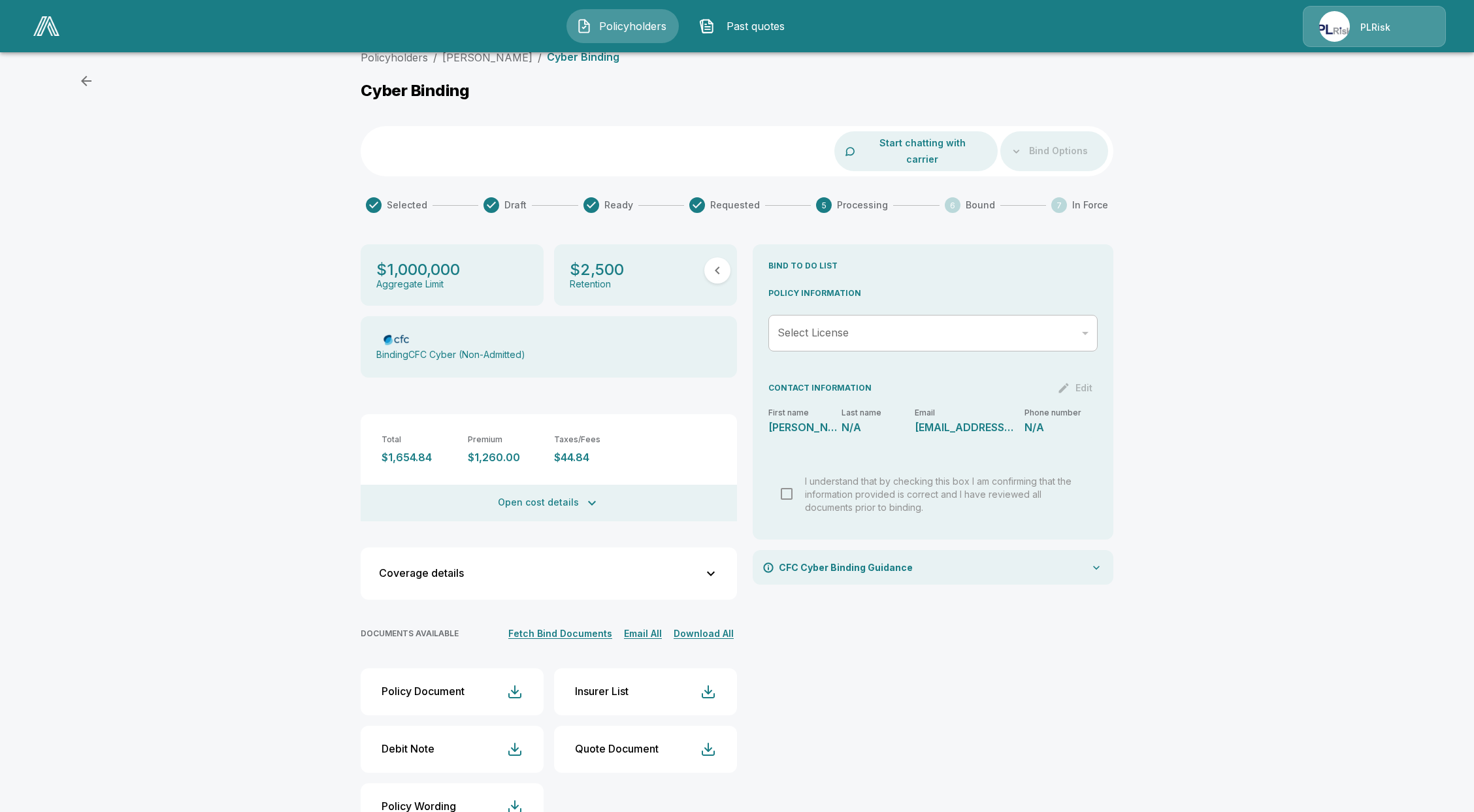
scroll to position [47, 0]
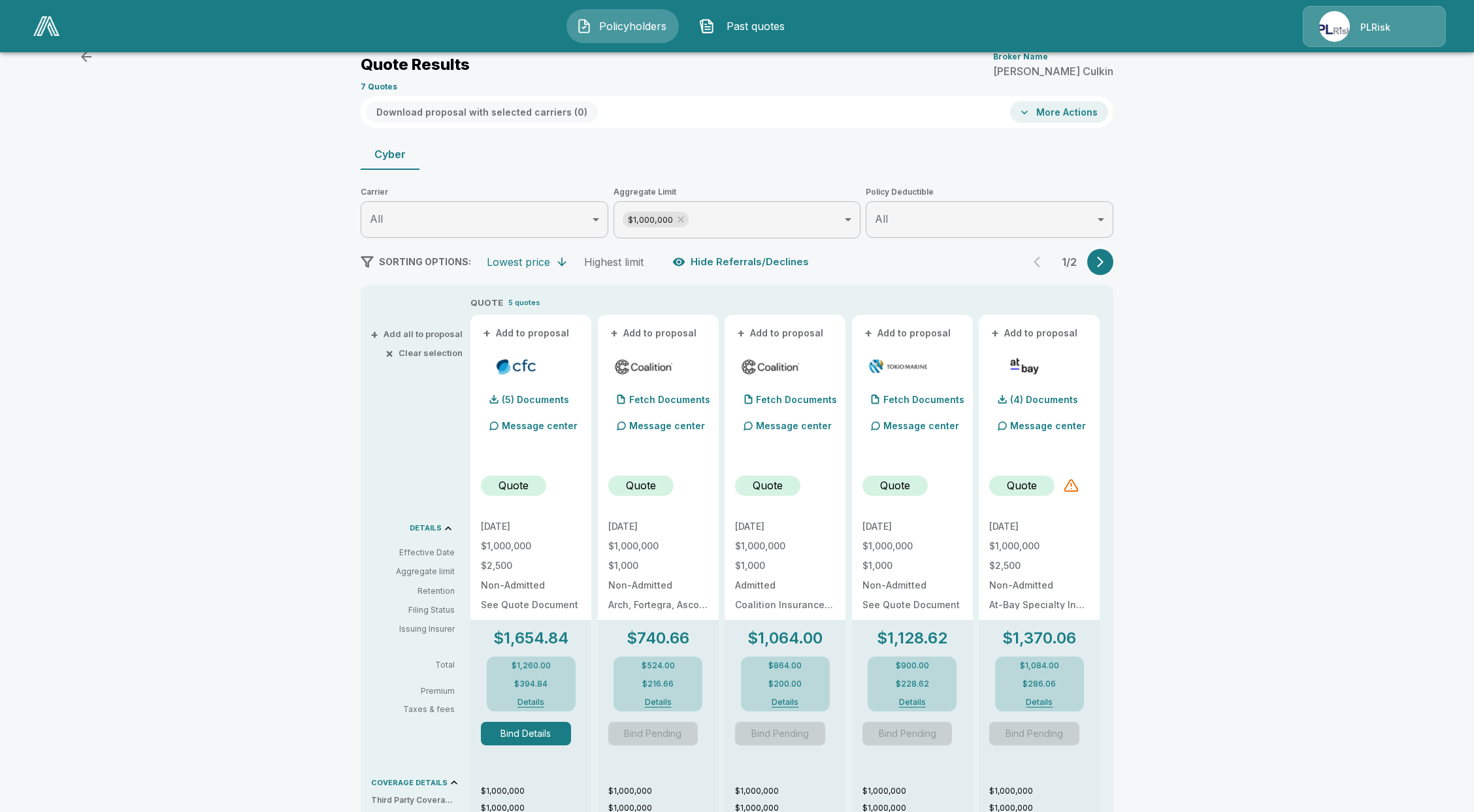
scroll to position [173, 0]
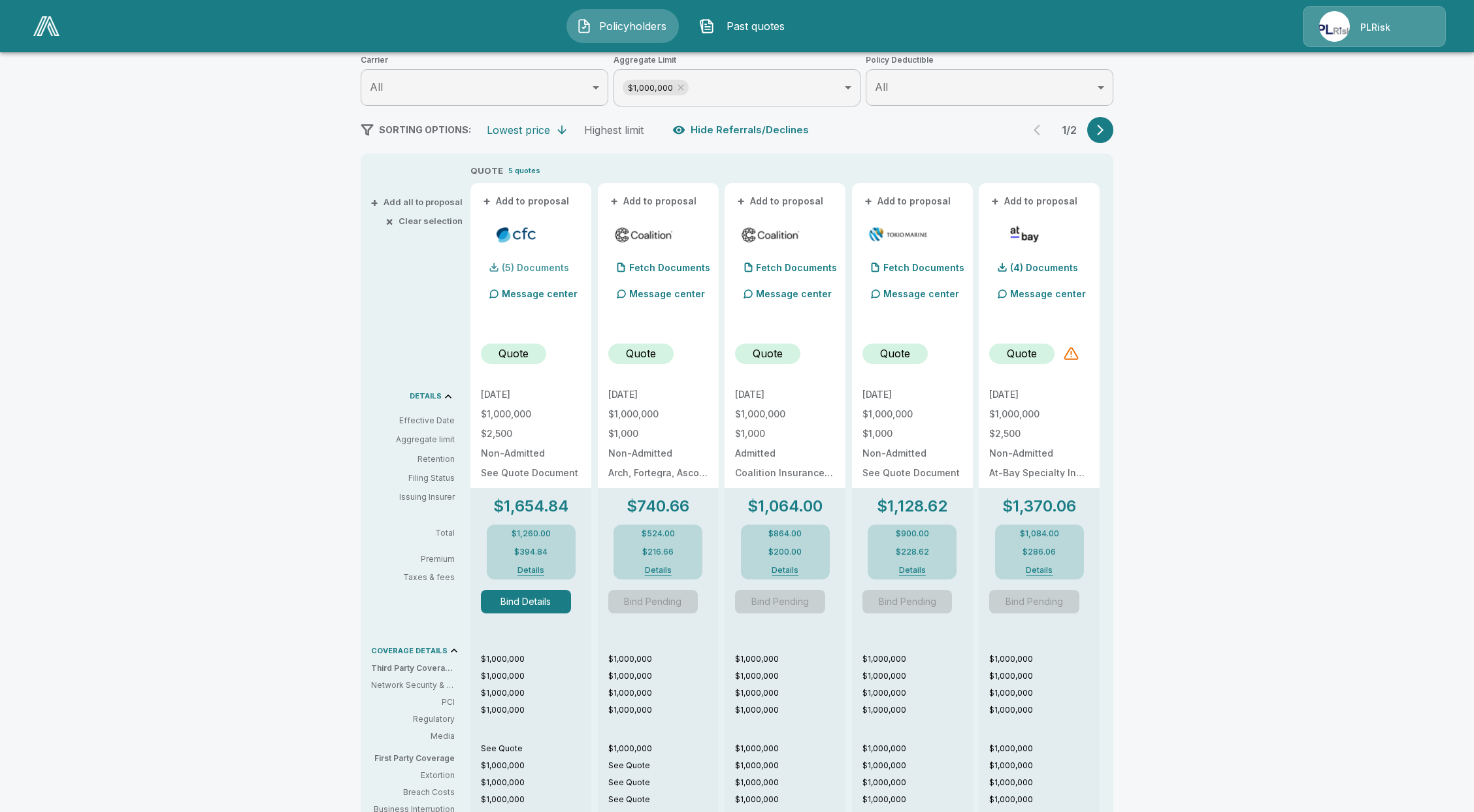
click at [536, 258] on div "(5) Documents" at bounding box center [525, 268] width 88 height 26
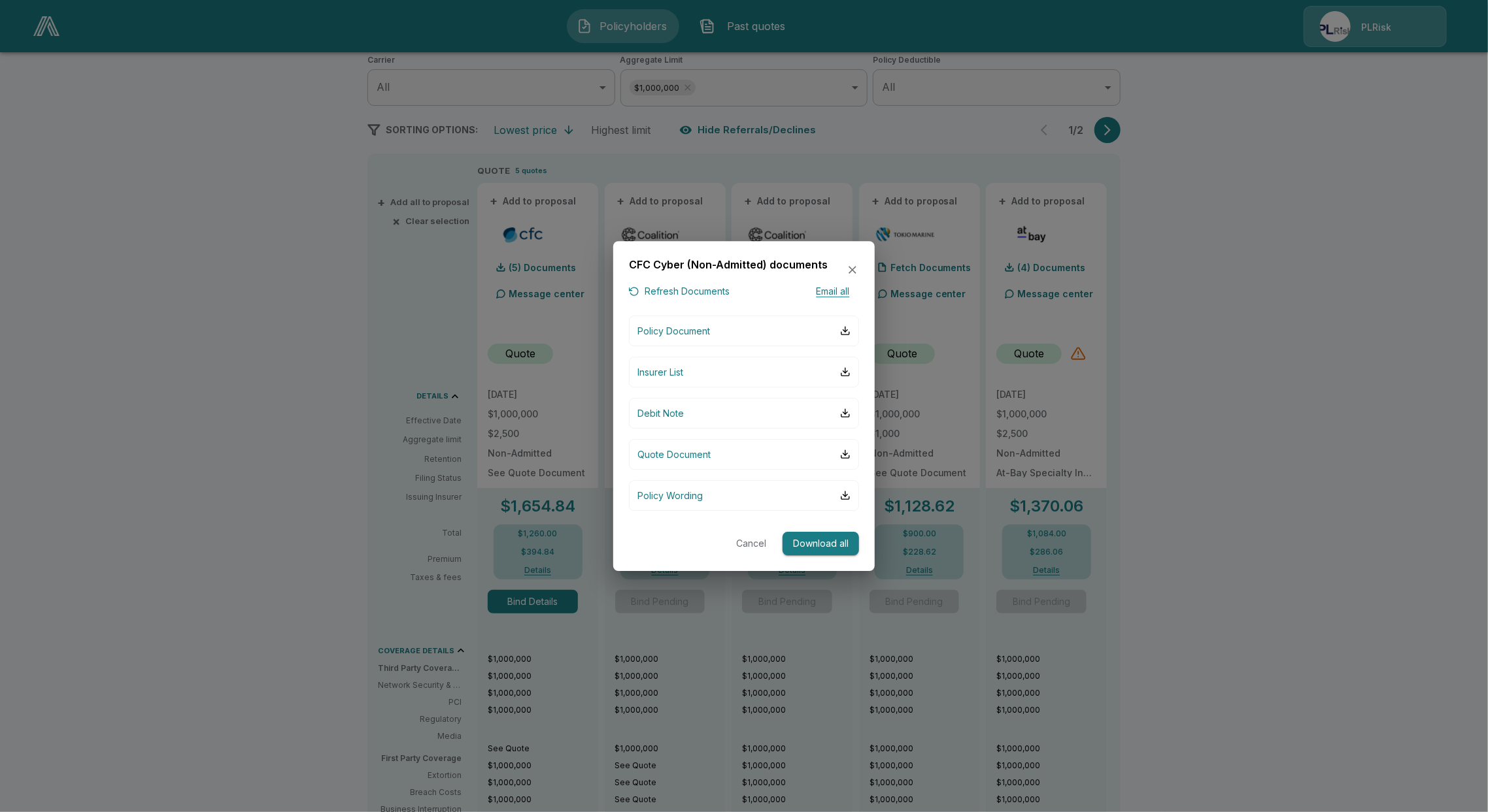
click at [641, 93] on div at bounding box center [744, 406] width 1488 height 812
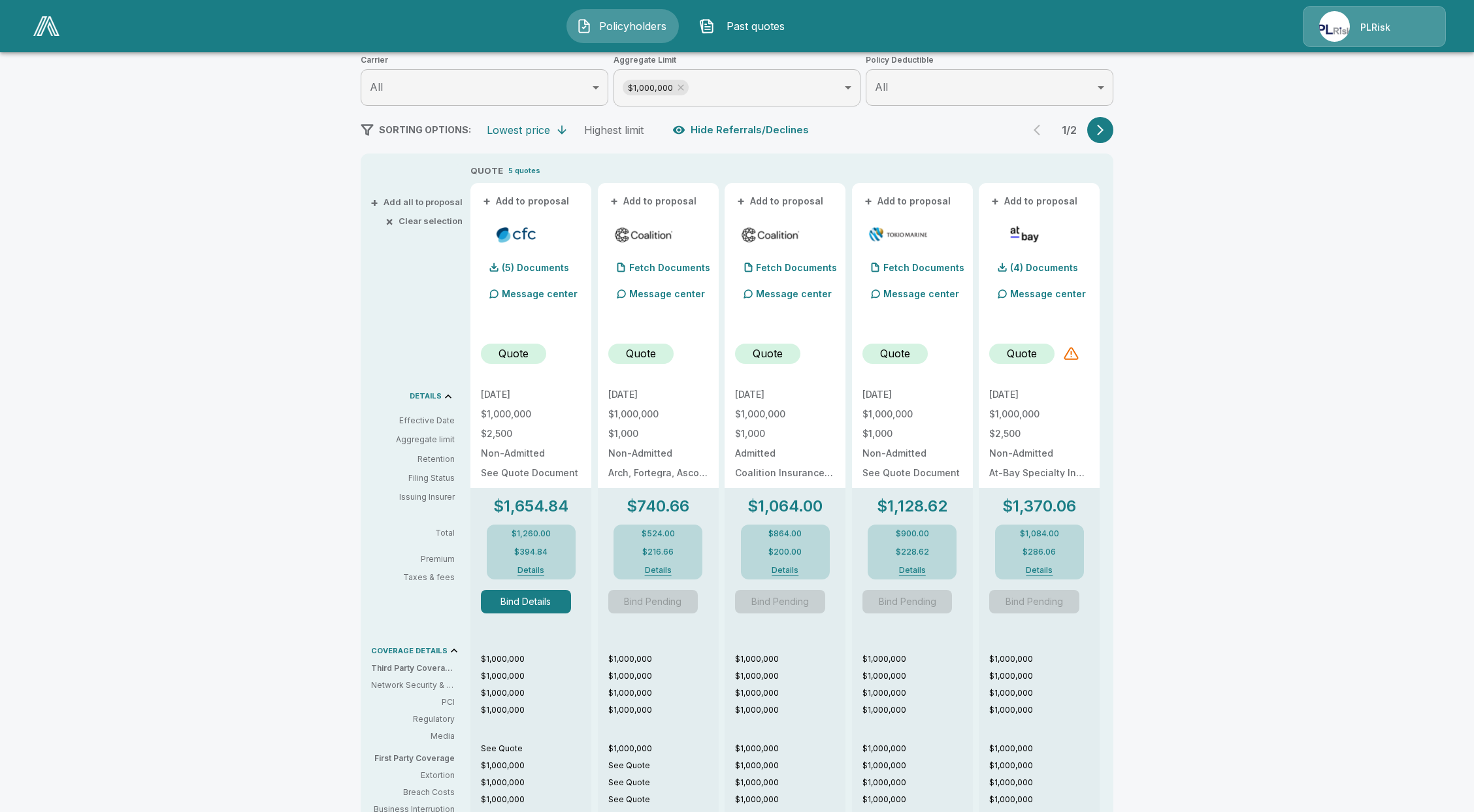
click at [54, 23] on img at bounding box center [46, 27] width 26 height 20
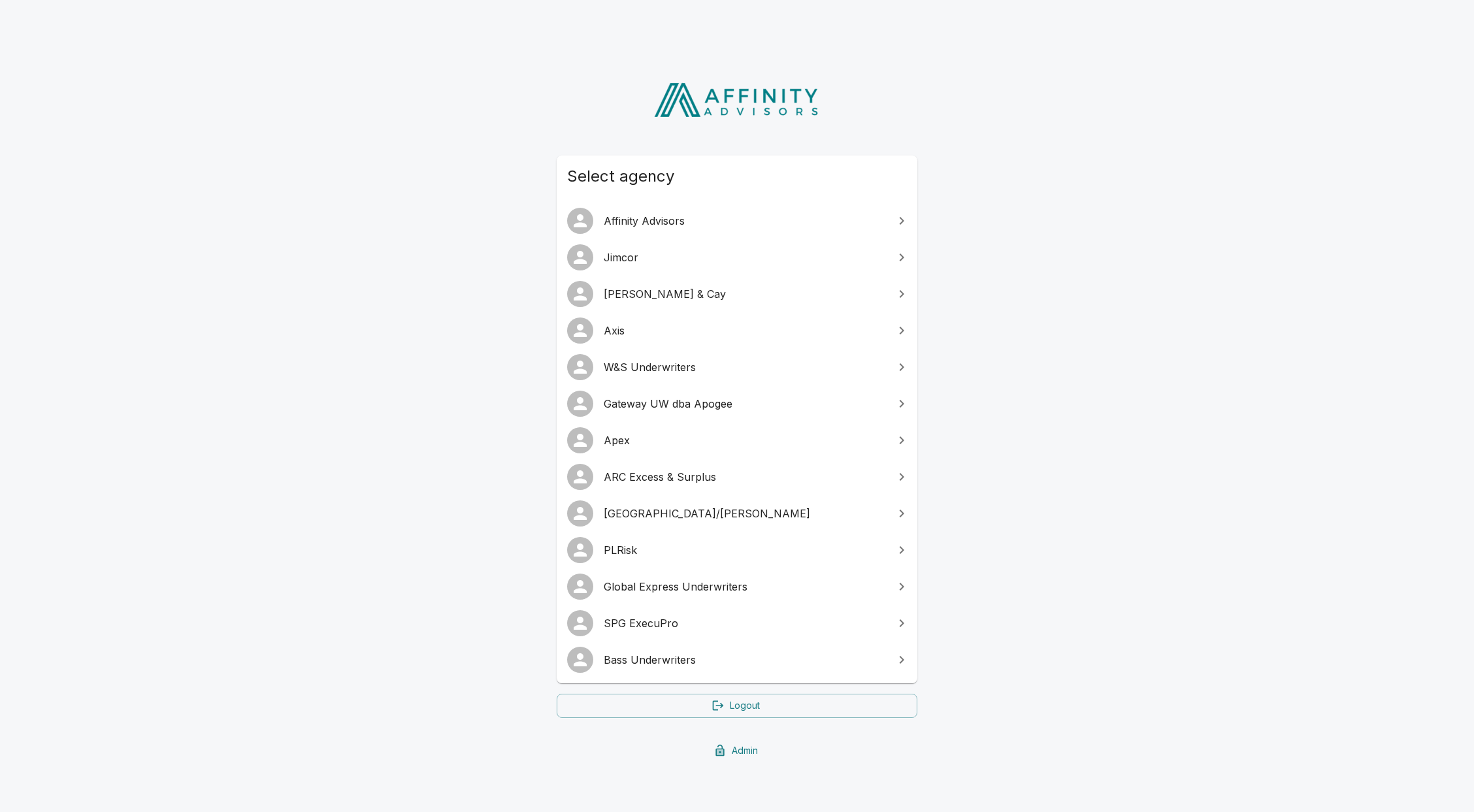
click at [688, 398] on span "Gateway UW dba Apogee" at bounding box center [745, 403] width 283 height 16
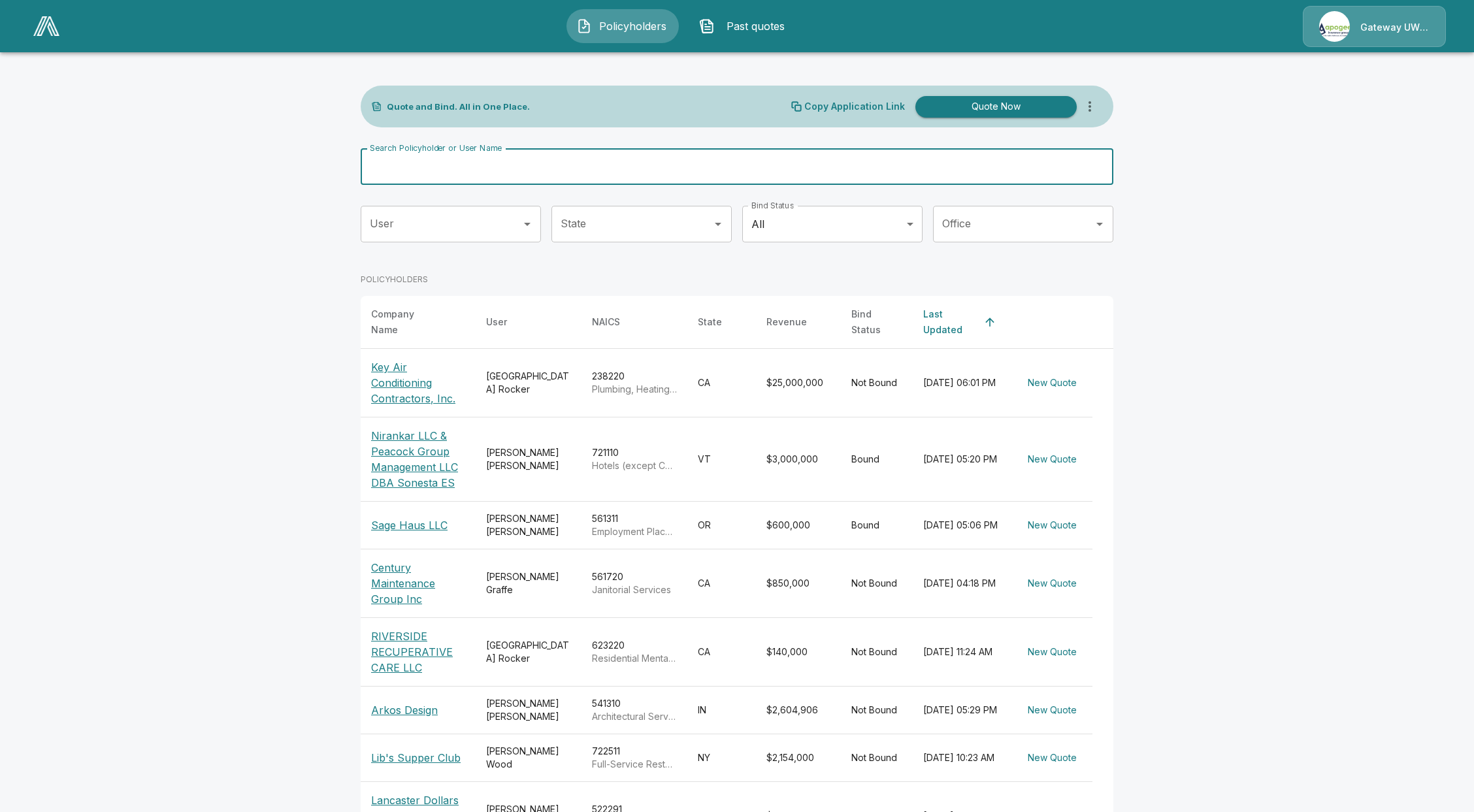
click at [704, 156] on input "Search Policyholder or User Name" at bounding box center [730, 167] width 739 height 37
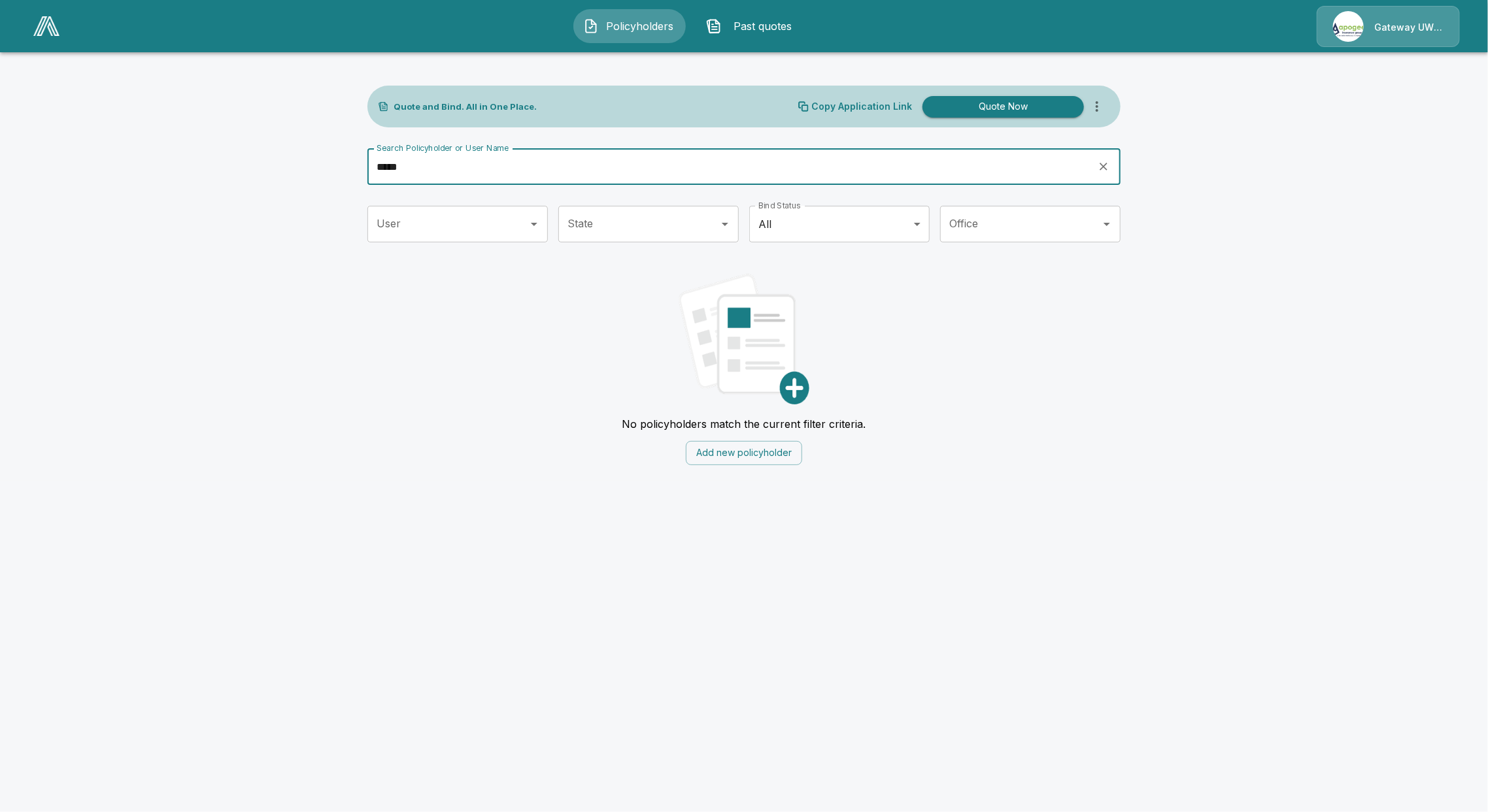
drag, startPoint x: 425, startPoint y: 169, endPoint x: 382, endPoint y: 159, distance: 44.1
click at [382, 159] on input "*****" at bounding box center [727, 167] width 721 height 37
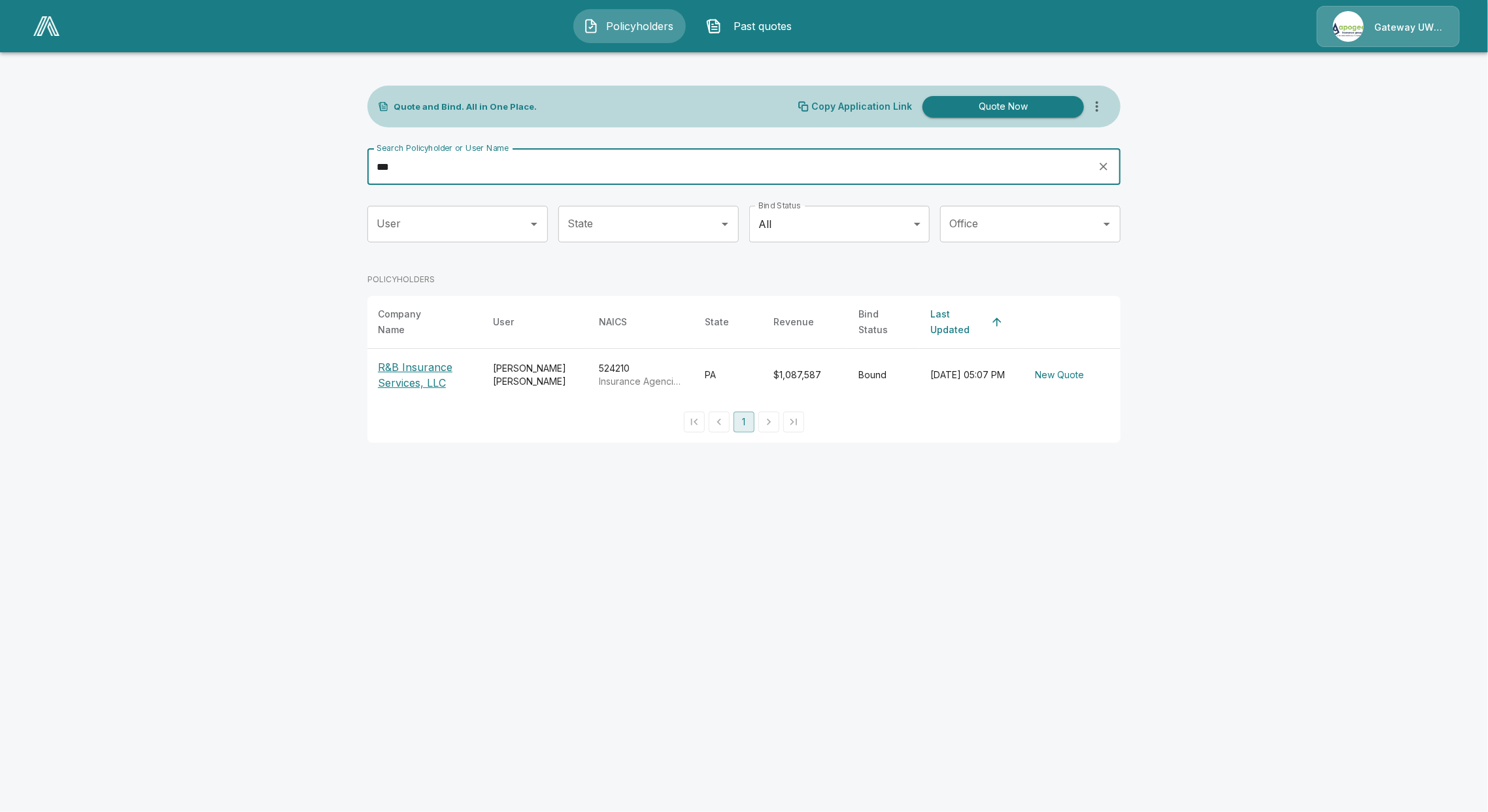
type input "***"
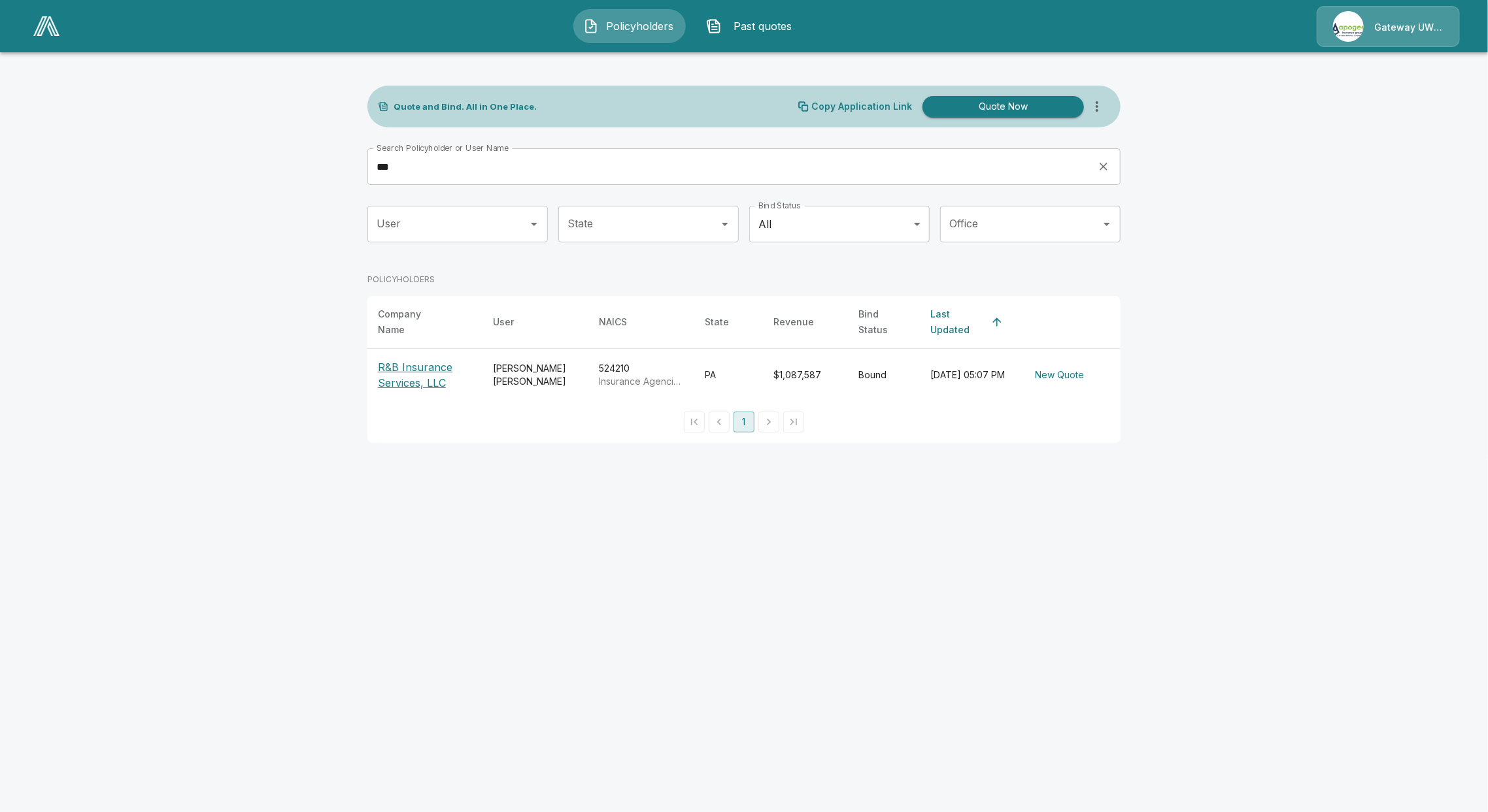
click at [421, 363] on p "R&B Insurance Services, LLC" at bounding box center [425, 375] width 94 height 32
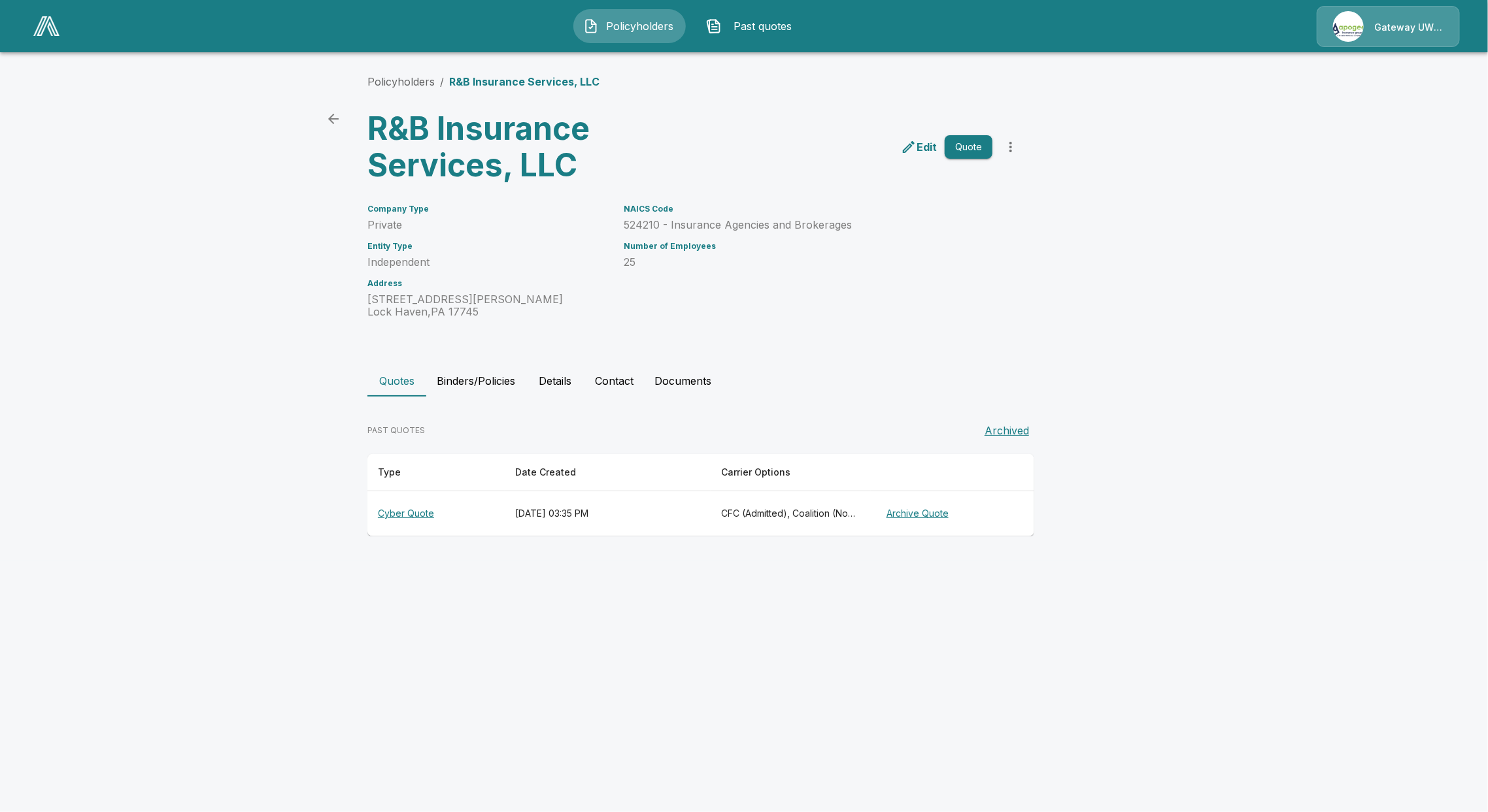
click at [407, 520] on th "Cyber Quote" at bounding box center [435, 514] width 138 height 45
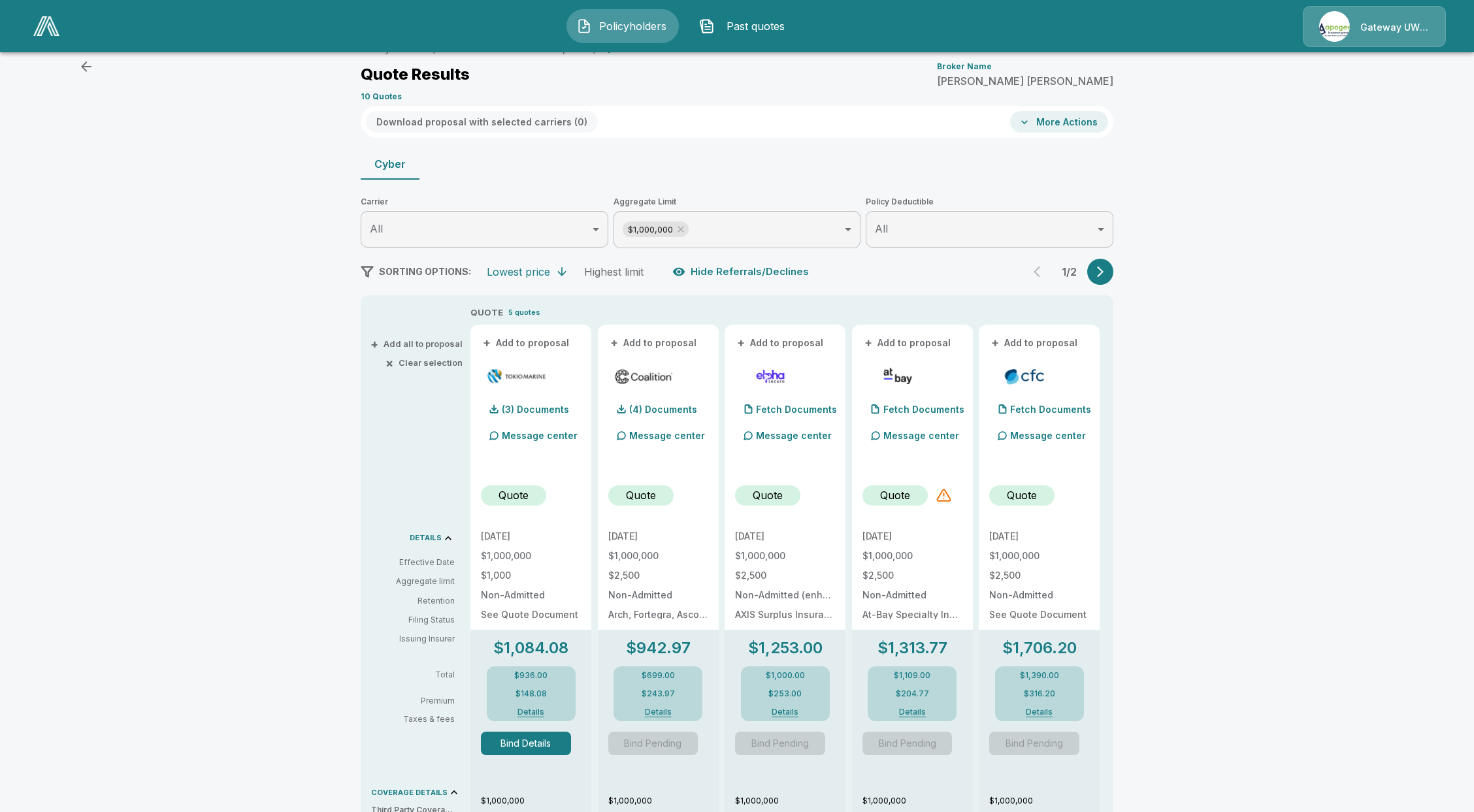
scroll to position [173, 0]
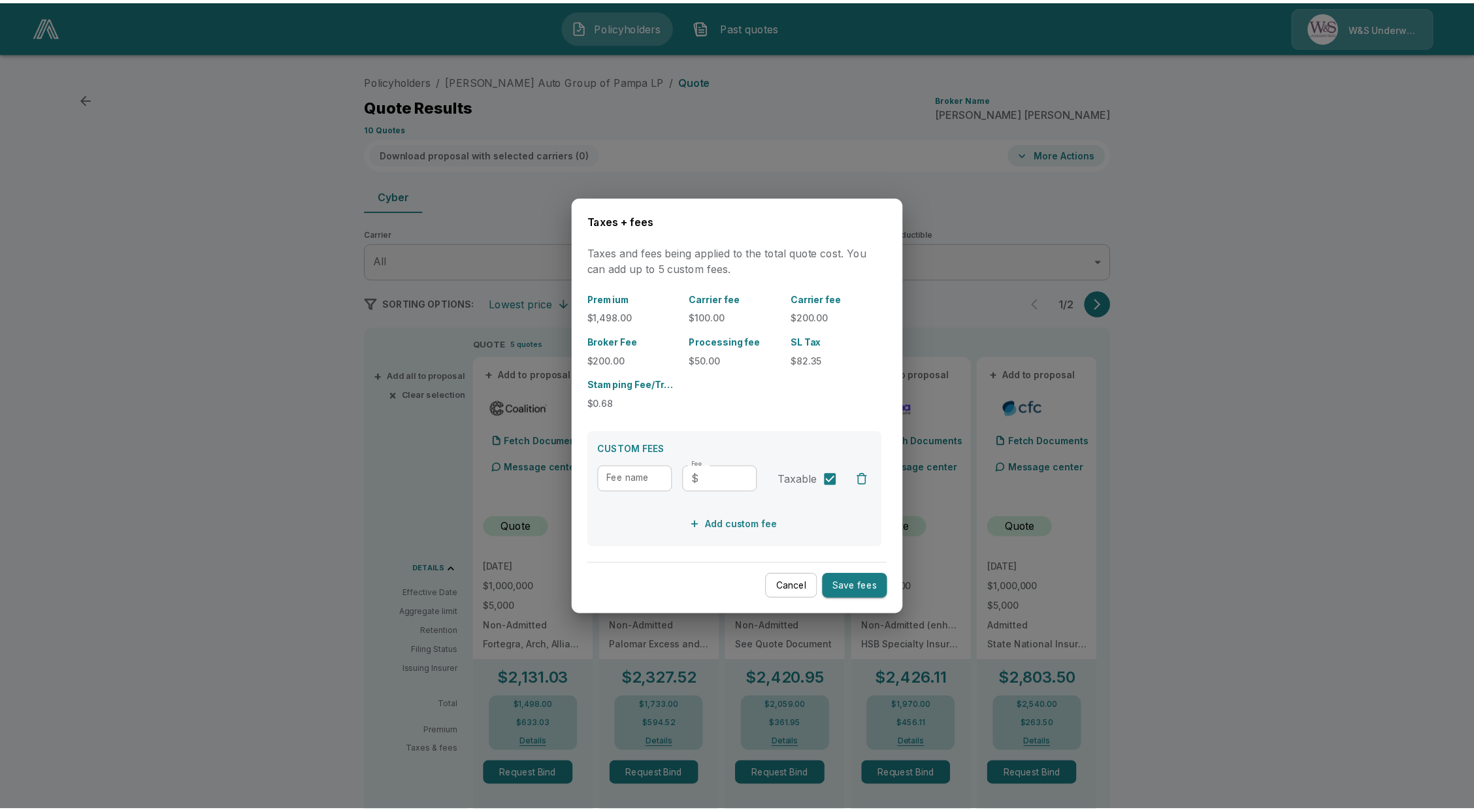
scroll to position [87, 0]
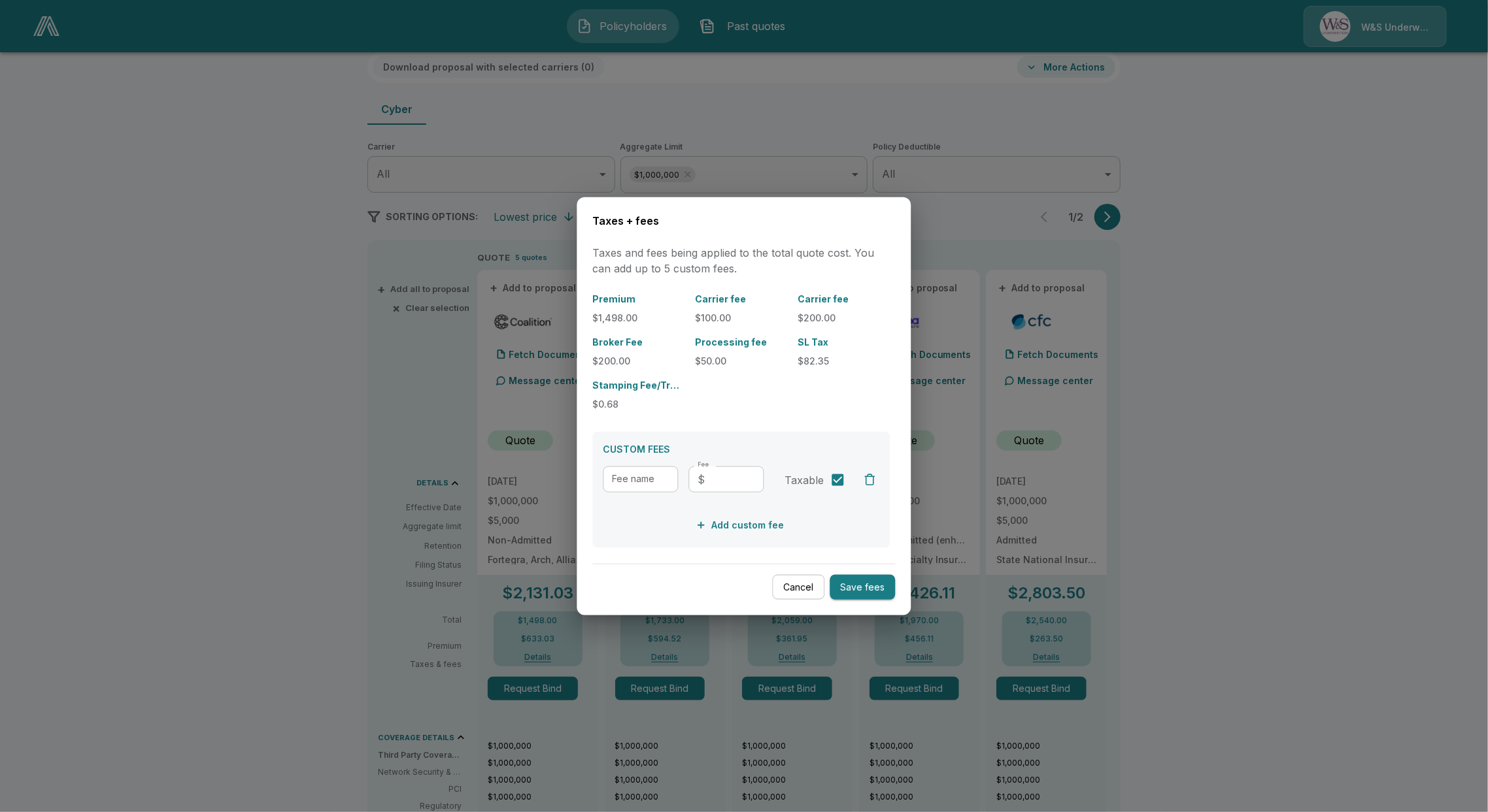
click at [812, 104] on div at bounding box center [744, 406] width 1488 height 812
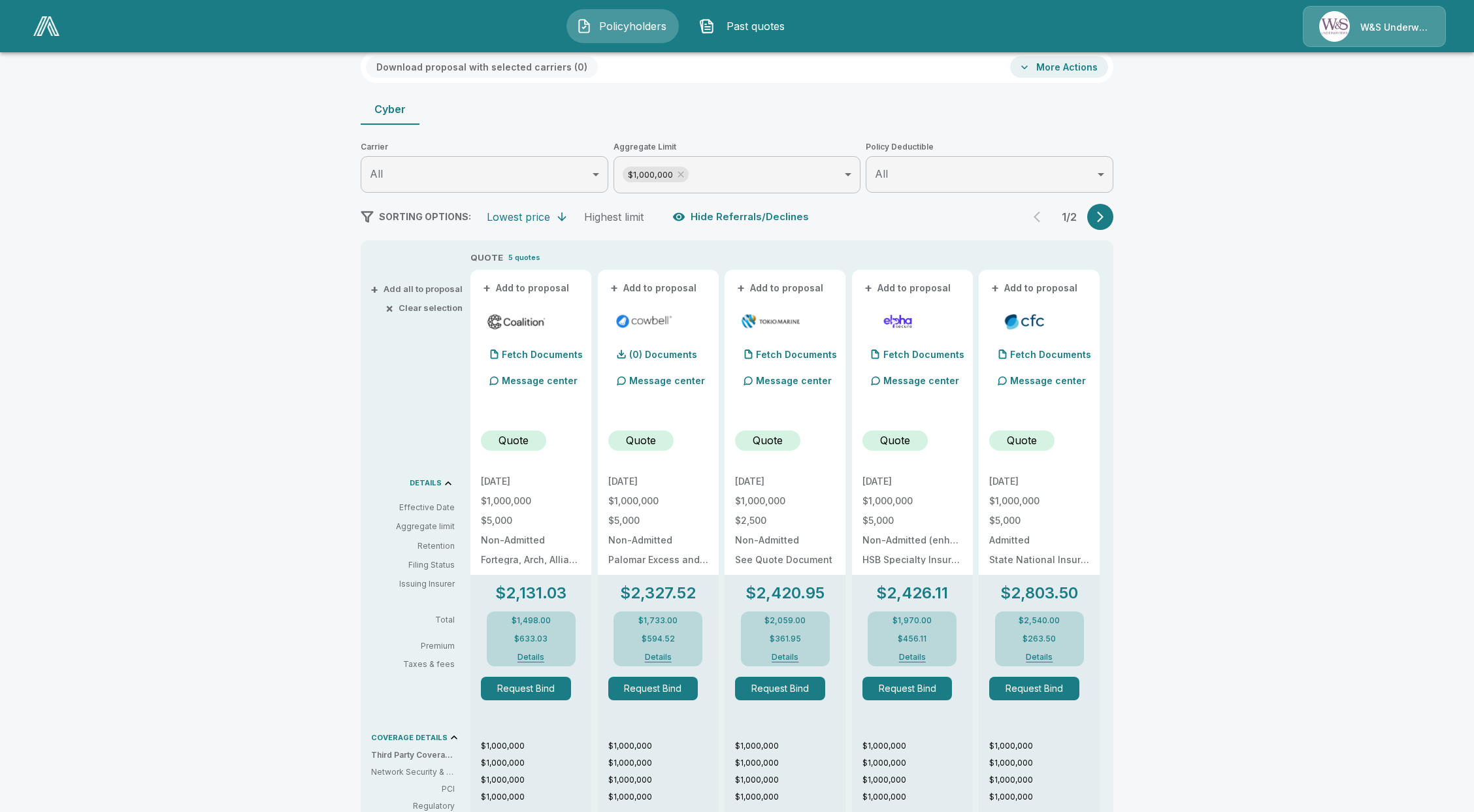
click at [59, 31] on img at bounding box center [46, 27] width 26 height 20
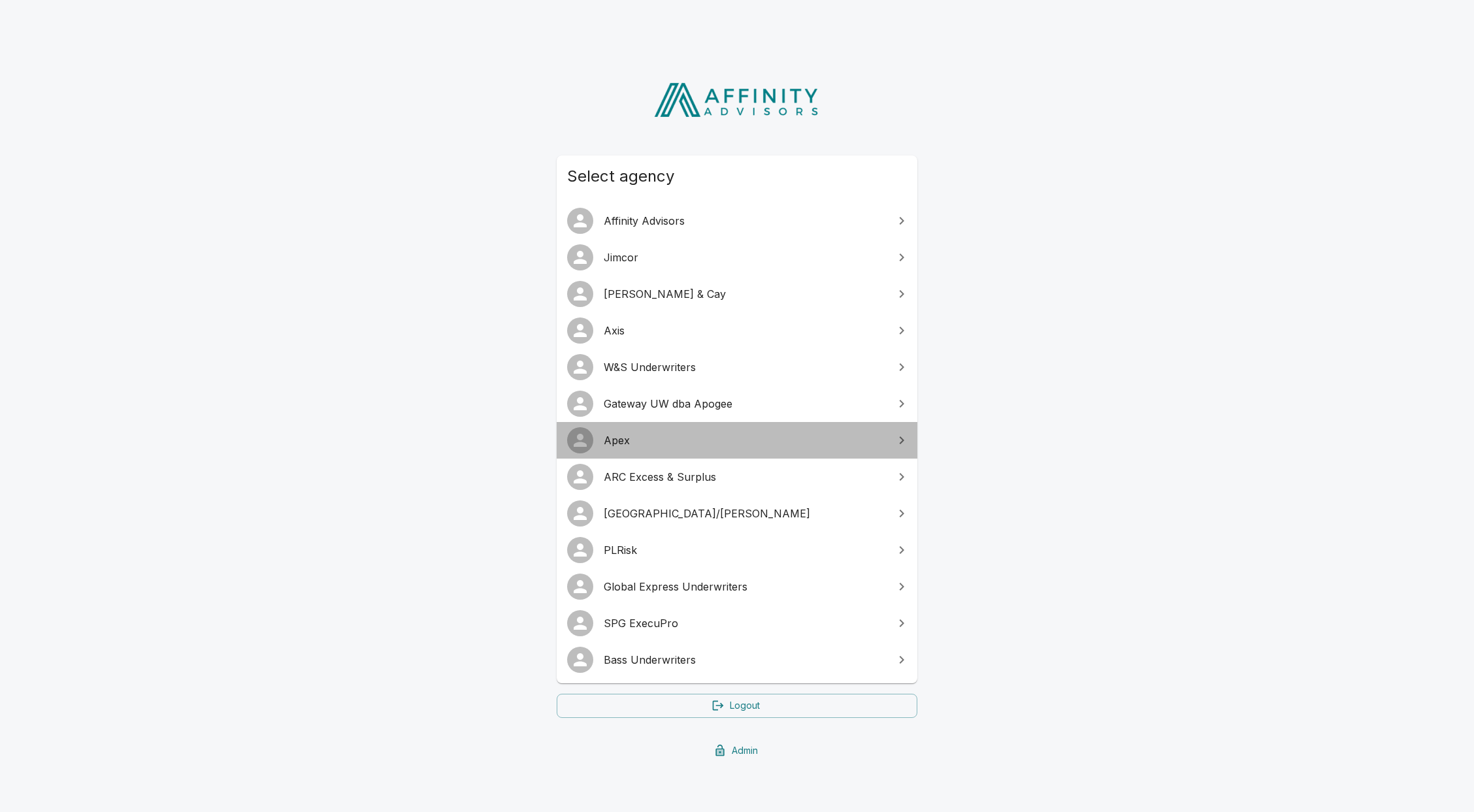
click at [654, 442] on span "Apex" at bounding box center [745, 440] width 283 height 16
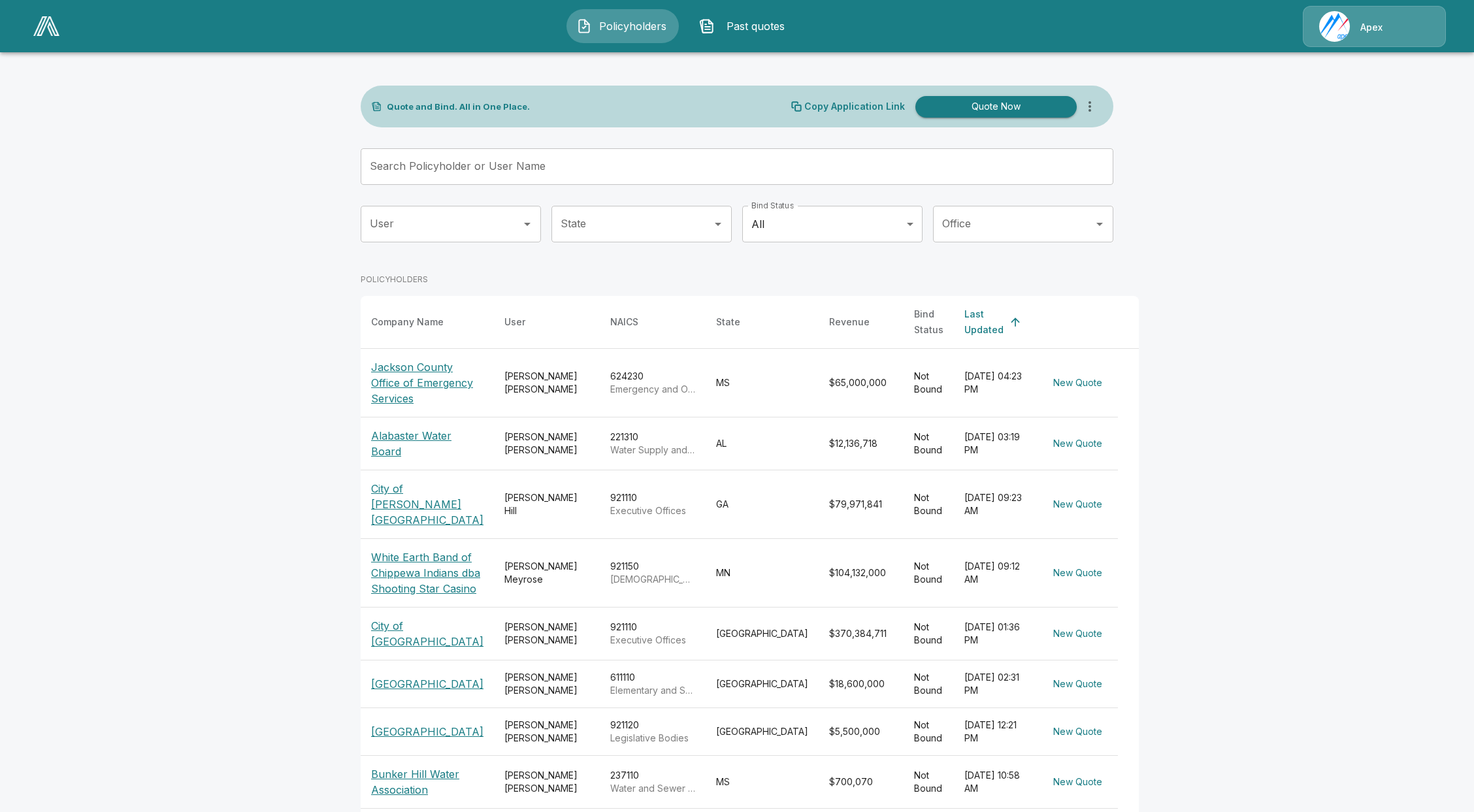
click at [763, 25] on span "Past quotes" at bounding box center [756, 26] width 72 height 16
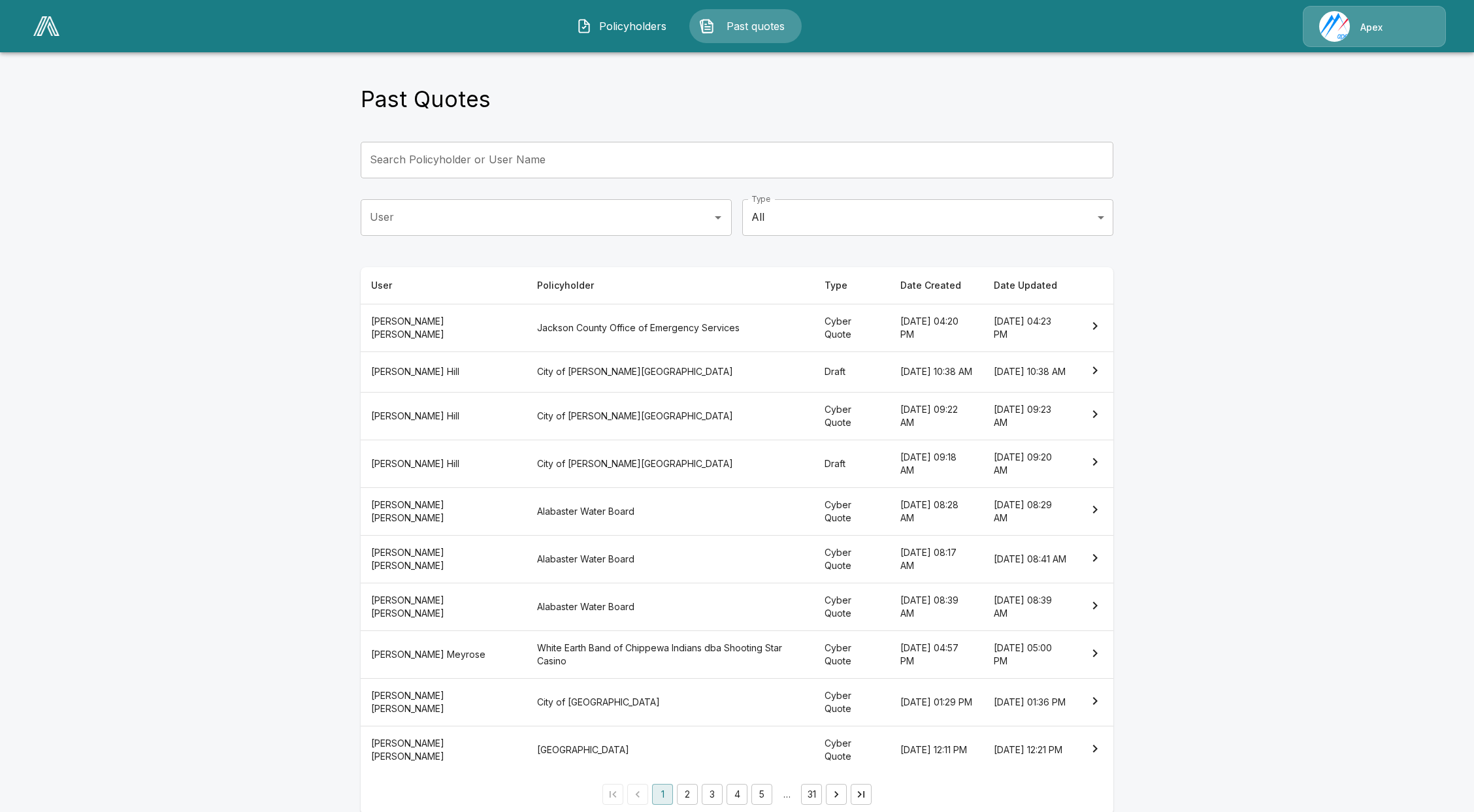
click at [695, 483] on th "City of [PERSON_NAME][GEOGRAPHIC_DATA]" at bounding box center [671, 463] width 288 height 48
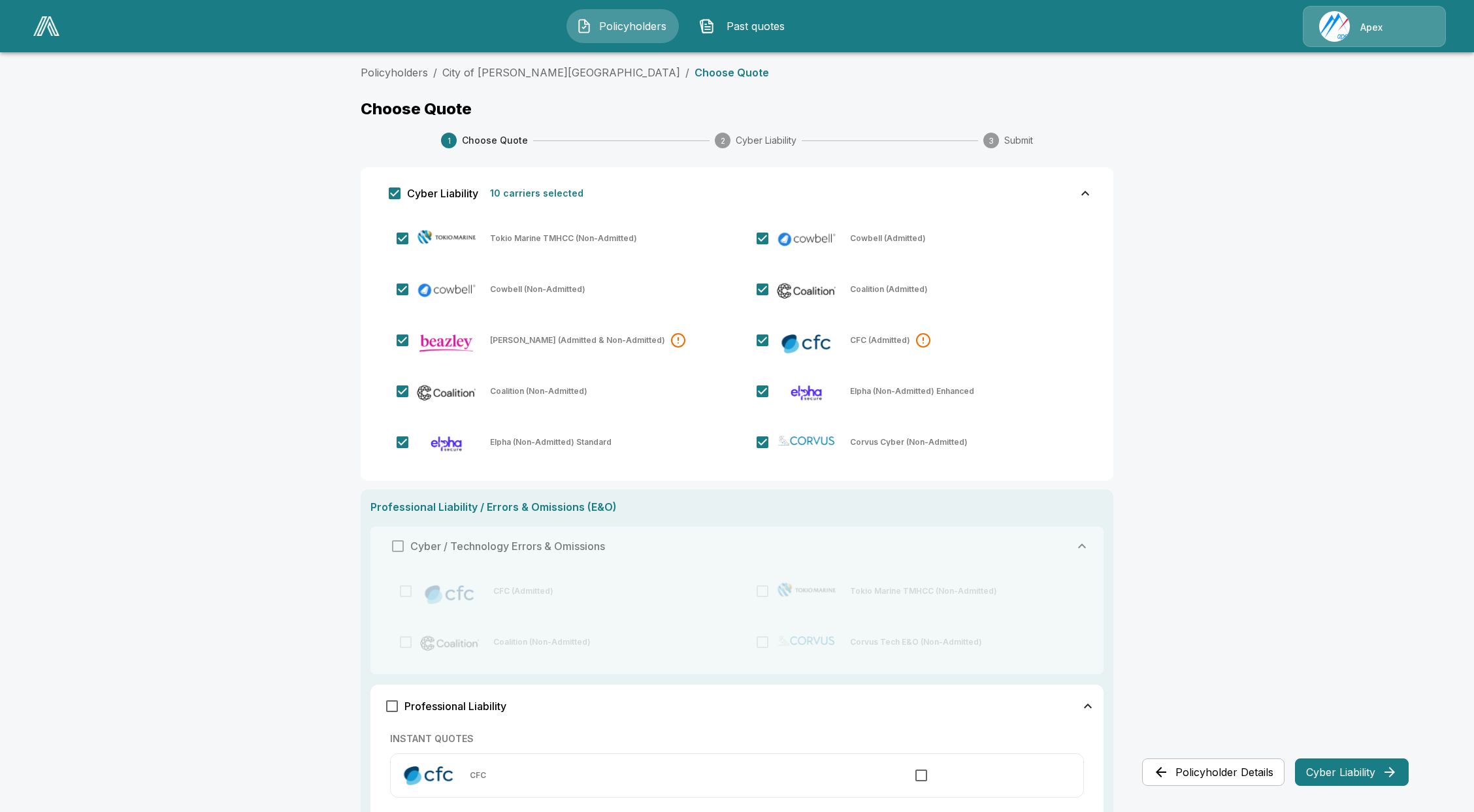
click at [746, 35] on button "Past quotes" at bounding box center [745, 26] width 113 height 34
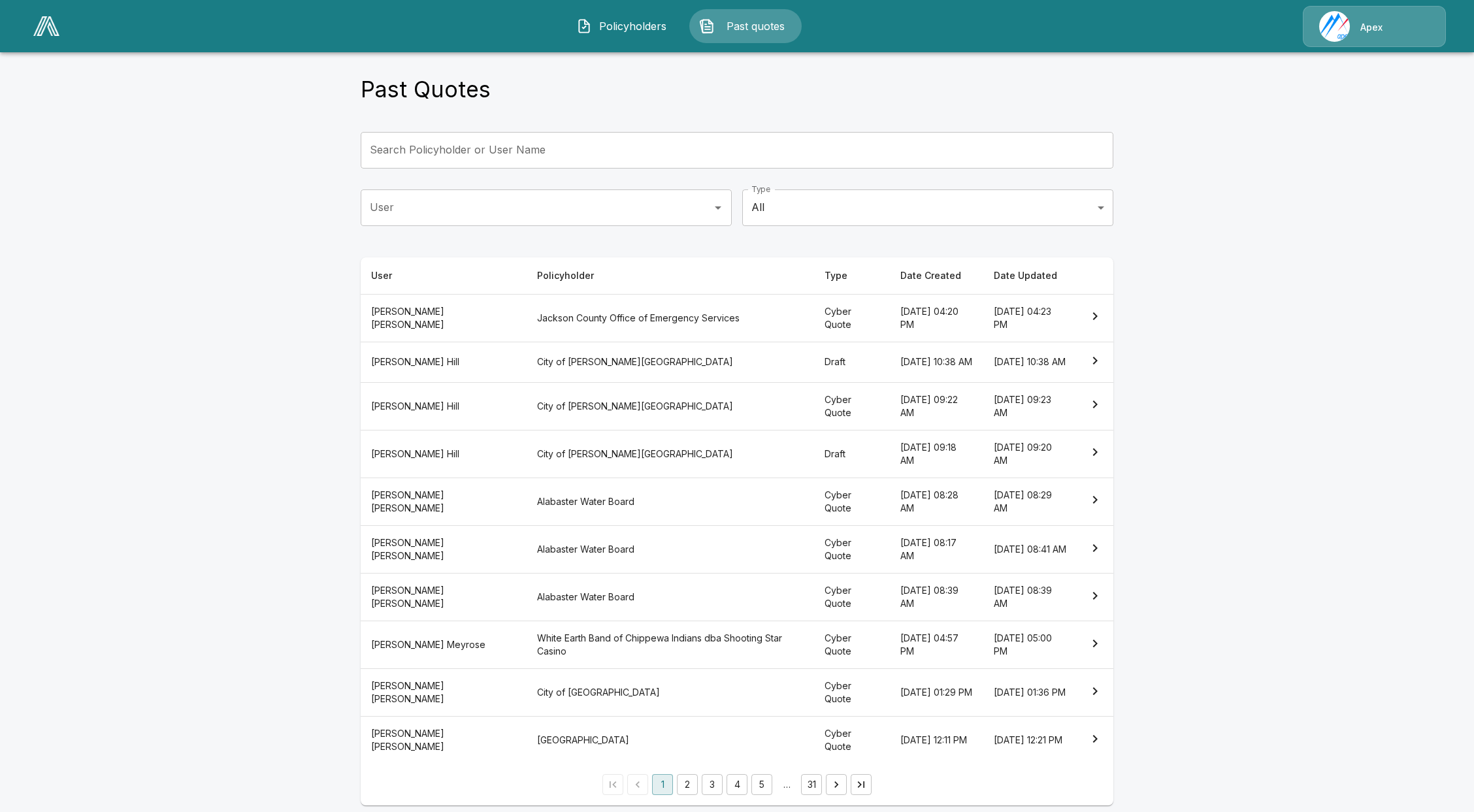
scroll to position [26, 0]
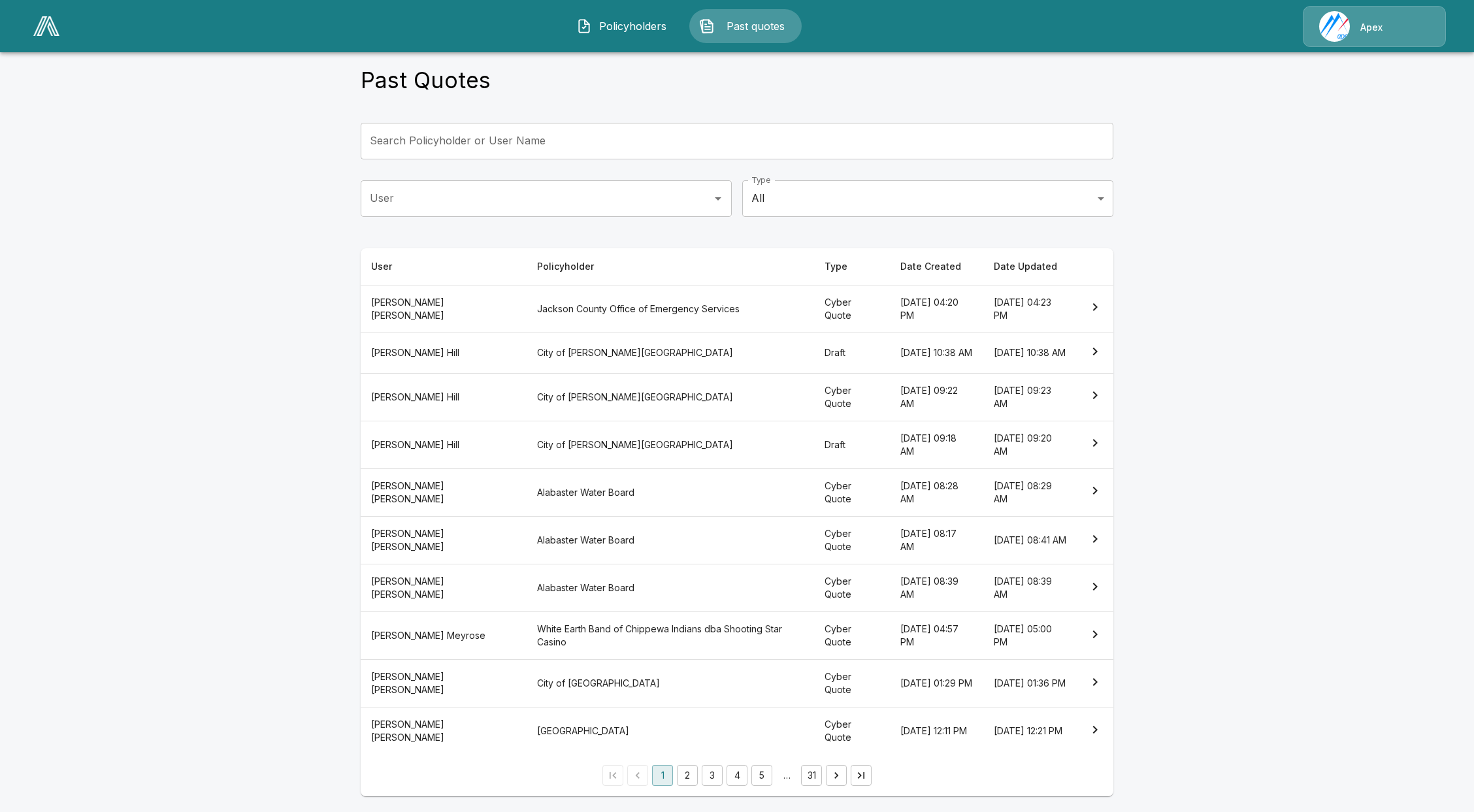
click at [686, 784] on button "2" at bounding box center [687, 775] width 21 height 21
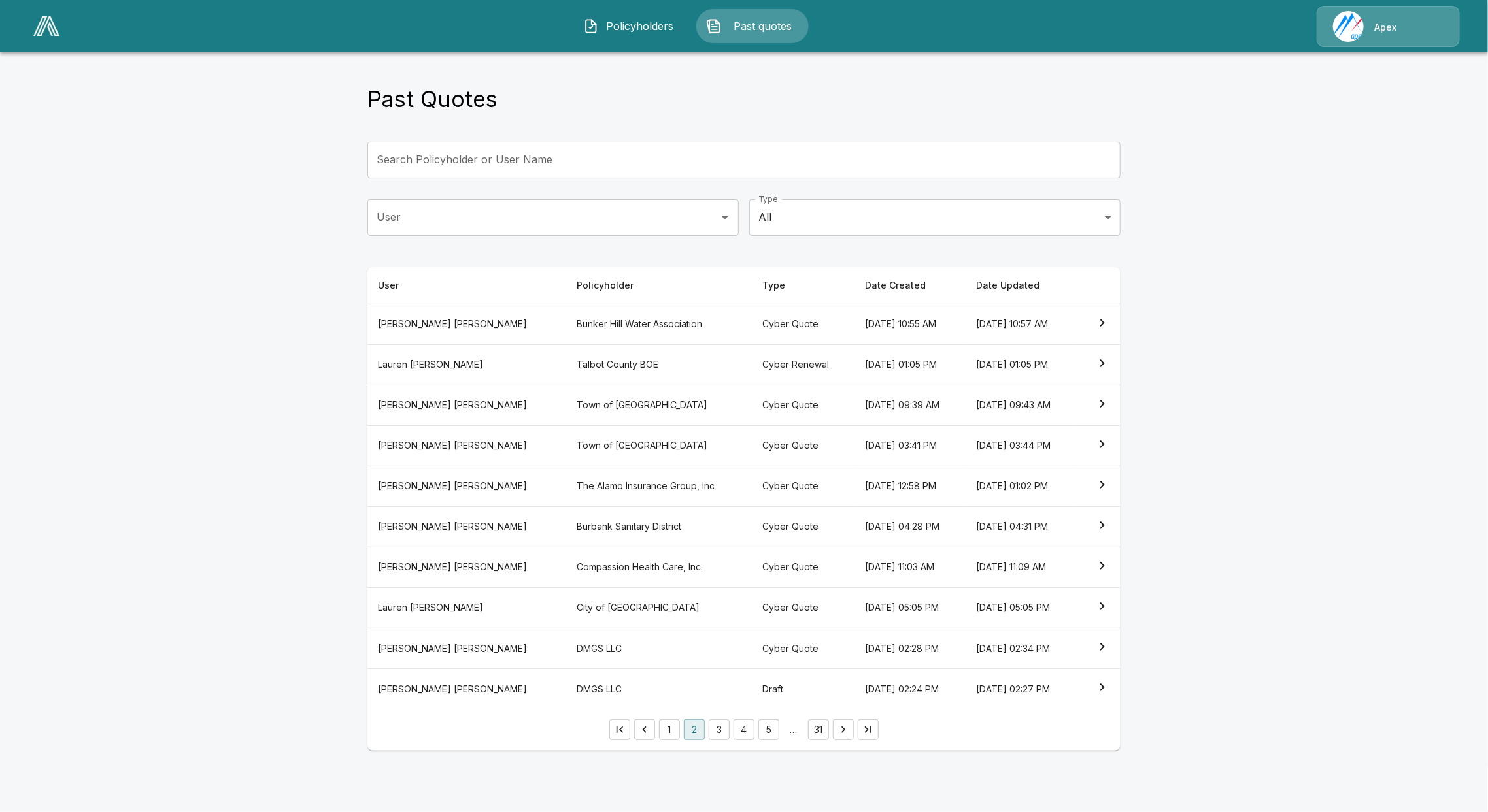
click at [720, 740] on button "3" at bounding box center [719, 729] width 21 height 21
click at [748, 734] on button "4" at bounding box center [743, 729] width 21 height 21
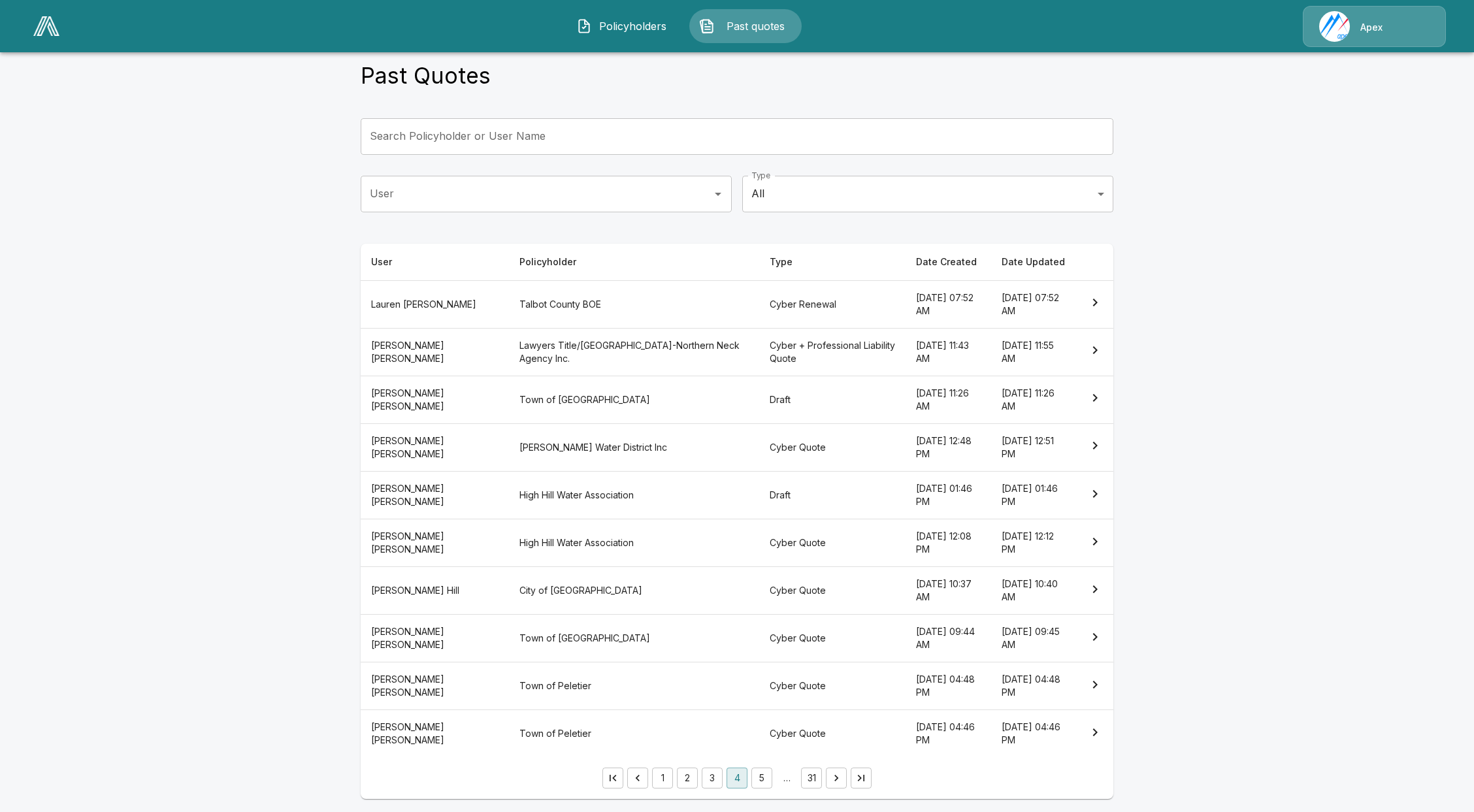
scroll to position [26, 0]
click at [770, 771] on button "5" at bounding box center [761, 775] width 21 height 21
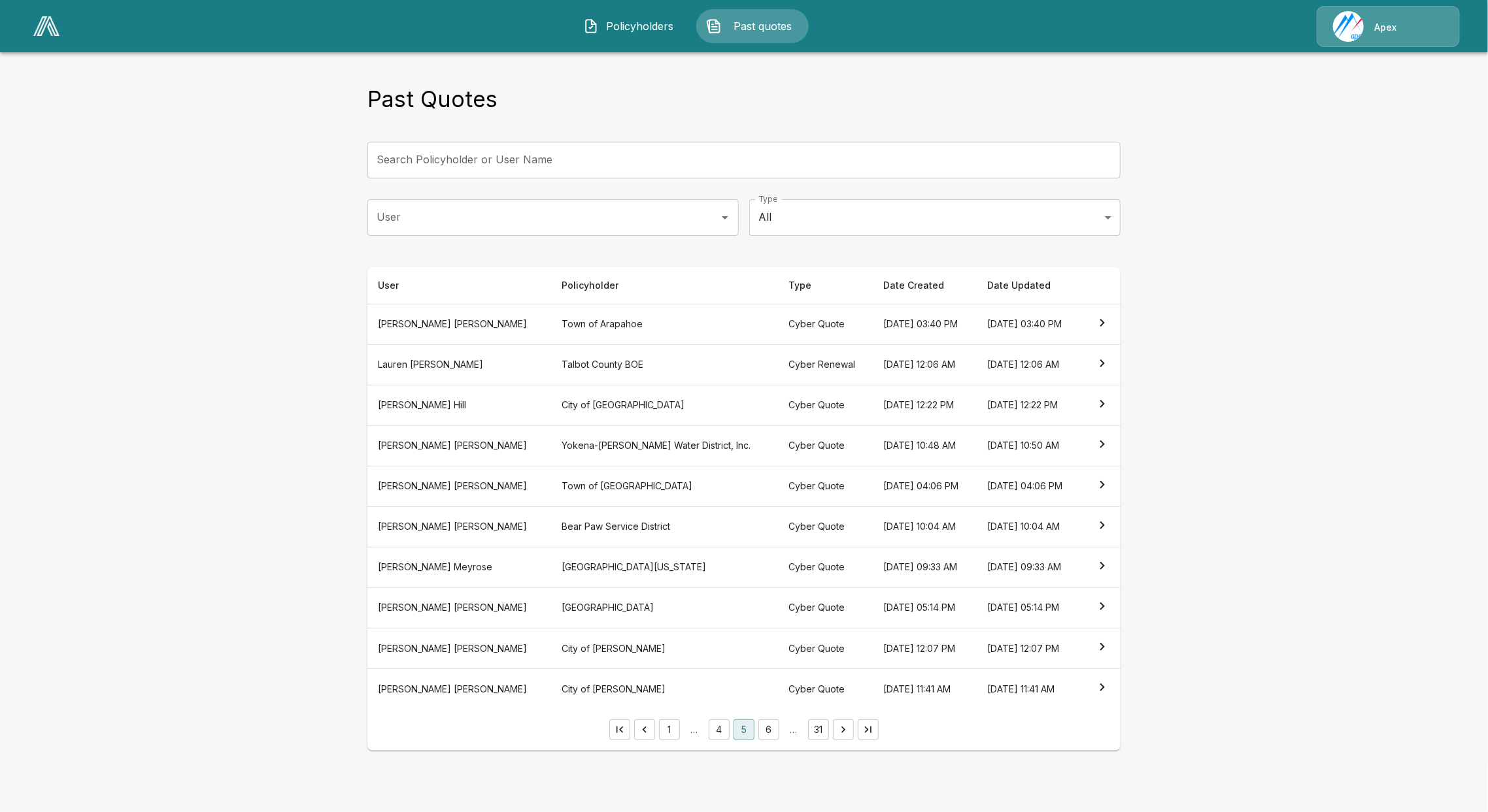
click at [622, 30] on span "Policyholders" at bounding box center [640, 26] width 72 height 16
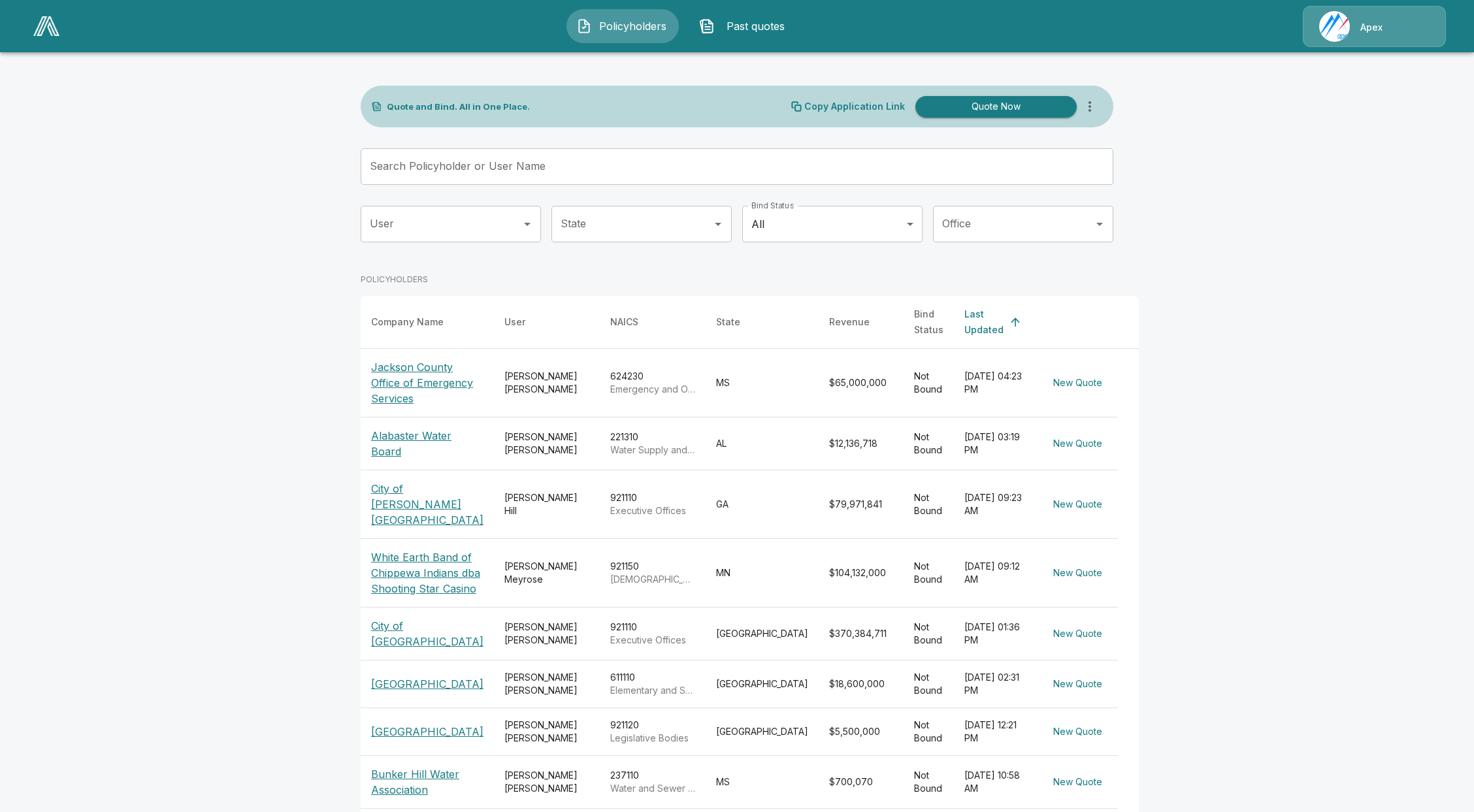
click at [50, 40] on link at bounding box center [47, 26] width 37 height 30
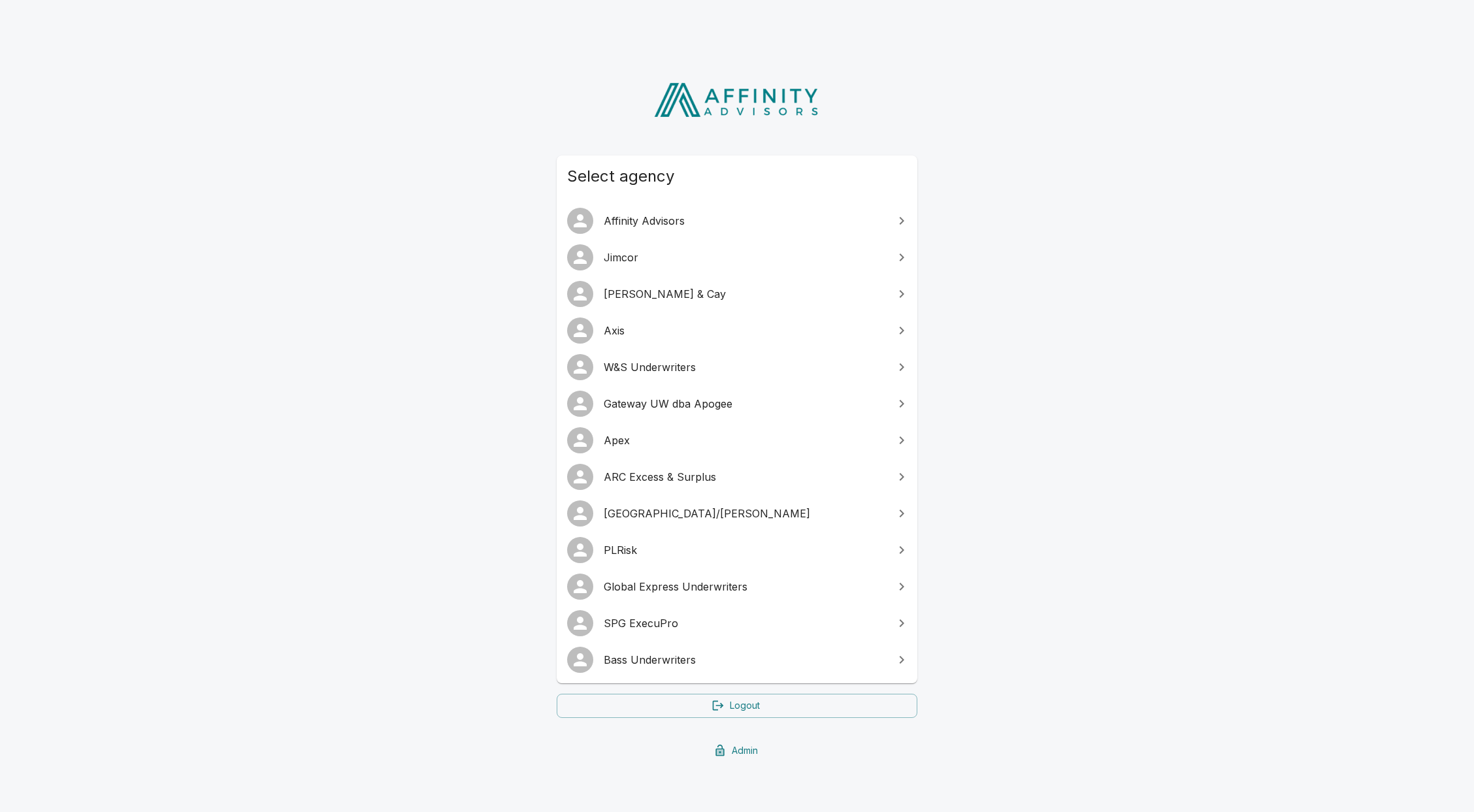
click at [664, 673] on link "Bass Underwriters" at bounding box center [737, 660] width 361 height 37
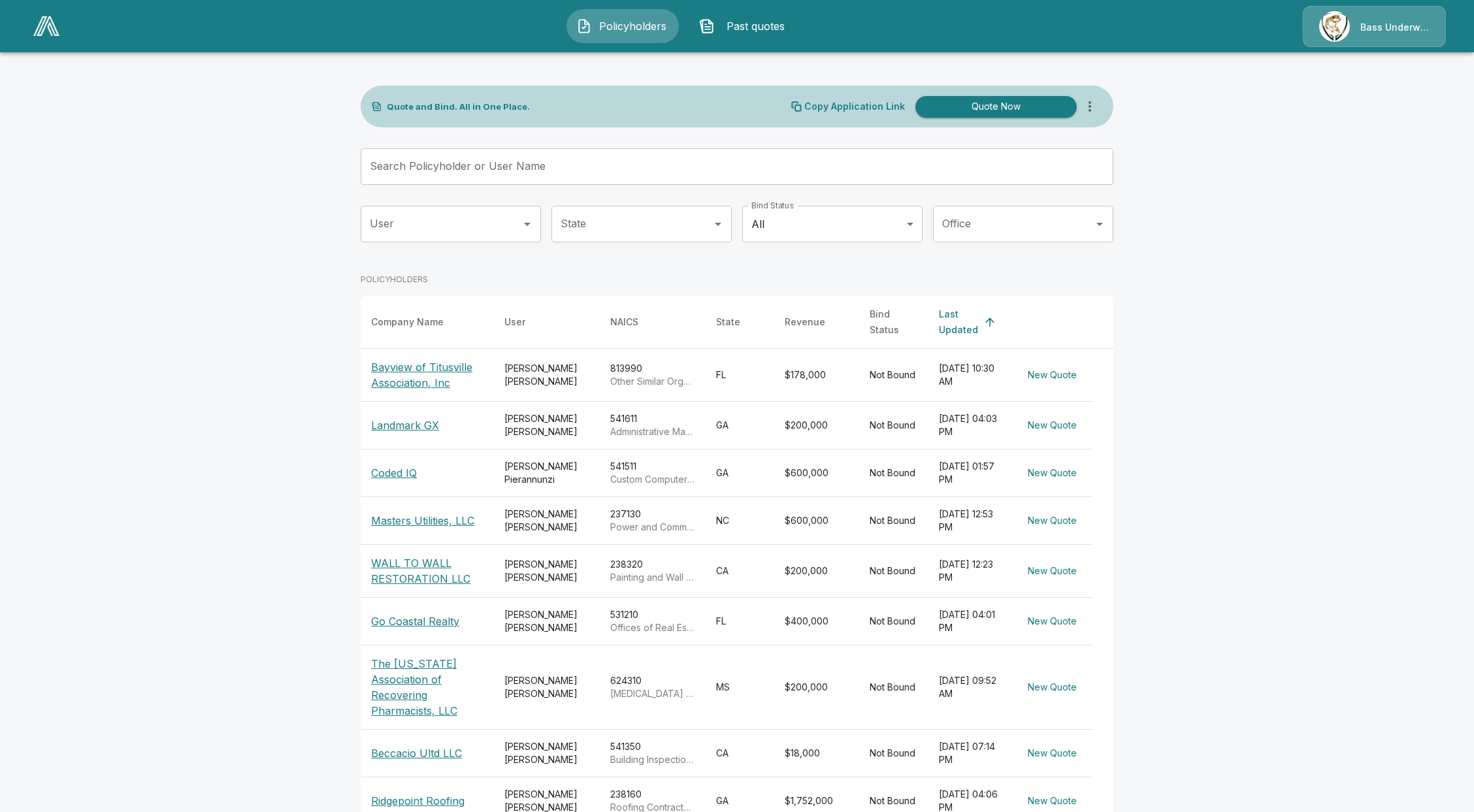
click at [760, 24] on span "Past quotes" at bounding box center [756, 26] width 72 height 16
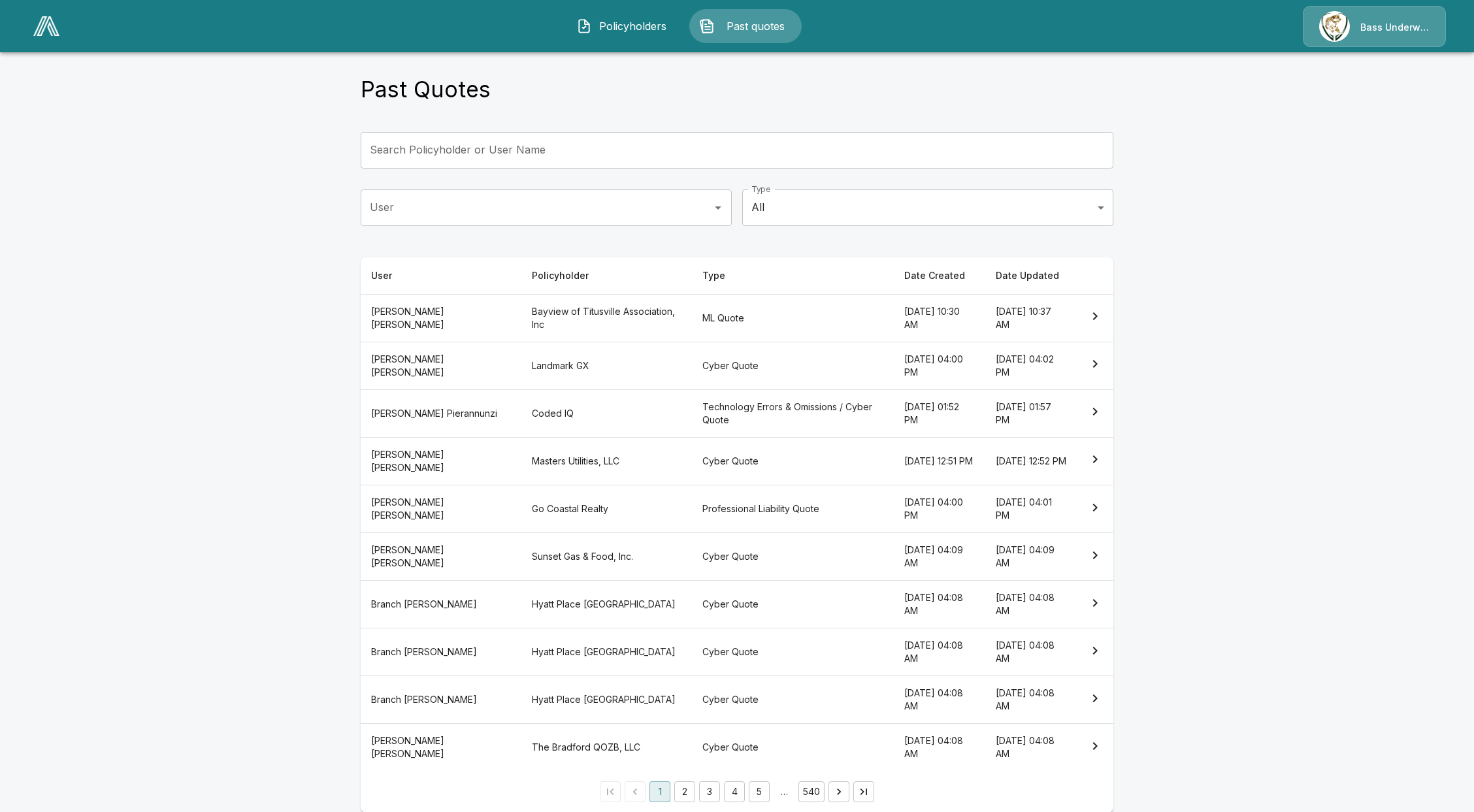
scroll to position [26, 0]
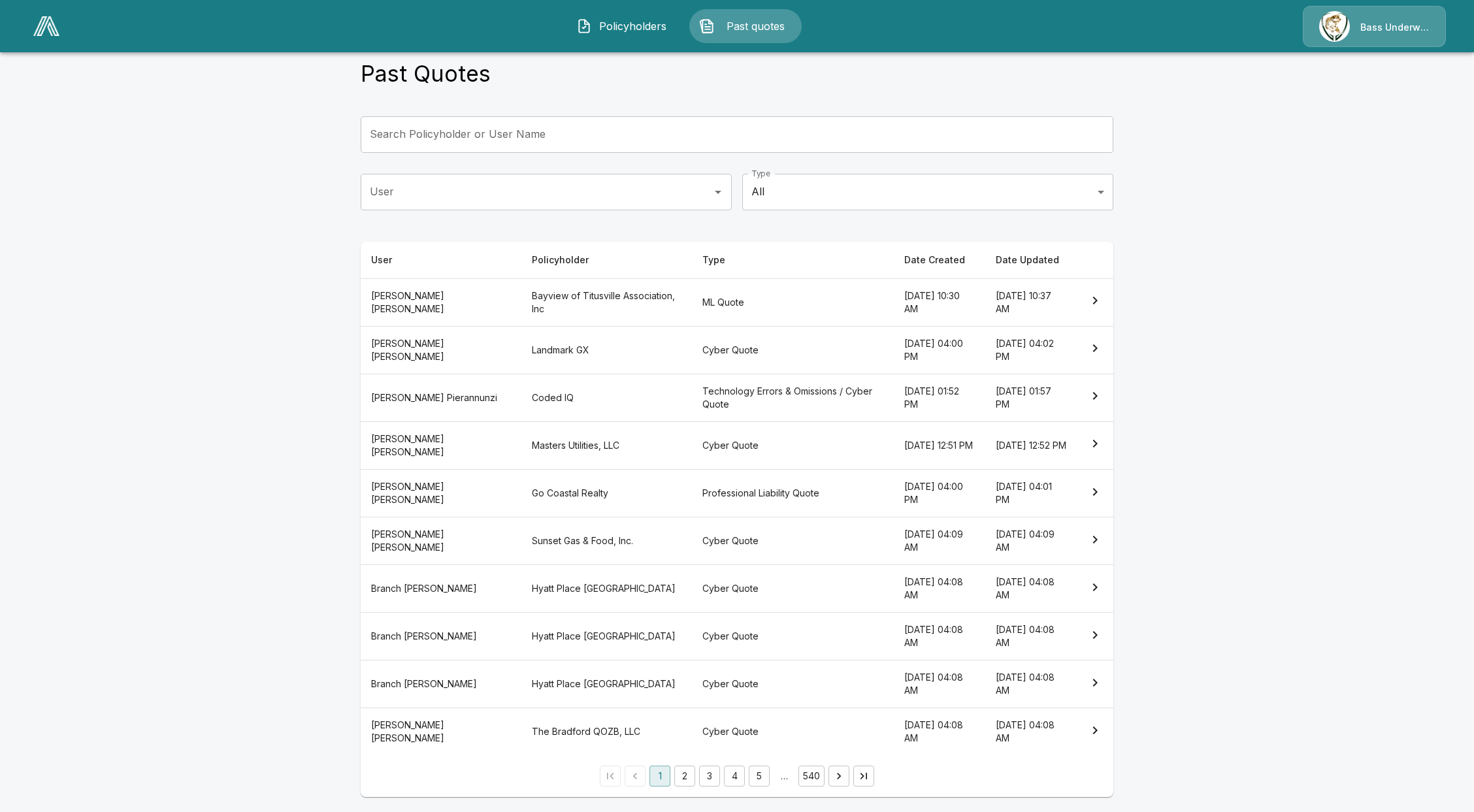
click at [689, 774] on button "2" at bounding box center [684, 775] width 21 height 21
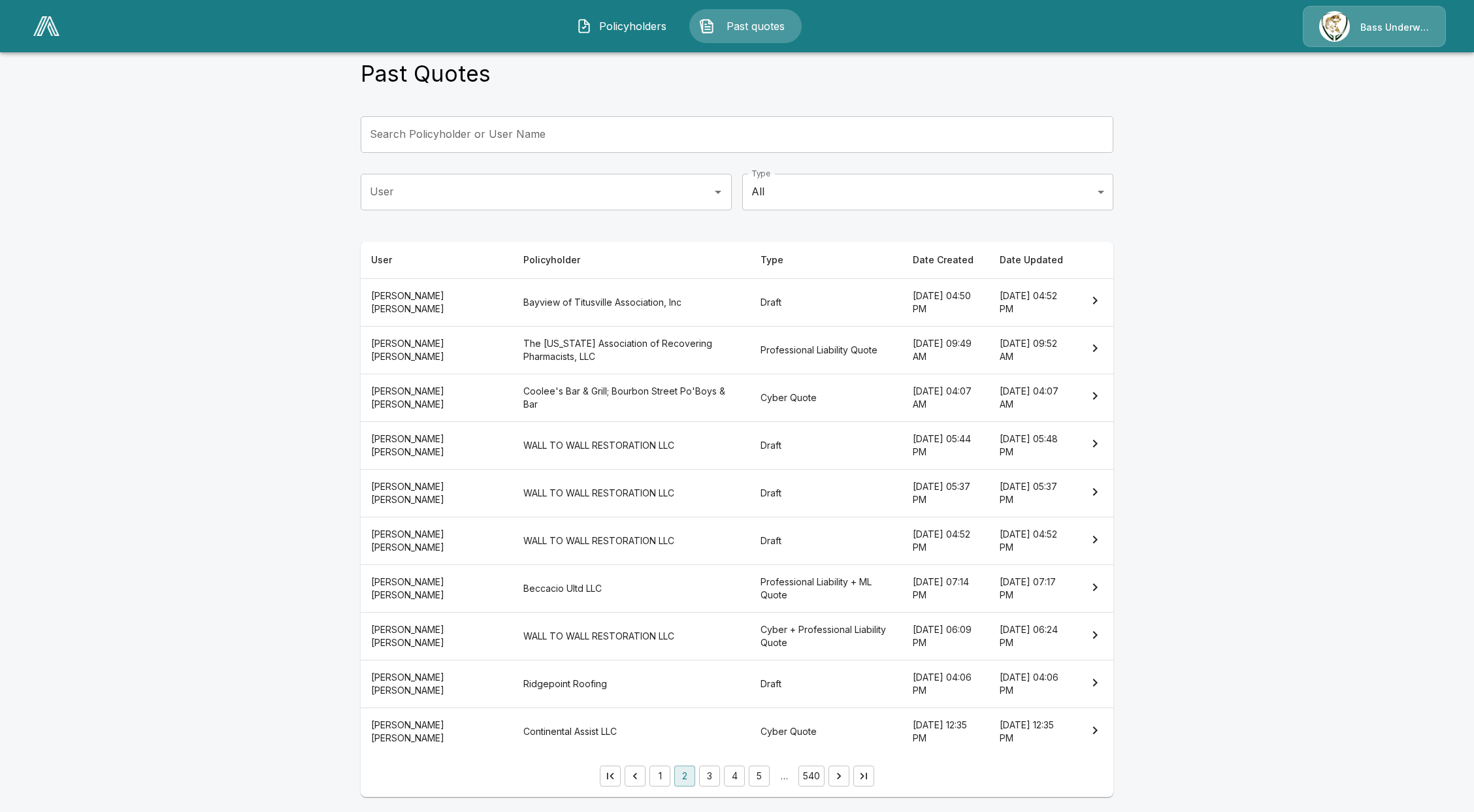
click at [554, 454] on th "WALL TO WALL RESTORATION LLC" at bounding box center [631, 444] width 237 height 48
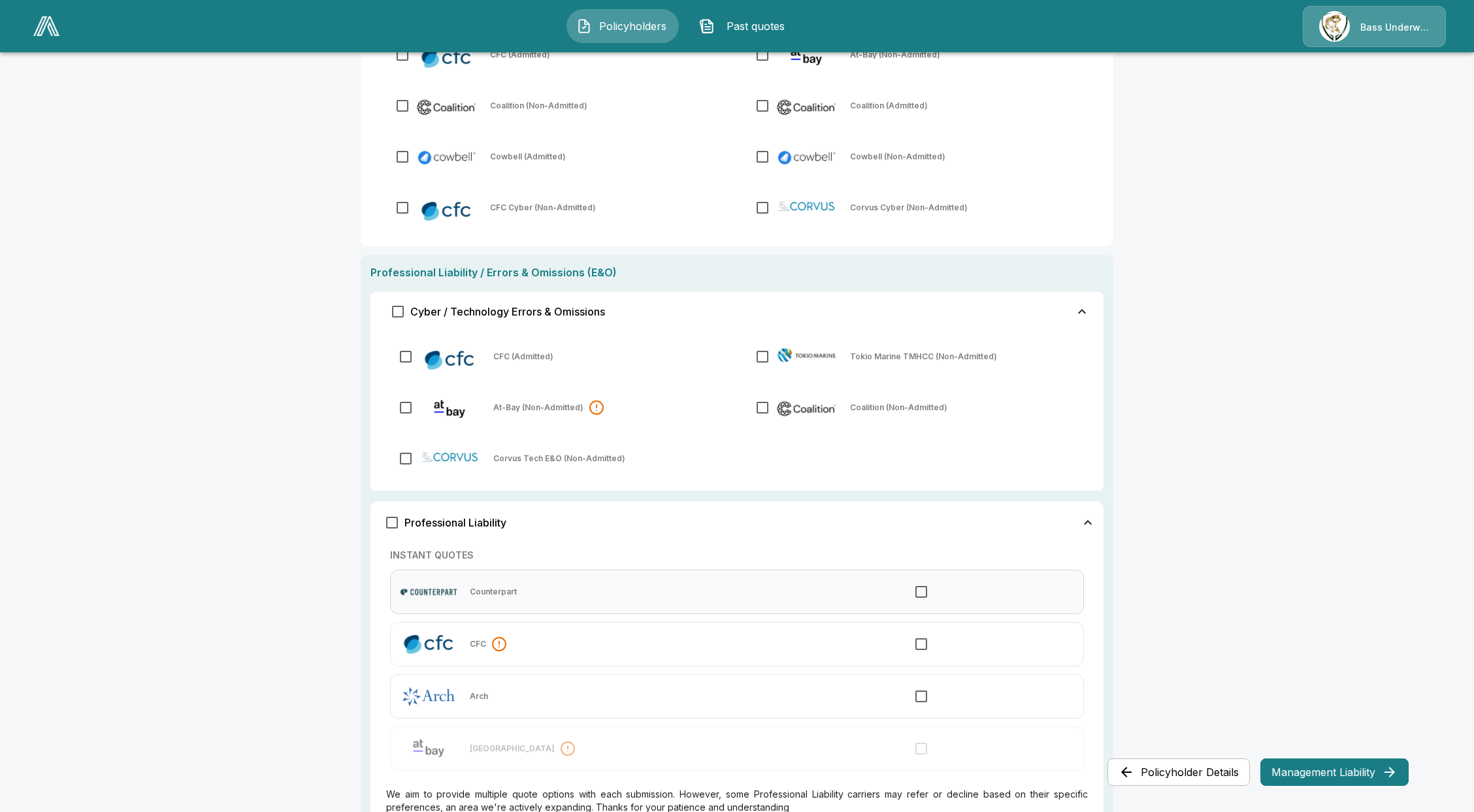
scroll to position [225, 0]
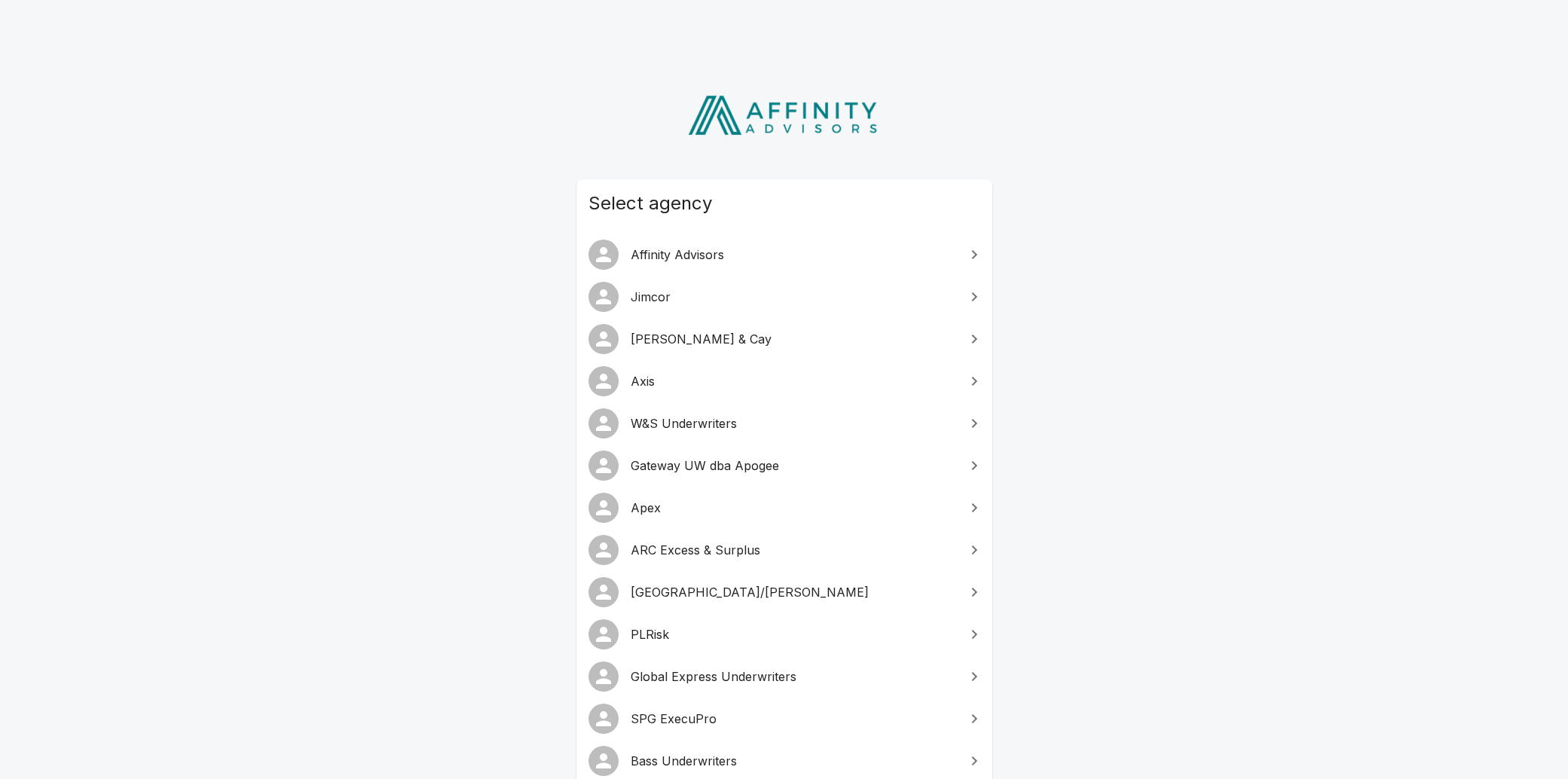
click at [718, 512] on span "Apex" at bounding box center [793, 508] width 326 height 18
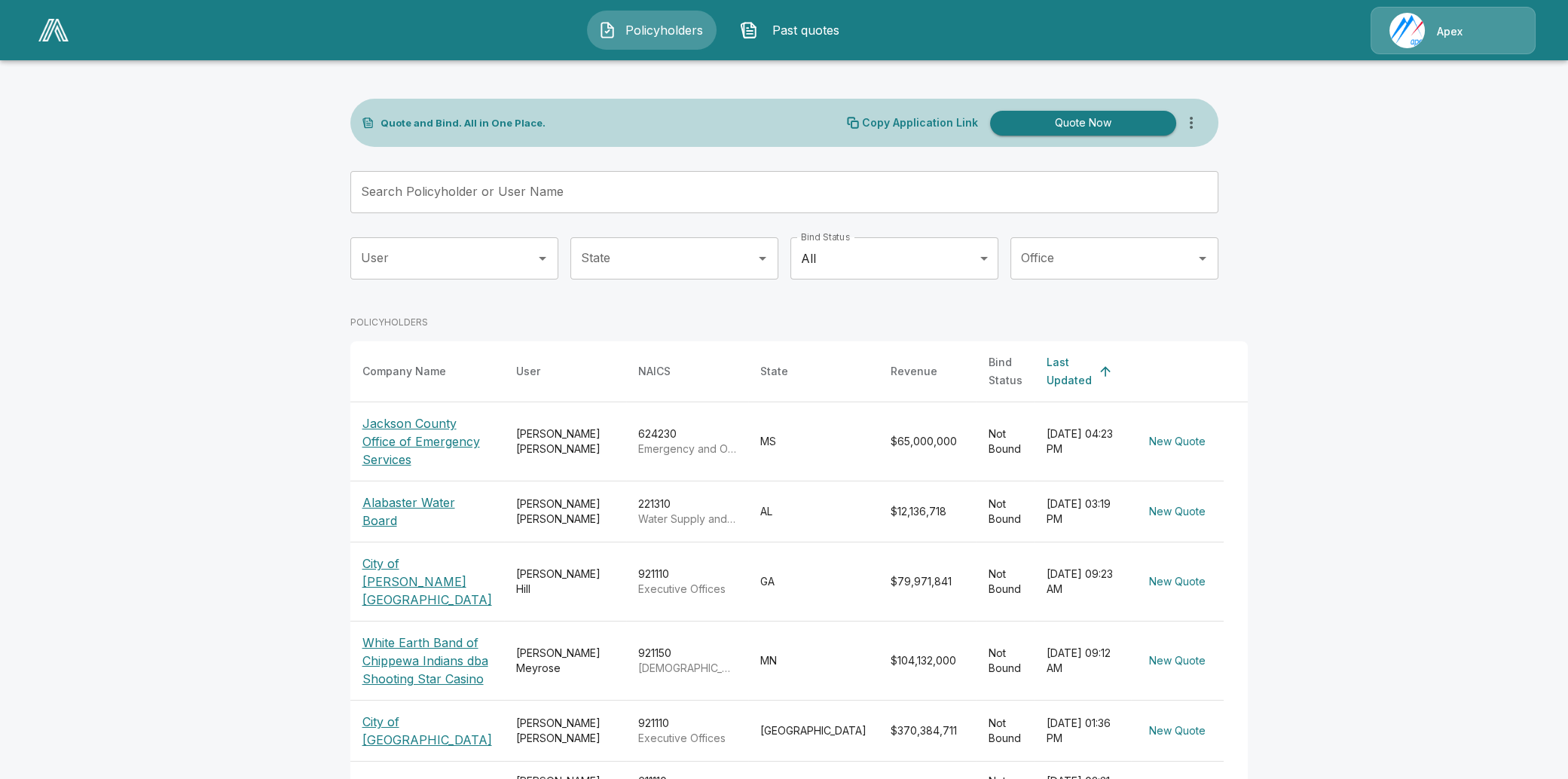
click at [807, 25] on span "Past quotes" at bounding box center [806, 30] width 83 height 18
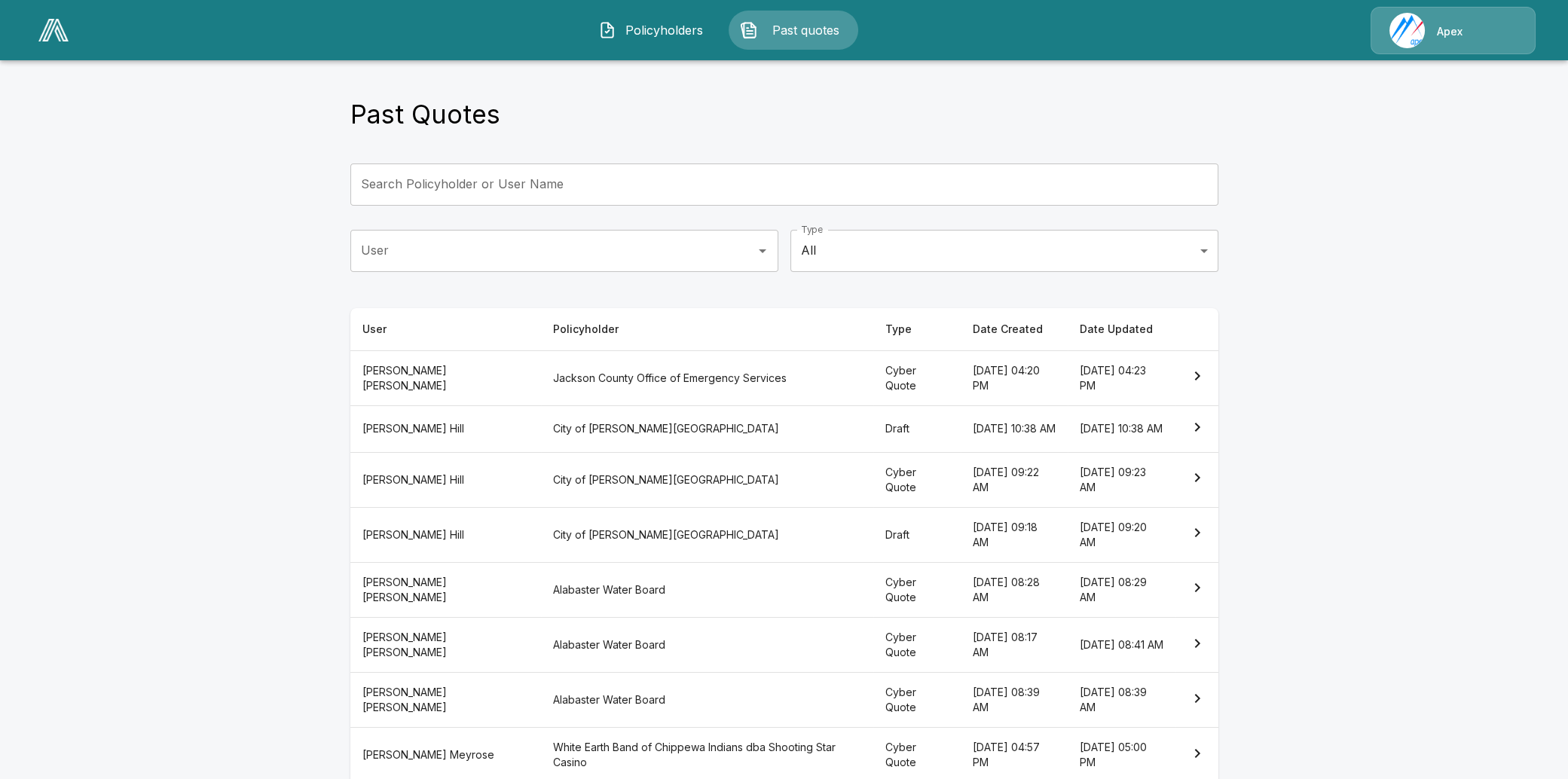
click at [873, 424] on th "Draft" at bounding box center [916, 429] width 87 height 47
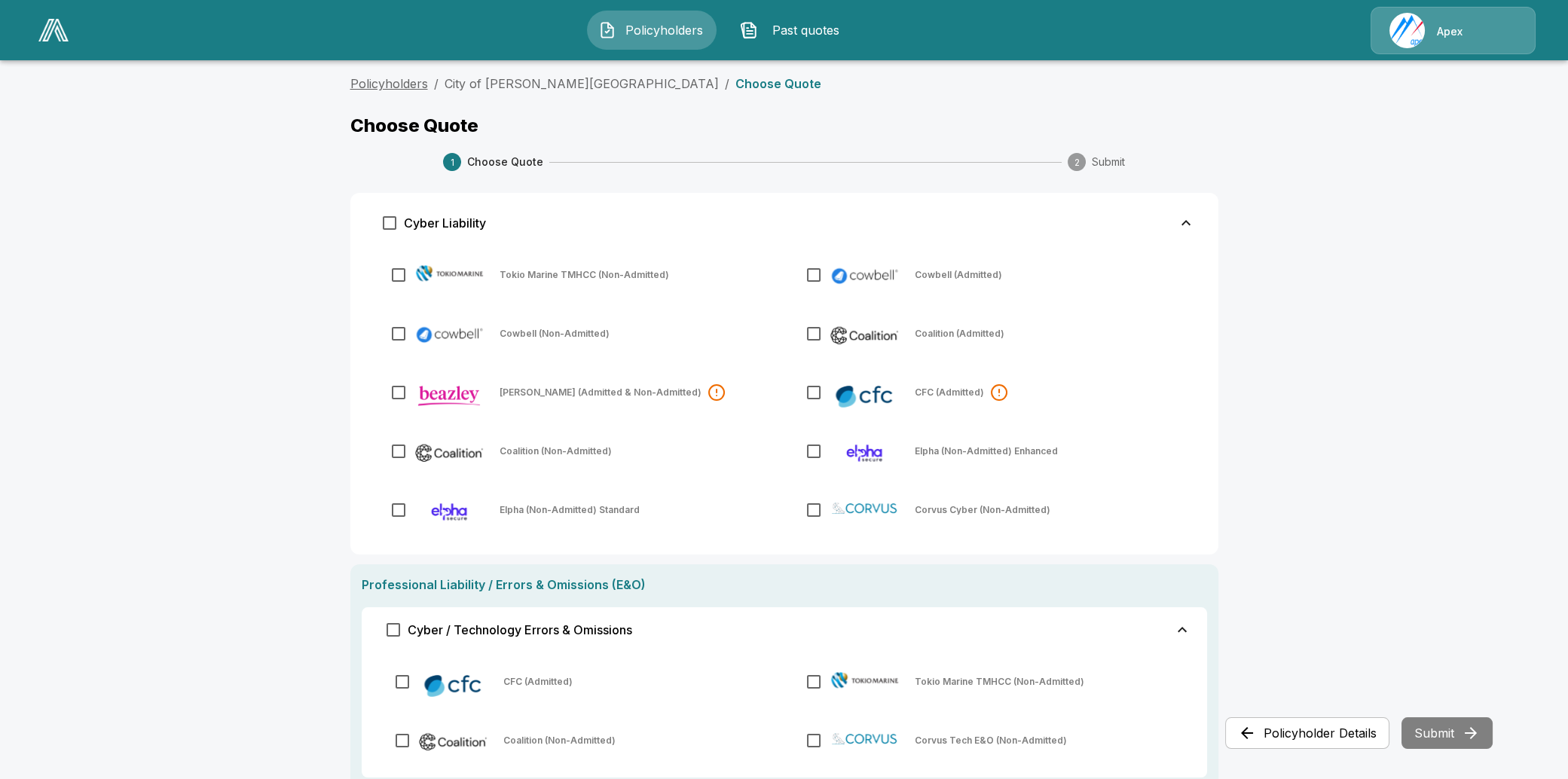
click at [413, 84] on link "Policyholders" at bounding box center [388, 84] width 78 height 15
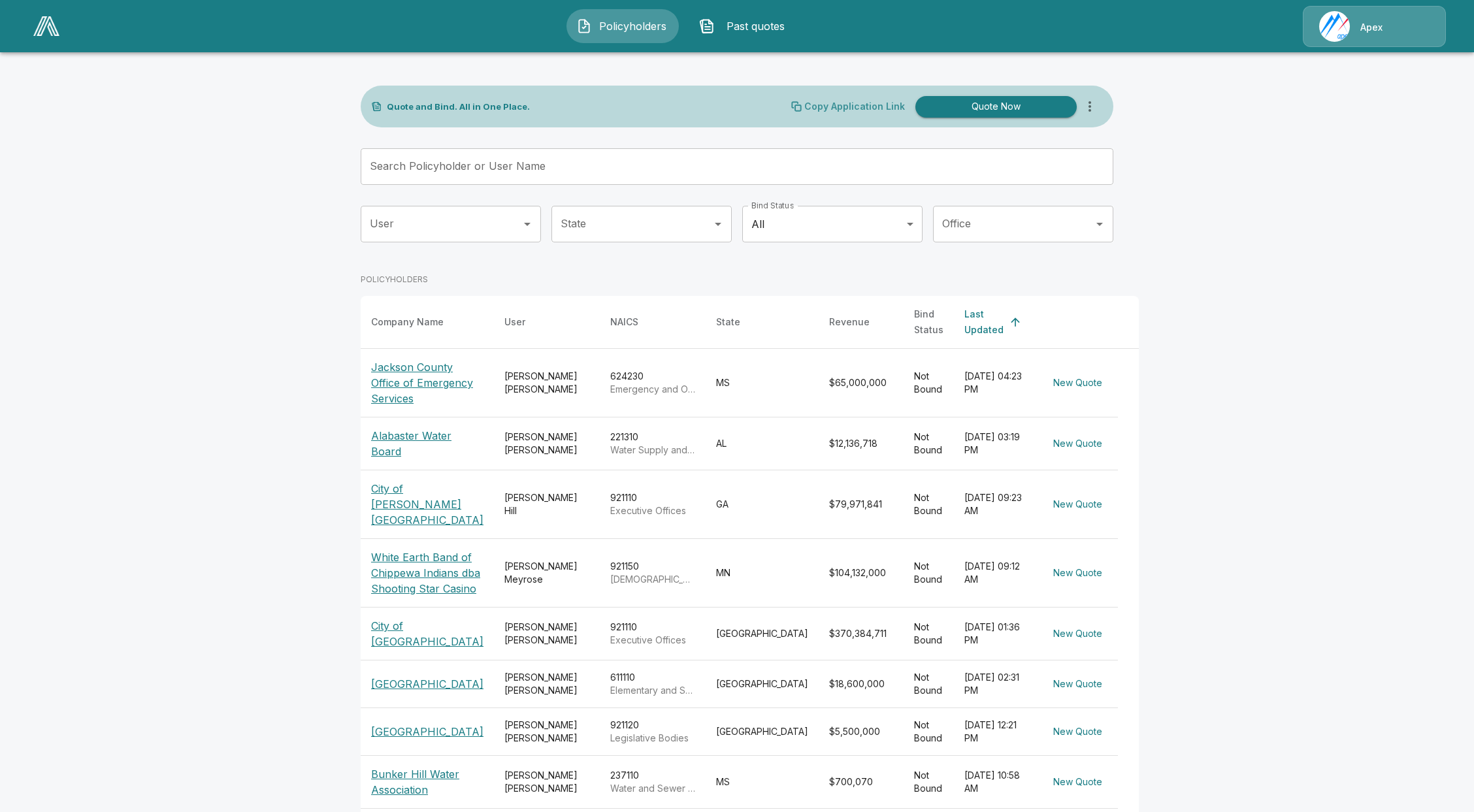
click at [860, 108] on p "Copy Application Link" at bounding box center [855, 106] width 101 height 9
click at [862, 104] on p "Copy Application Link" at bounding box center [855, 106] width 101 height 9
click at [1110, 108] on div "Quote and Bind. All in One Place. Copy Application Link Quote Now" at bounding box center [737, 107] width 753 height 42
click at [1092, 108] on icon "more" at bounding box center [1090, 106] width 16 height 16
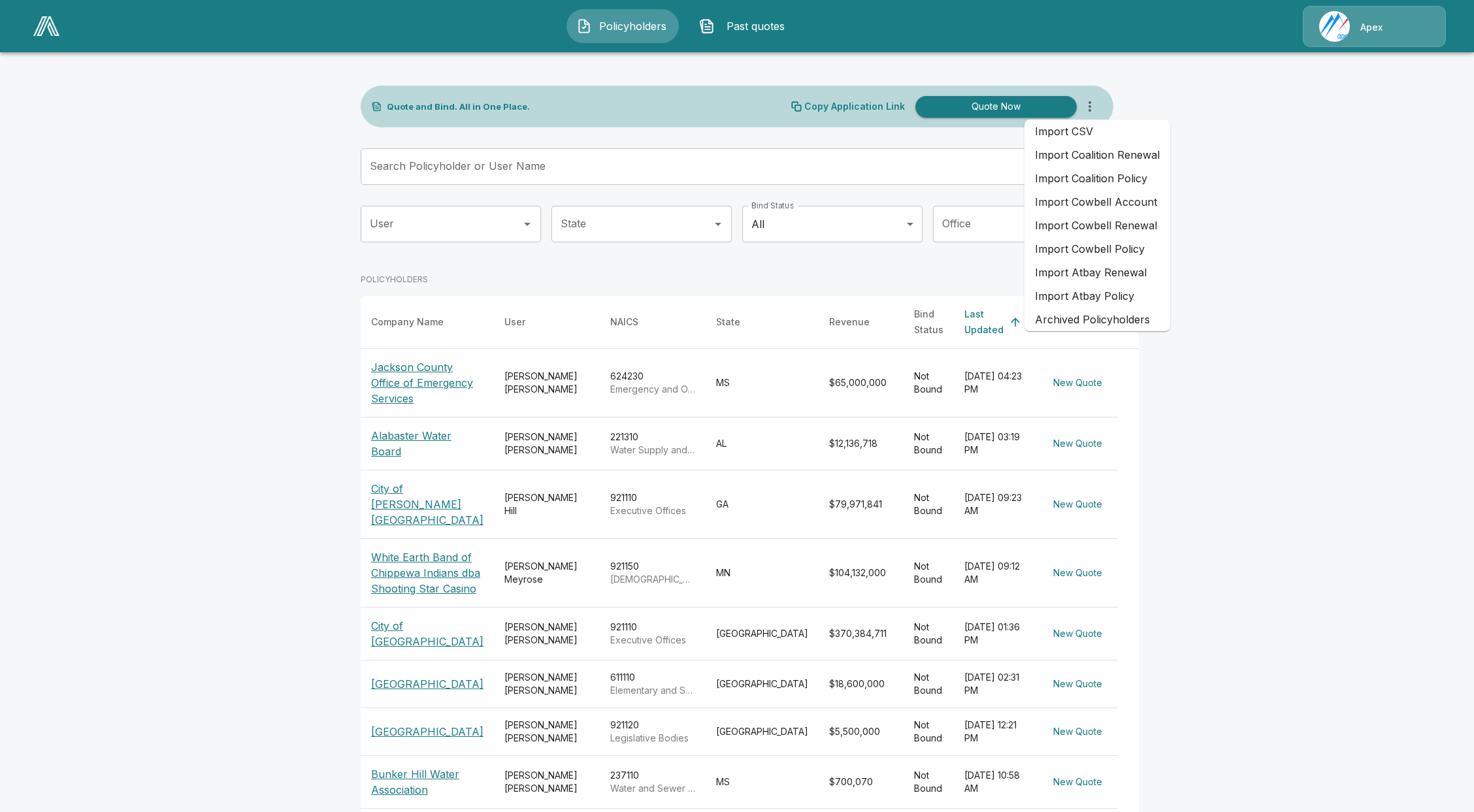
click at [1165, 398] on main "Link successfully copied! Quote and Bind. All in One Place. Copy Application Li…" at bounding box center [737, 485] width 1474 height 971
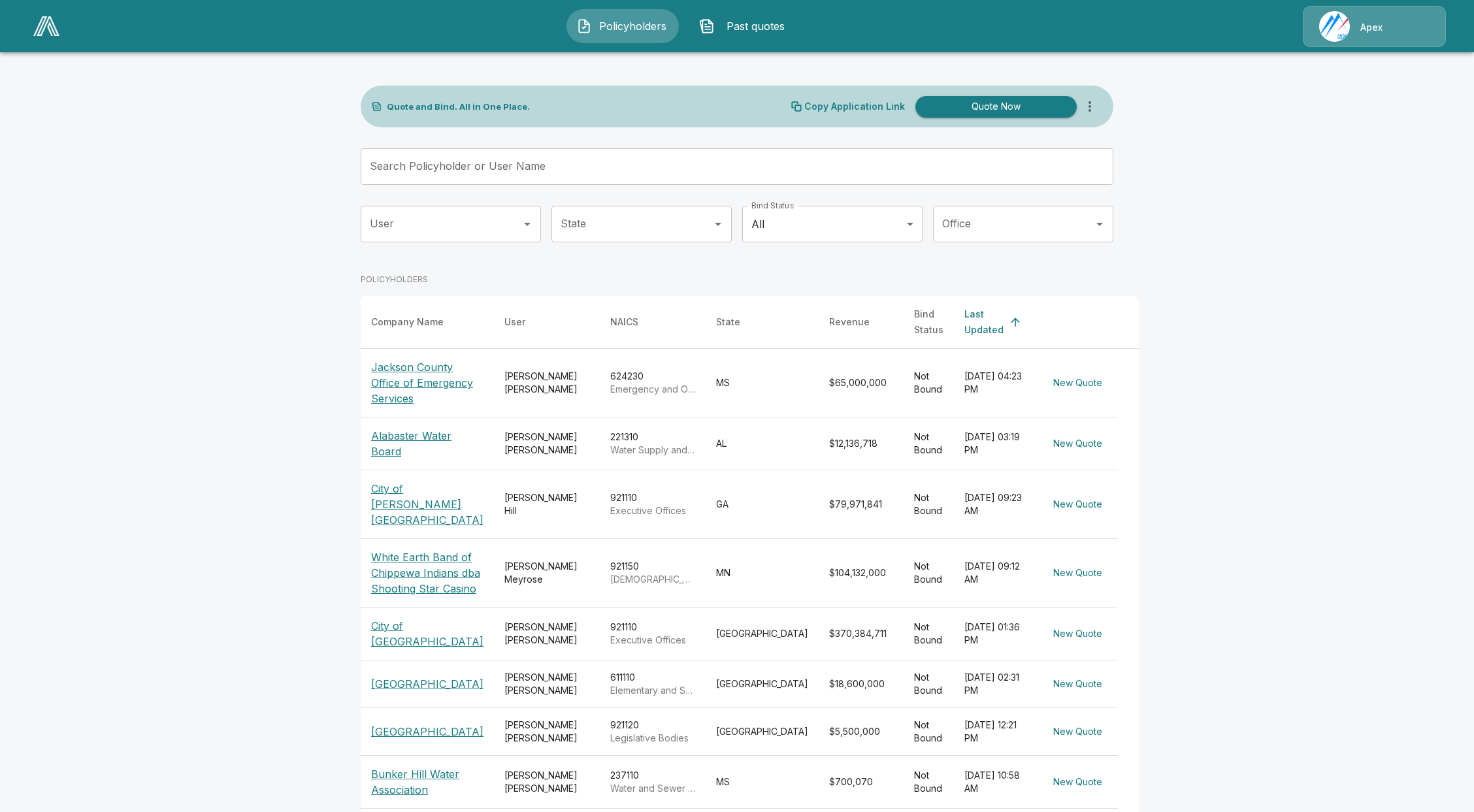
click at [459, 283] on div "POLICYHOLDERS" at bounding box center [750, 279] width 778 height 33
click at [783, 23] on span "Past quotes" at bounding box center [756, 26] width 72 height 16
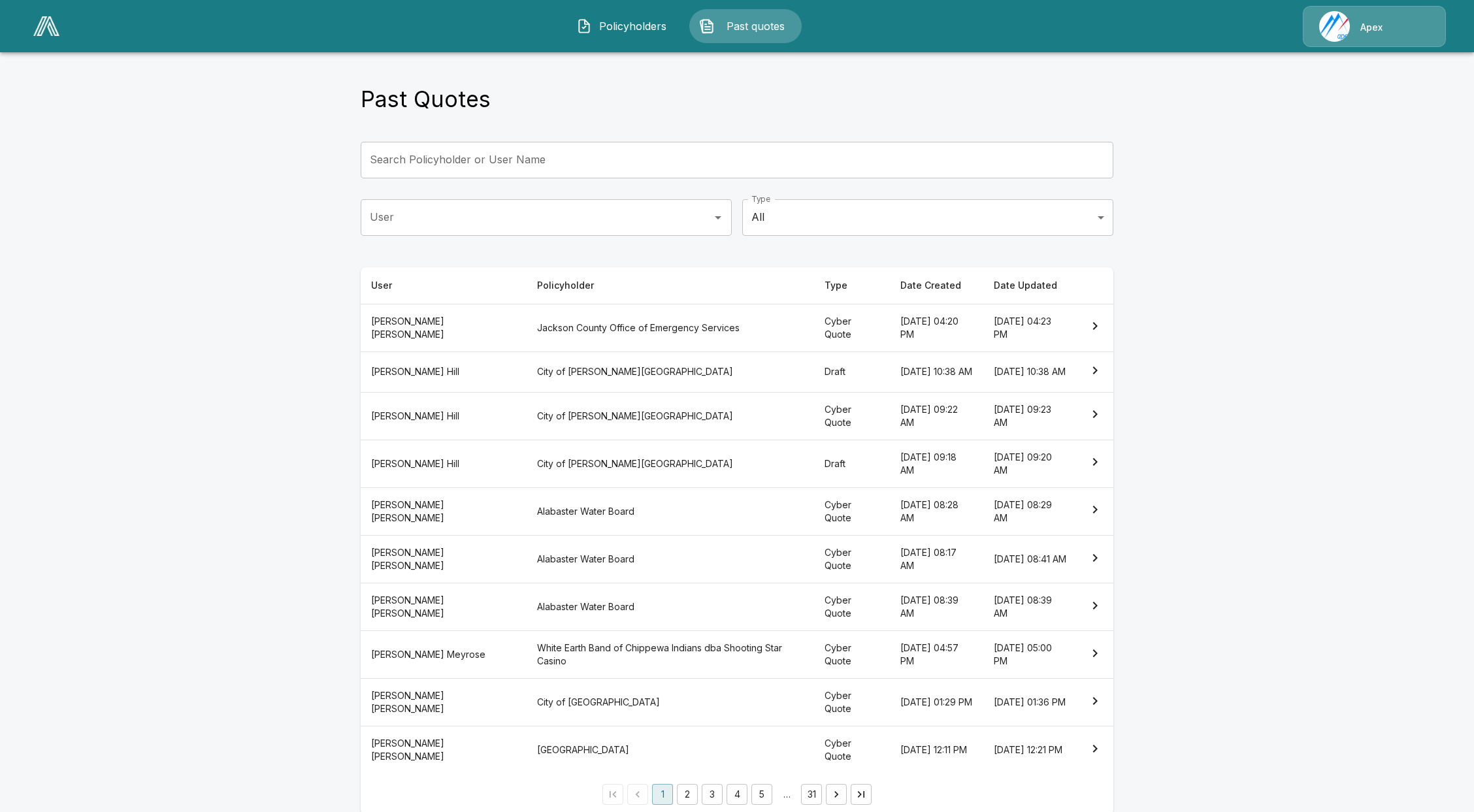
click at [697, 469] on th "City of Johns Creek" at bounding box center [671, 463] width 288 height 48
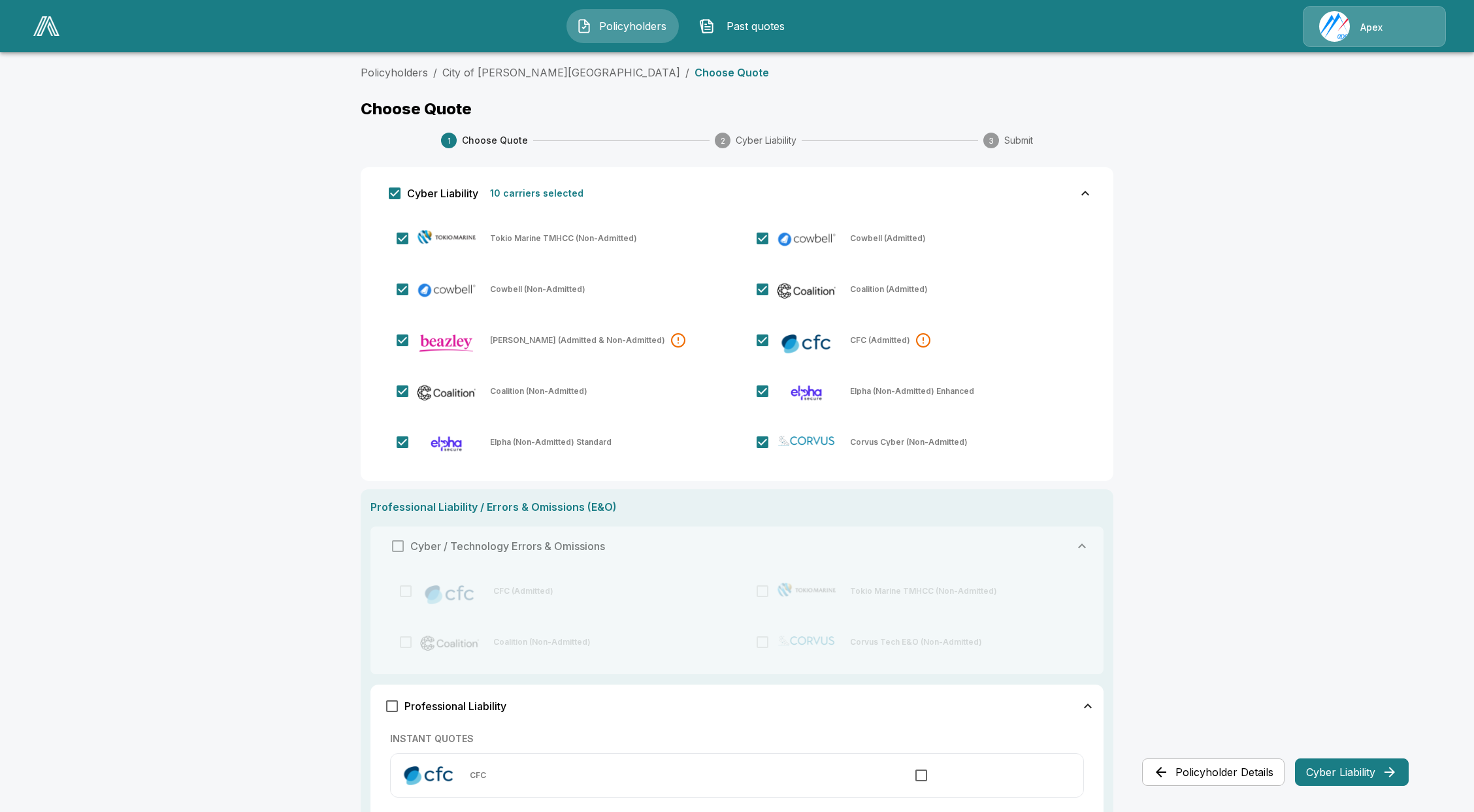
click at [1318, 675] on button "Cyber Liability" at bounding box center [1351, 772] width 113 height 28
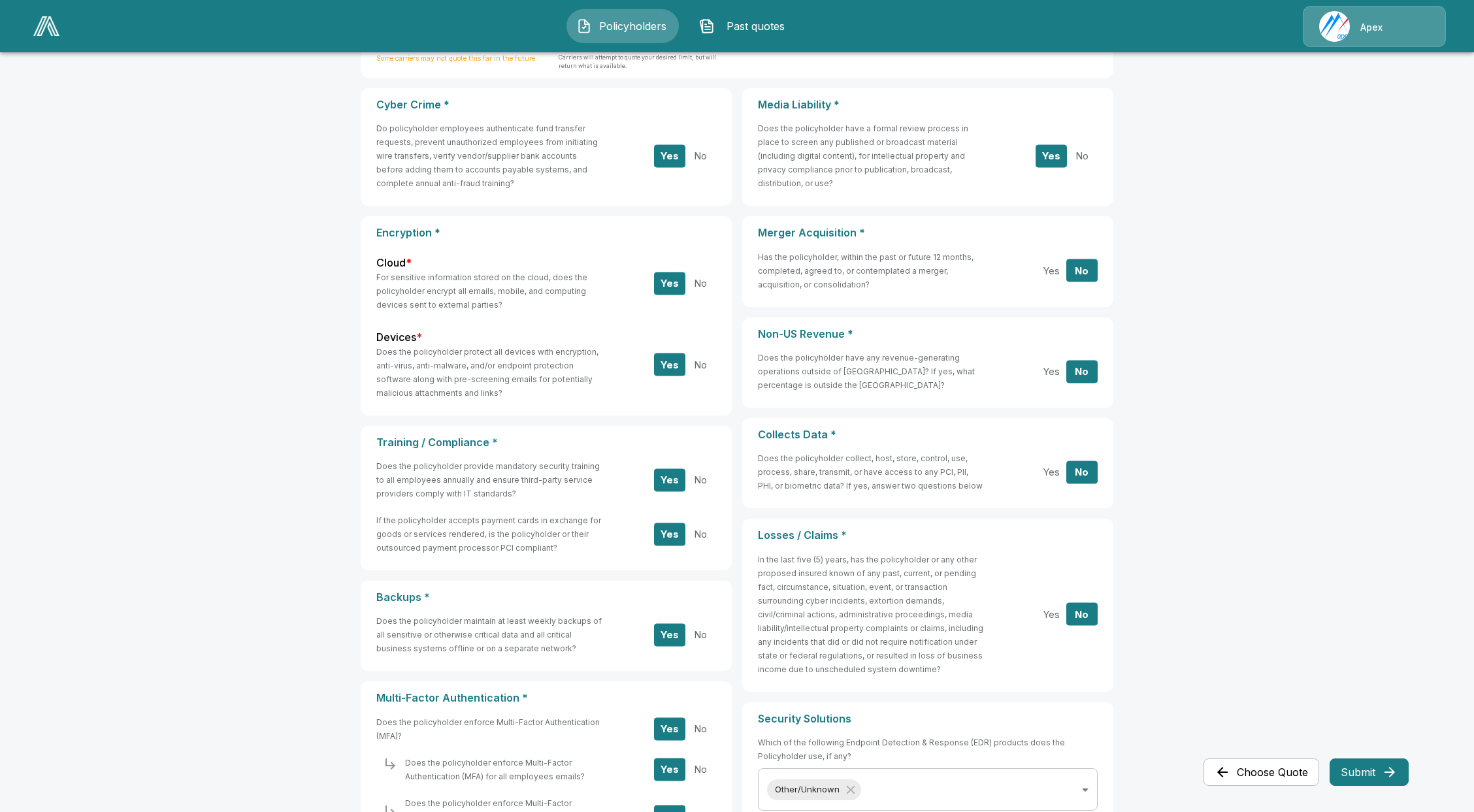
scroll to position [173, 0]
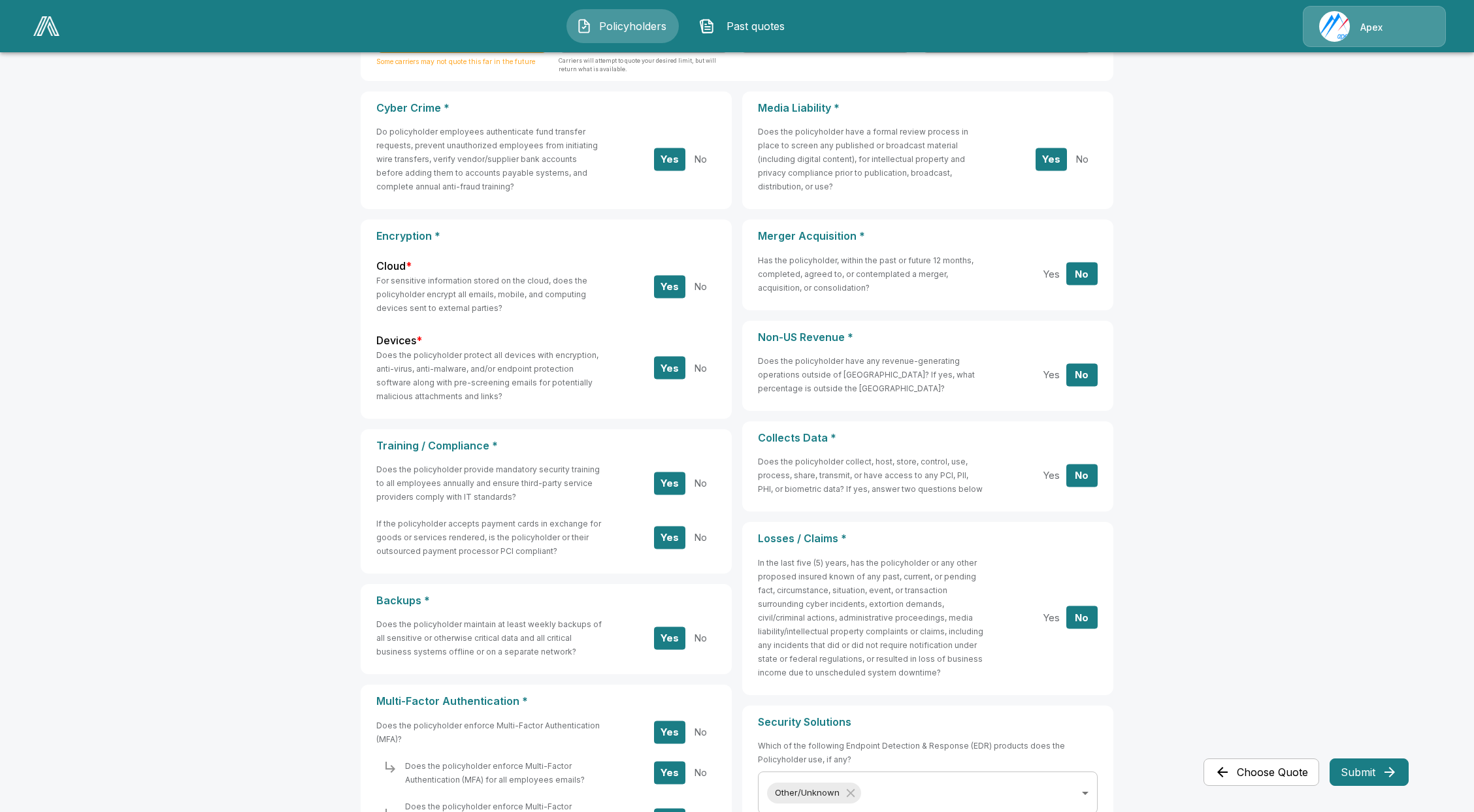
click at [1065, 474] on button "Yes" at bounding box center [1051, 474] width 32 height 23
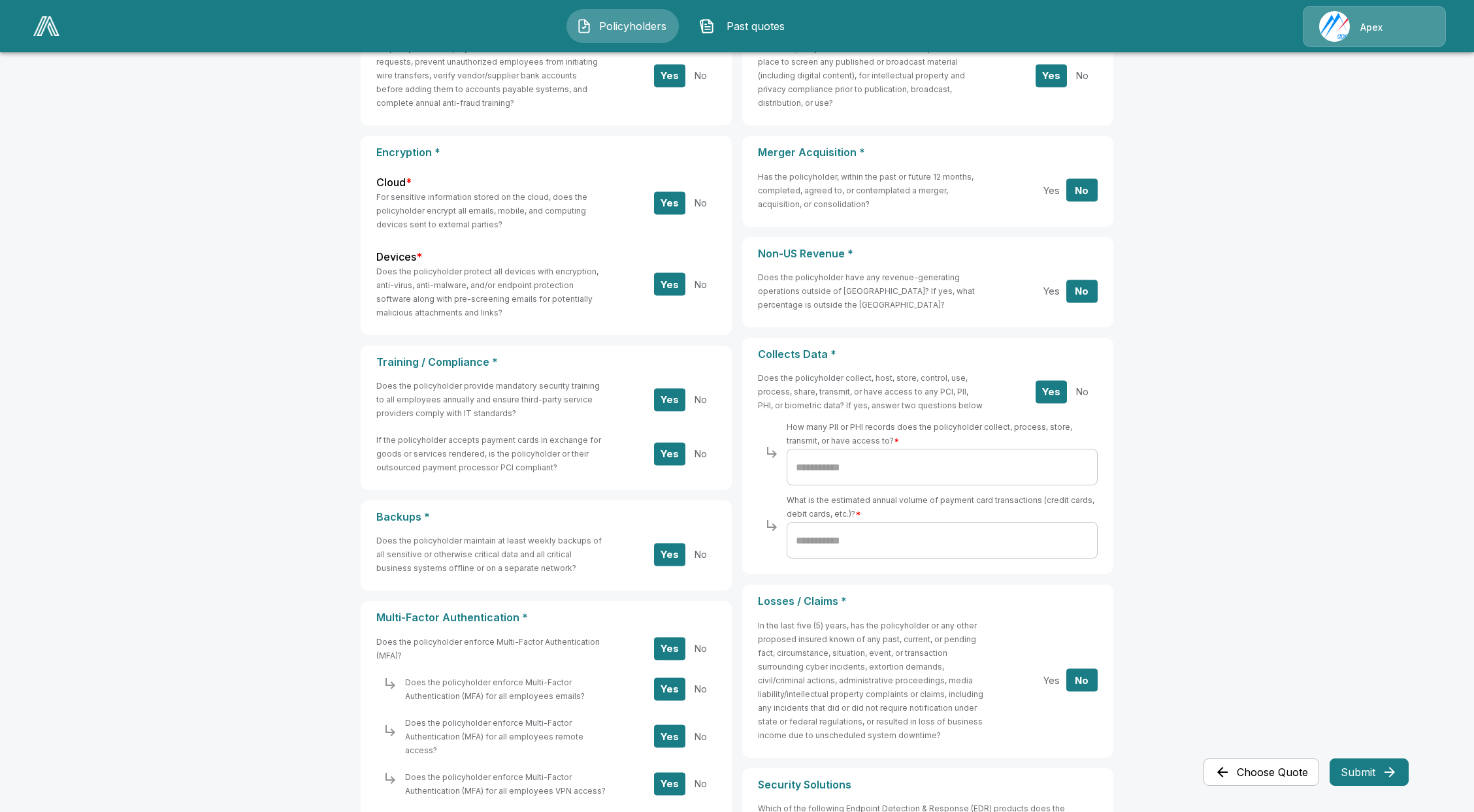
scroll to position [261, 0]
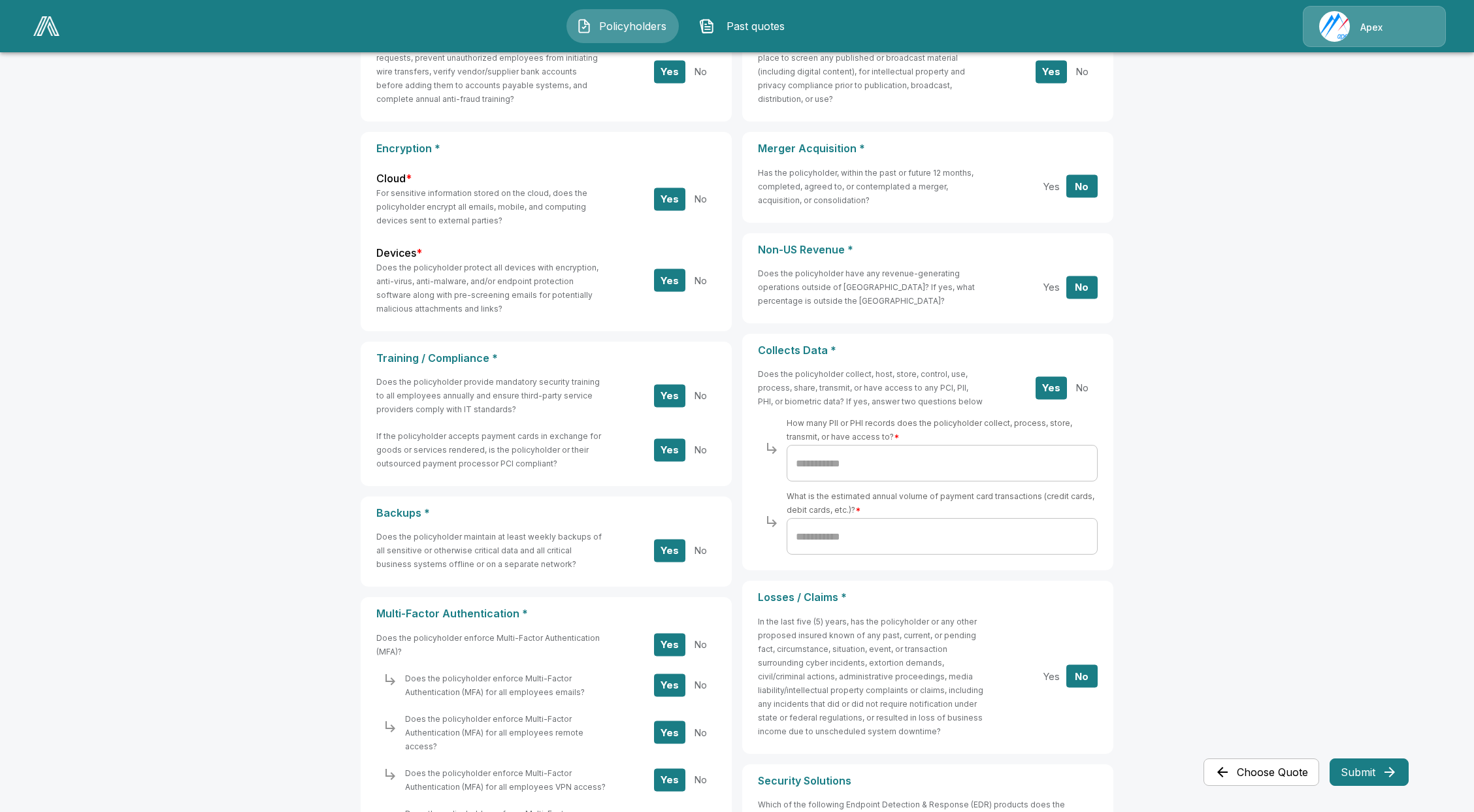
type button "Yes"
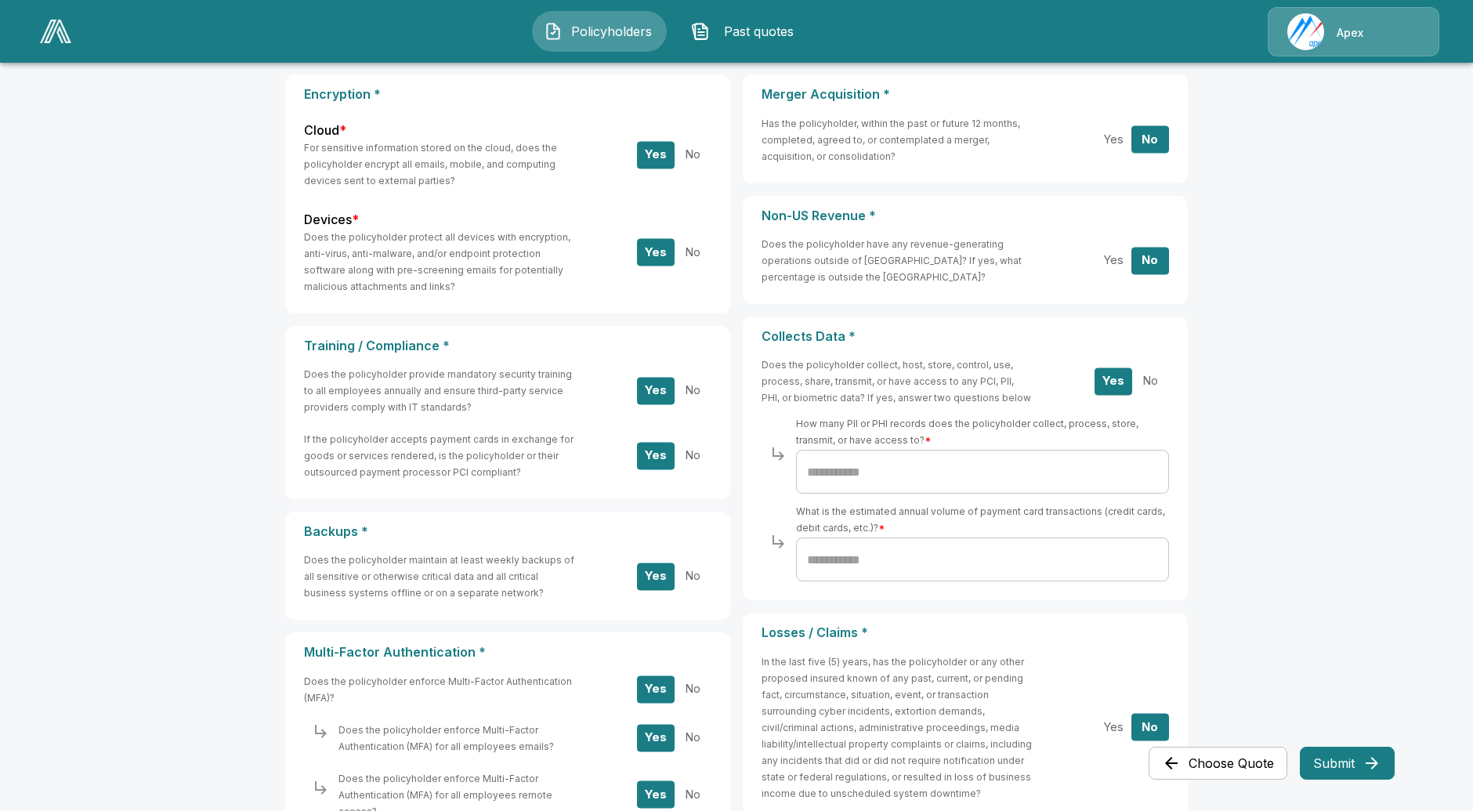
scroll to position [400, 0]
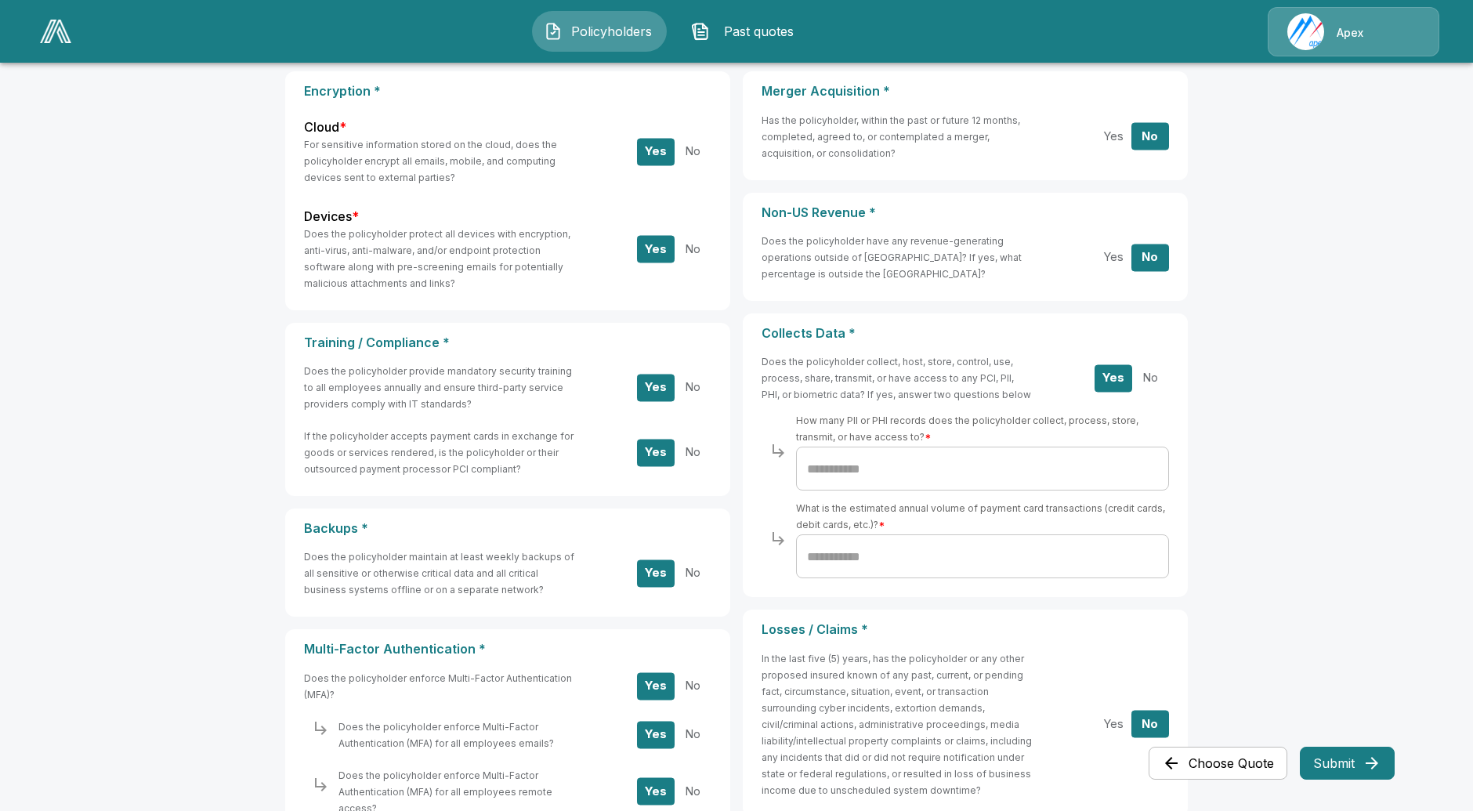
drag, startPoint x: 770, startPoint y: 360, endPoint x: 1032, endPoint y: 431, distance: 271.8
click at [1032, 431] on div "Does the policyholder collect, host, store, control, use, process, share, trans…" at bounding box center [966, 465] width 408 height 225
click at [1013, 393] on h6 "Does the policyholder collect, host, store, control, use, process, share, trans…" at bounding box center [898, 377] width 272 height 49
click at [1014, 395] on h6 "Does the policyholder collect, host, store, control, use, process, share, trans…" at bounding box center [898, 377] width 272 height 49
click at [60, 34] on img at bounding box center [55, 32] width 31 height 24
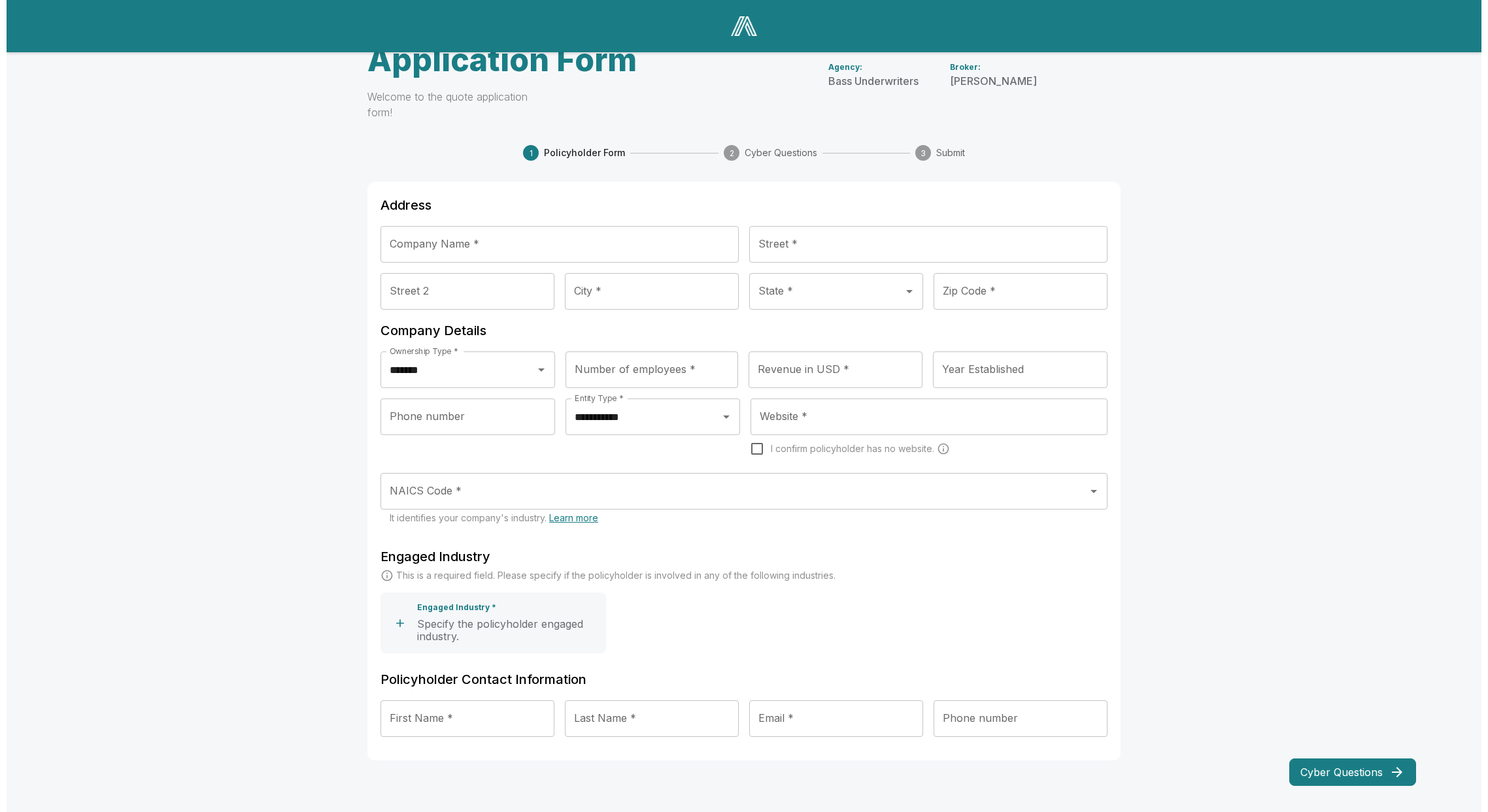
scroll to position [16, 0]
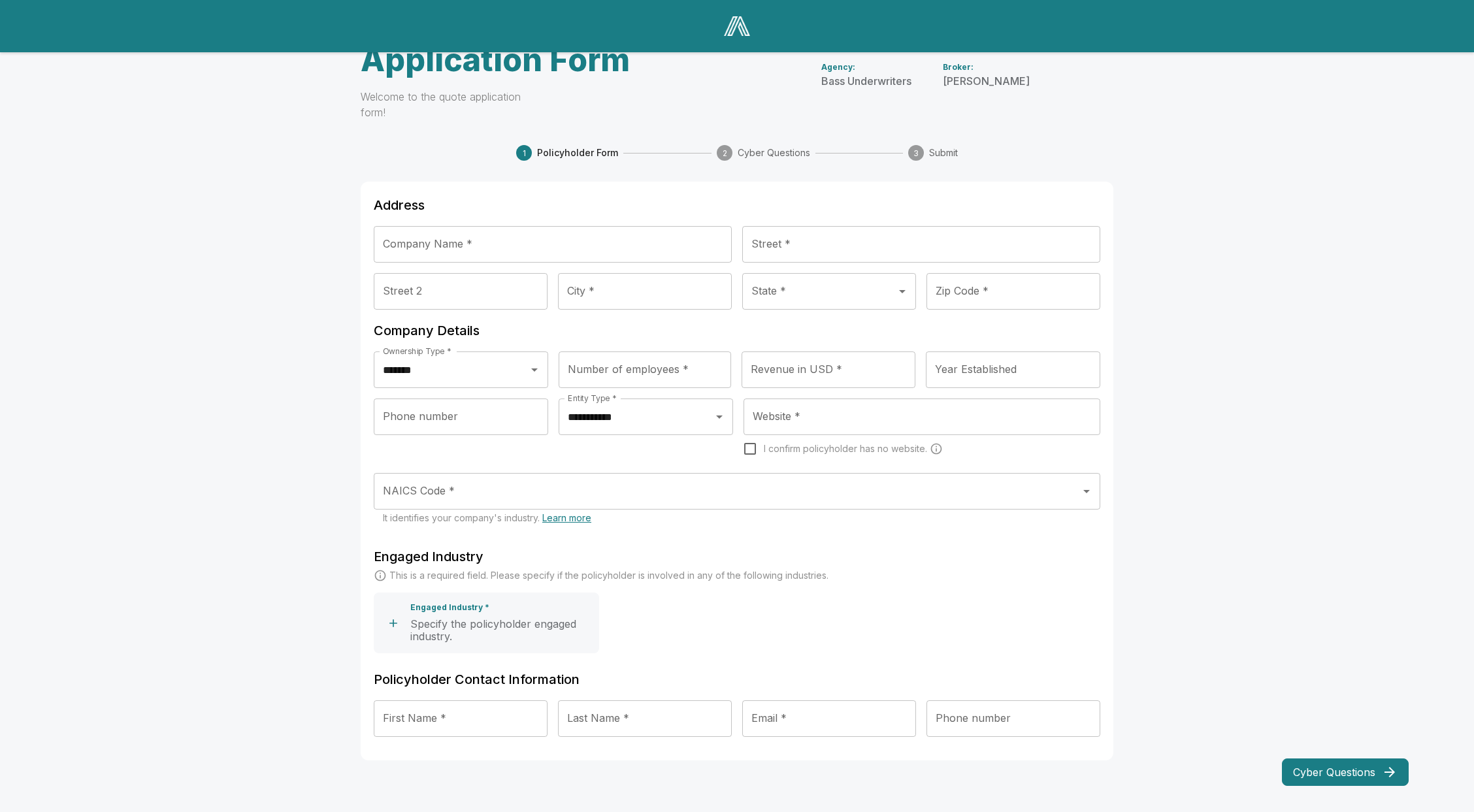
click at [399, 617] on icon "button" at bounding box center [394, 624] width 13 height 13
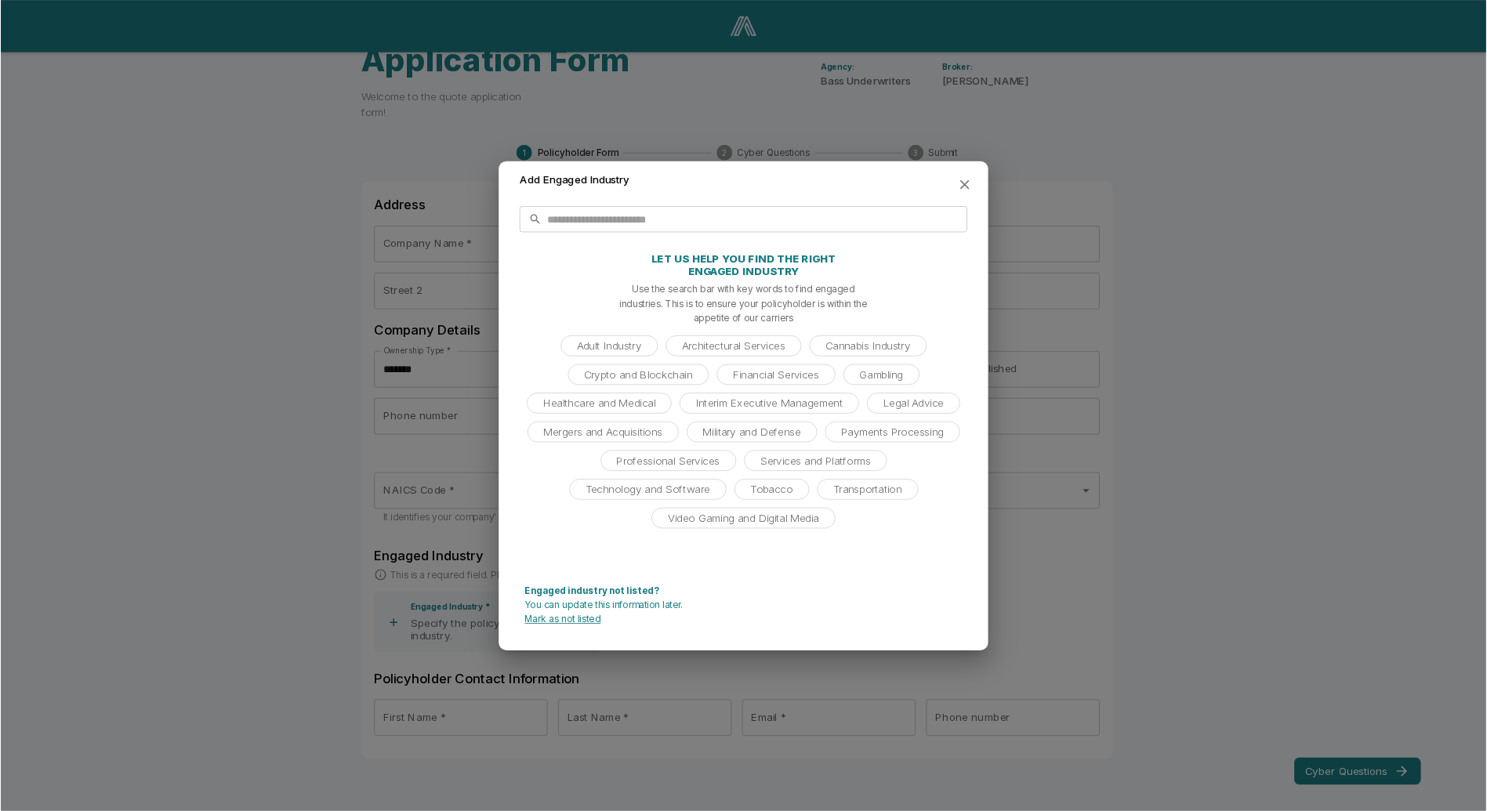
scroll to position [20, 0]
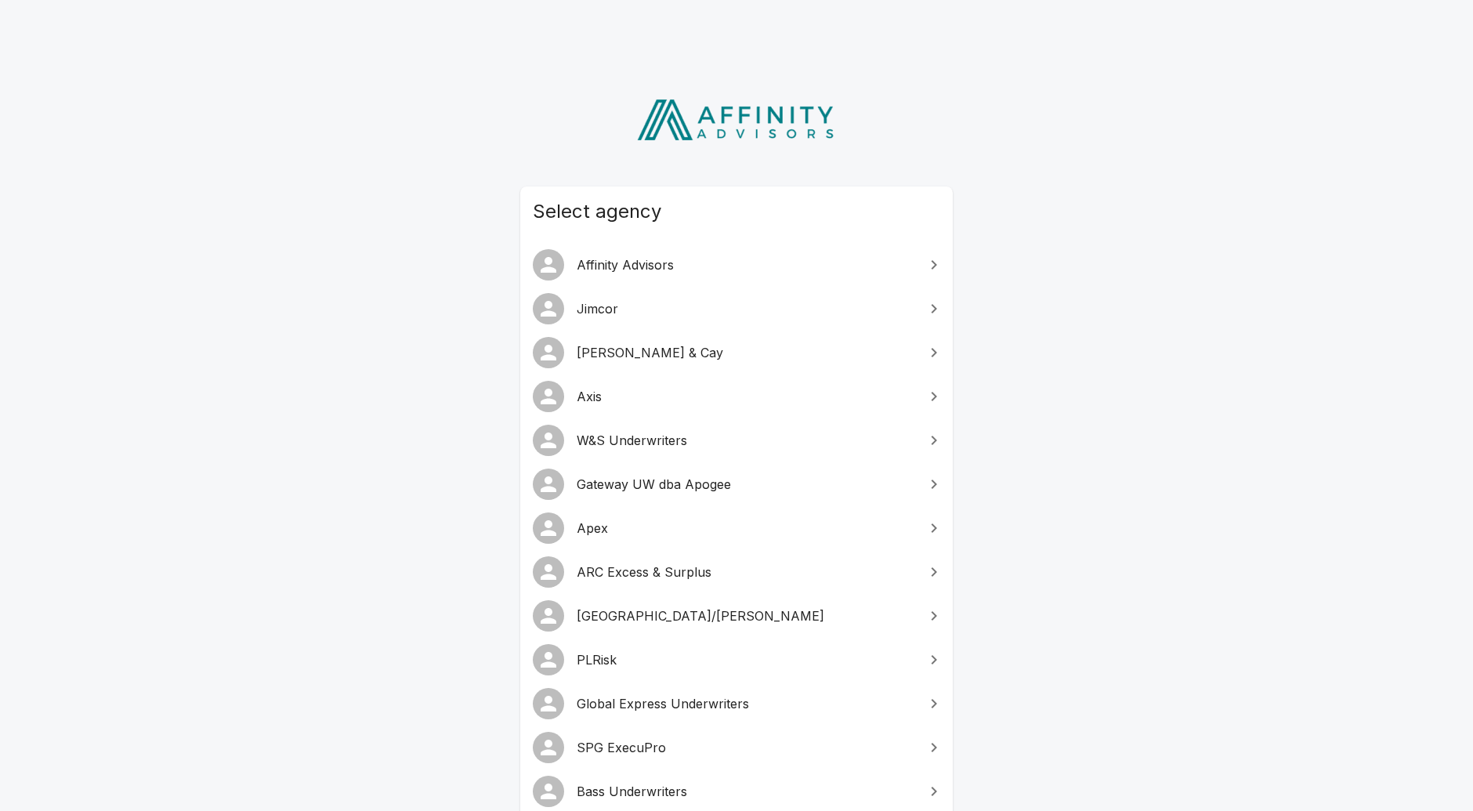
click at [617, 784] on span "Bass Underwriters" at bounding box center [746, 791] width 339 height 19
